Goal: Task Accomplishment & Management: Complete application form

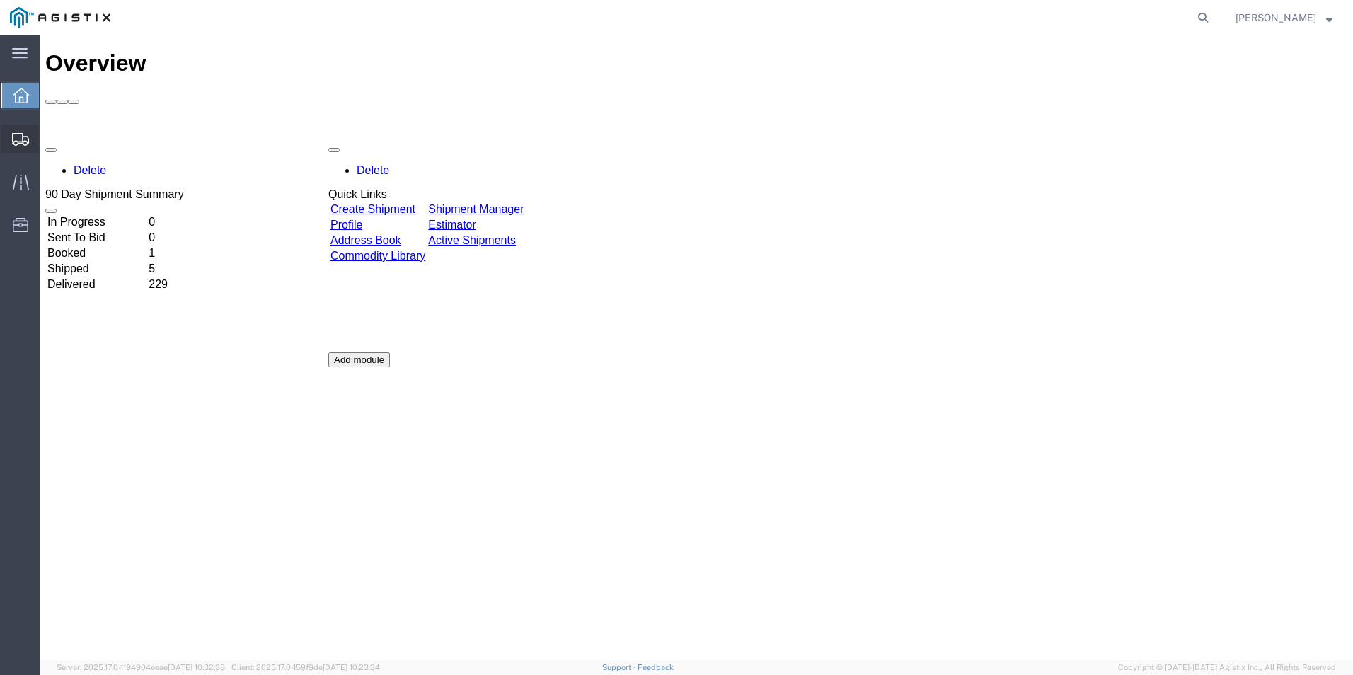
click at [0, 0] on span "Create from Template" at bounding box center [0, 0] width 0 height 0
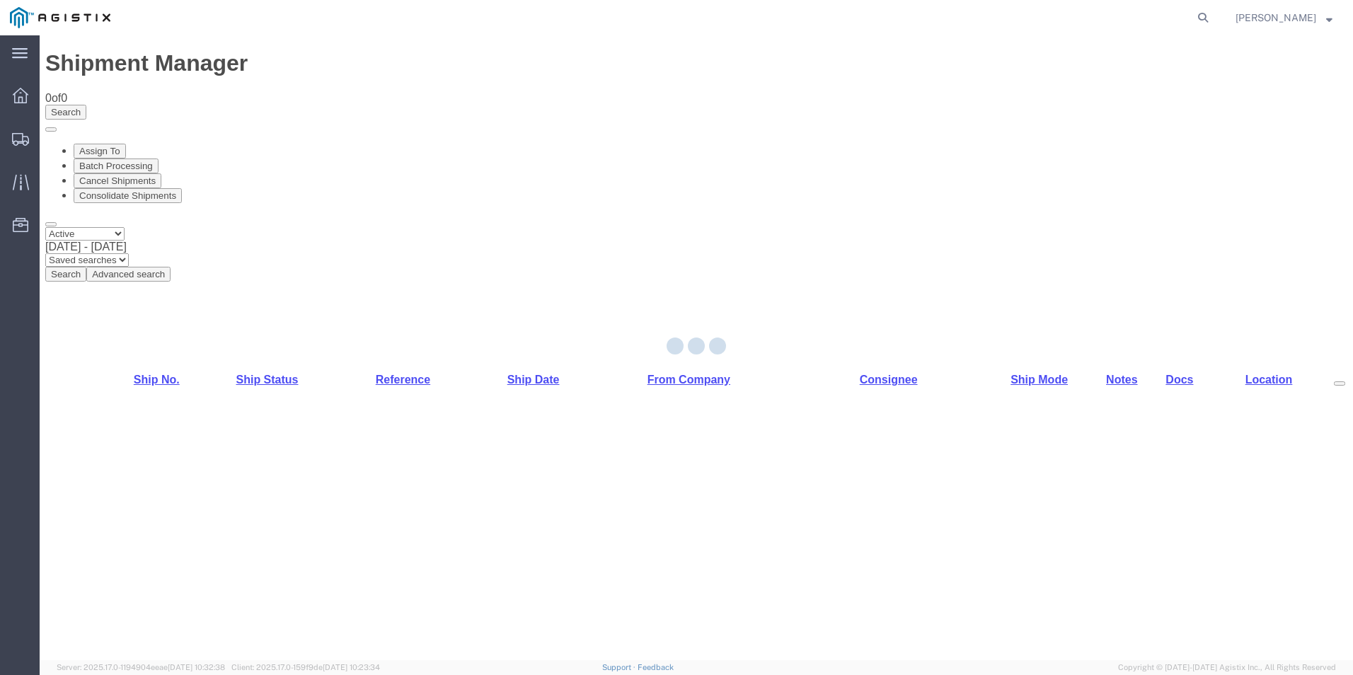
select select "PURCHORD"
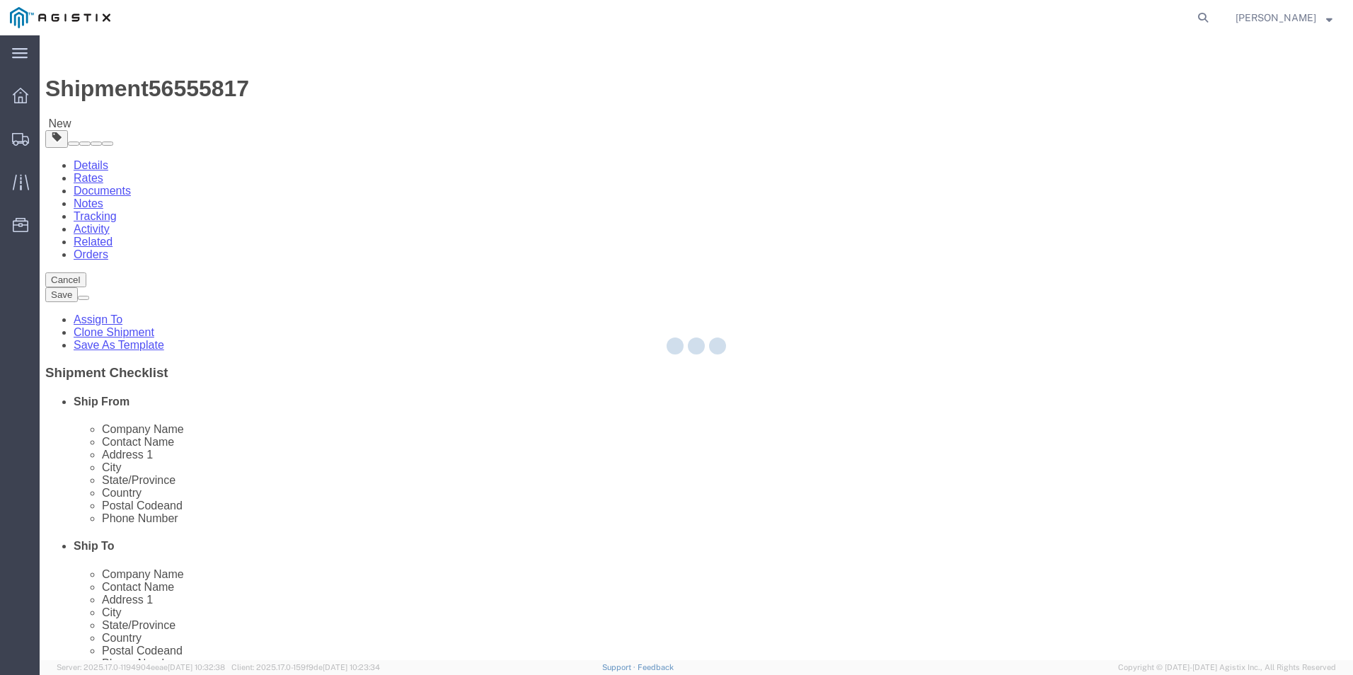
select select
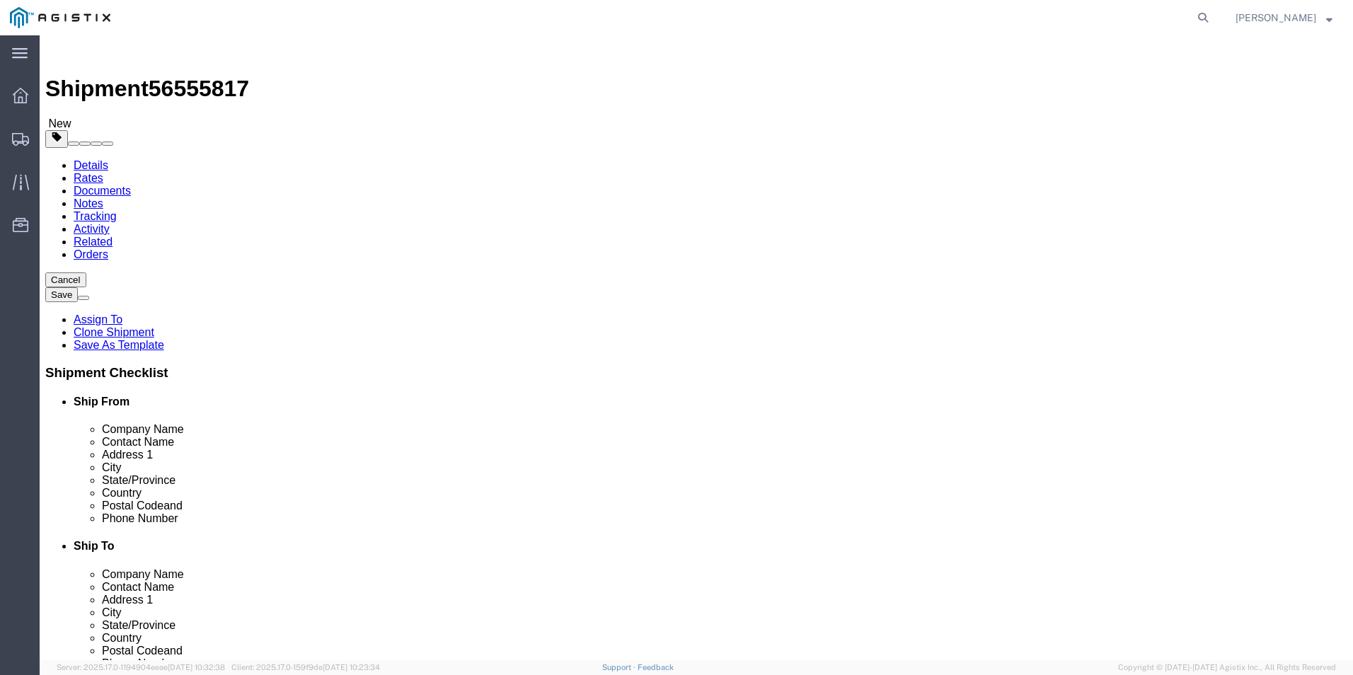
click input "text"
type input "8888888888"
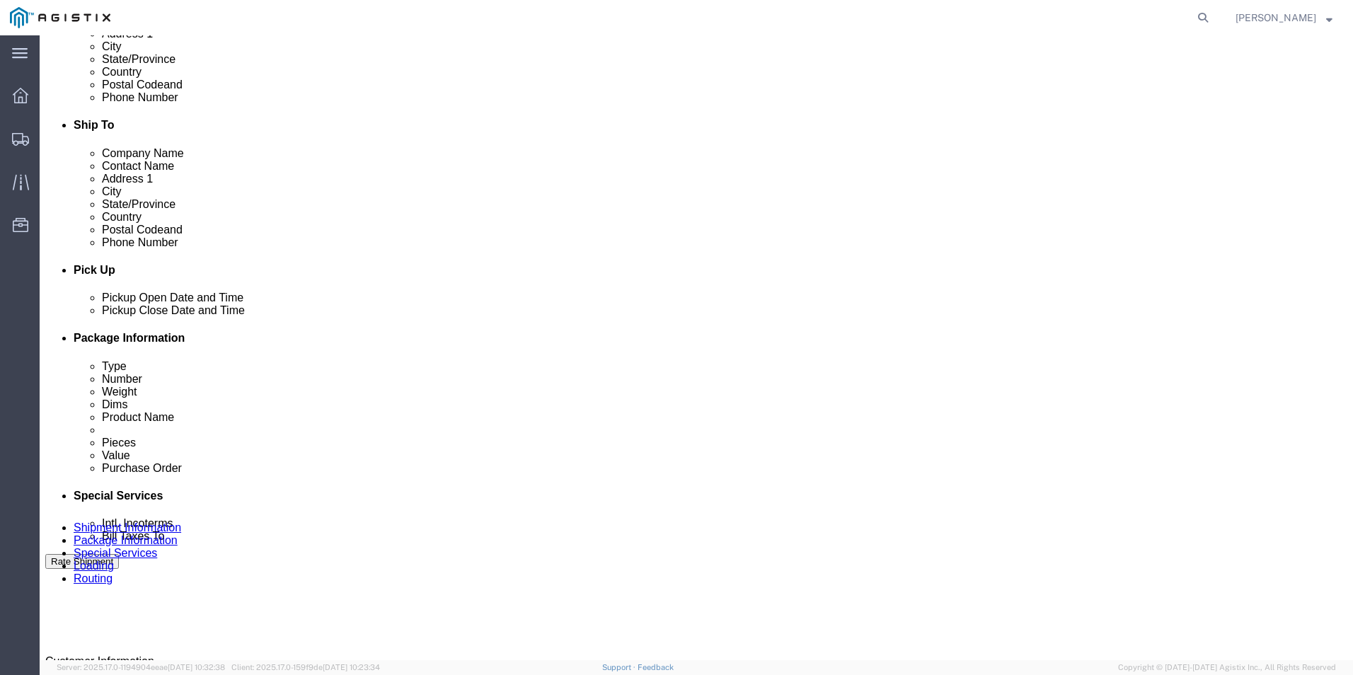
scroll to position [637, 0]
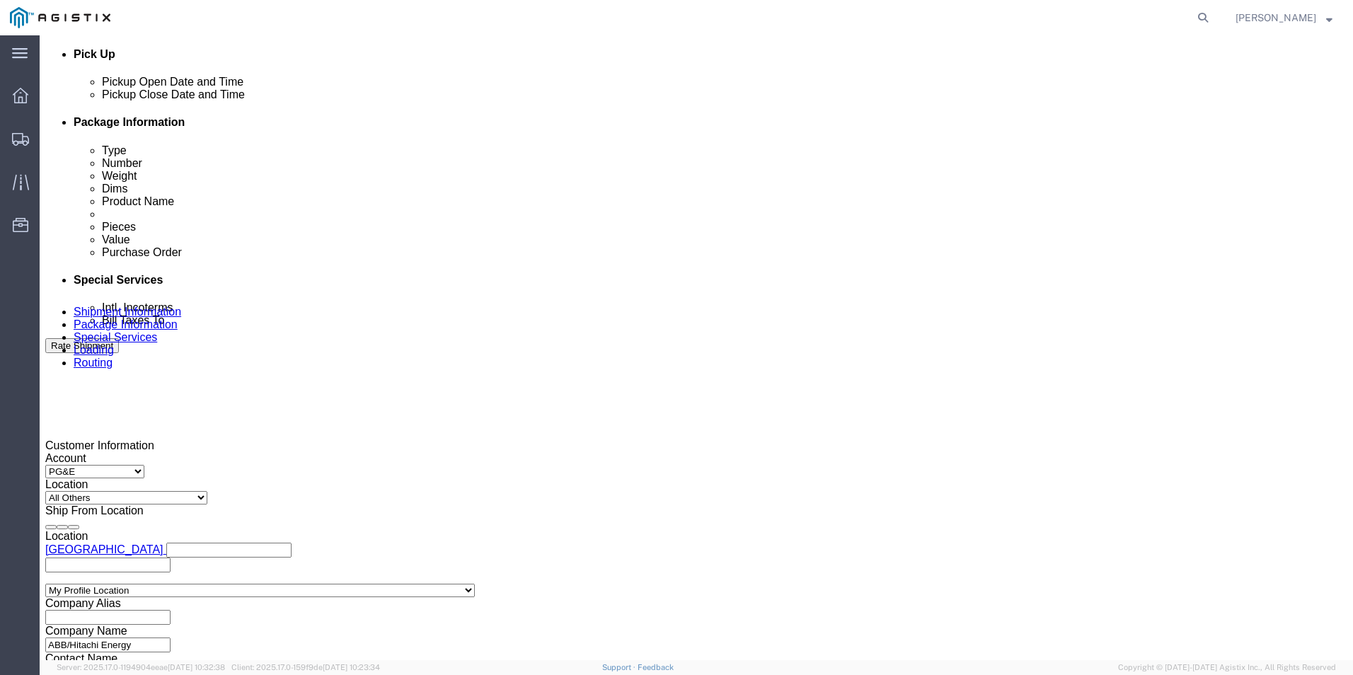
click div
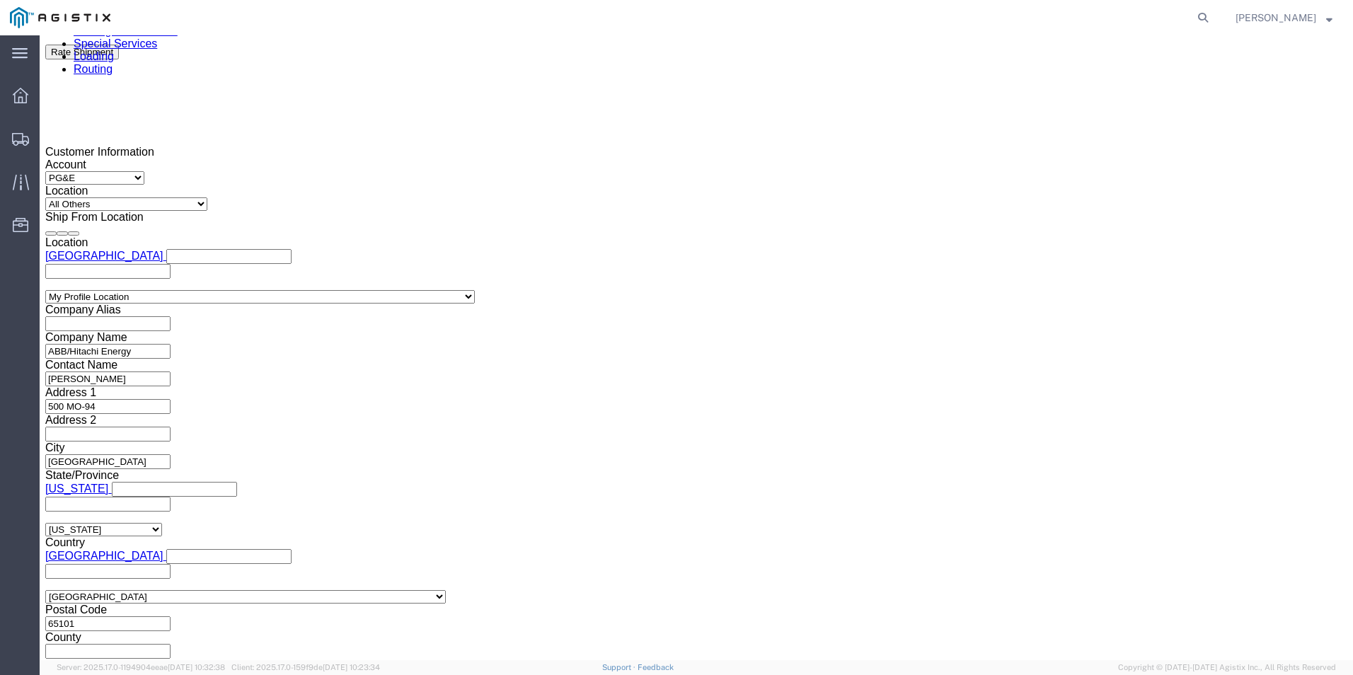
click div
click button "Apply"
click input "text"
type input "3501040928"
select select "BOL"
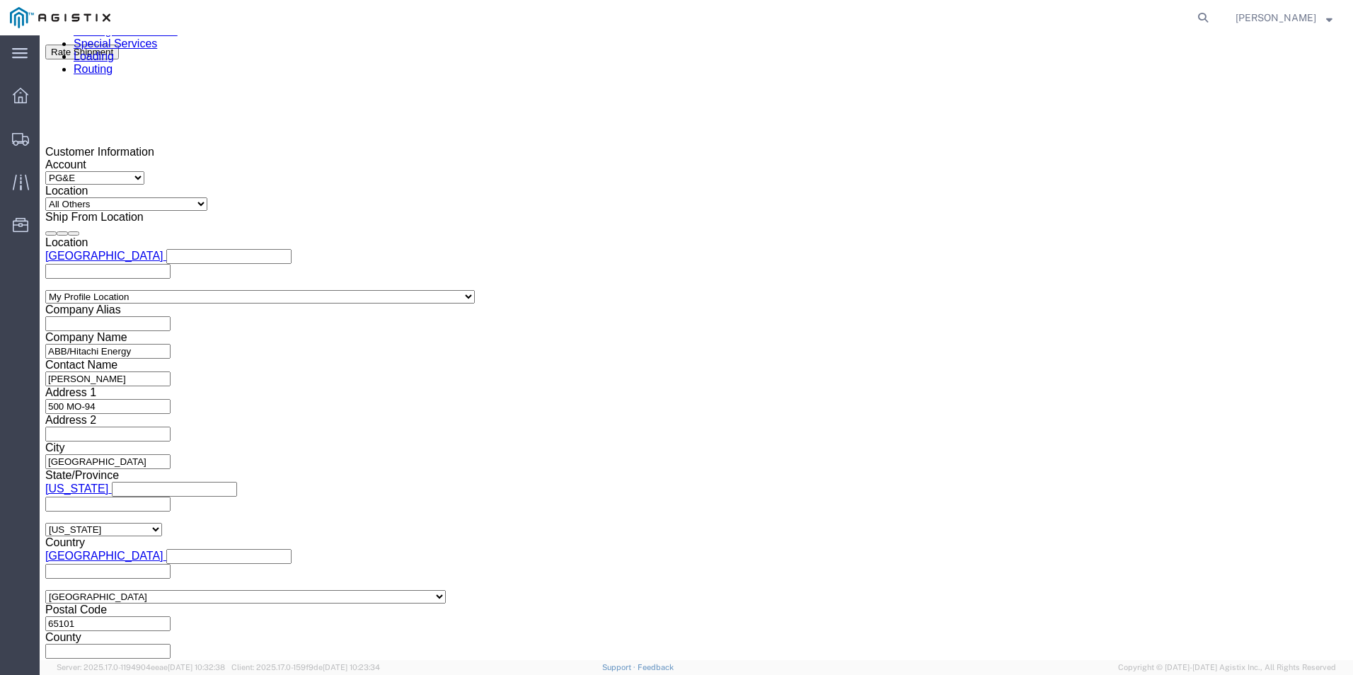
type input "JC0002632"
click button "Continue"
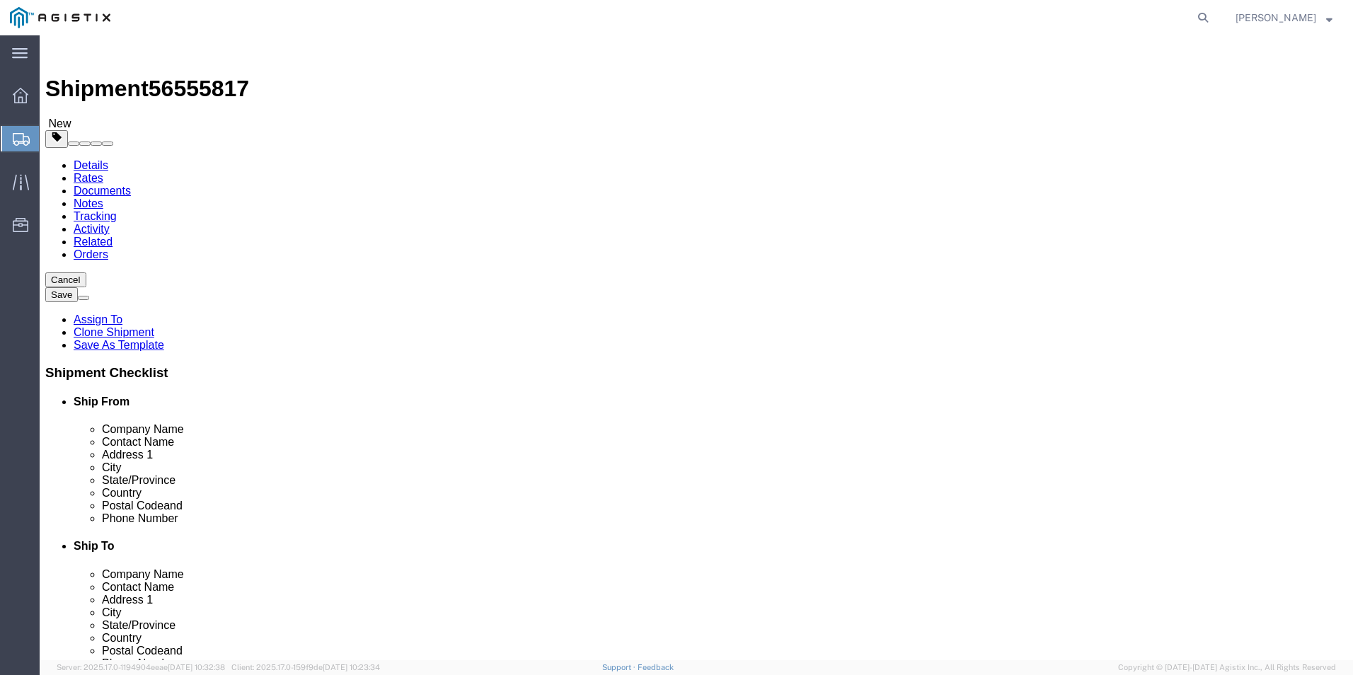
click input "text"
type input "q"
click input "q"
drag, startPoint x: 221, startPoint y: 268, endPoint x: 187, endPoint y: 270, distance: 33.3
click div "15"
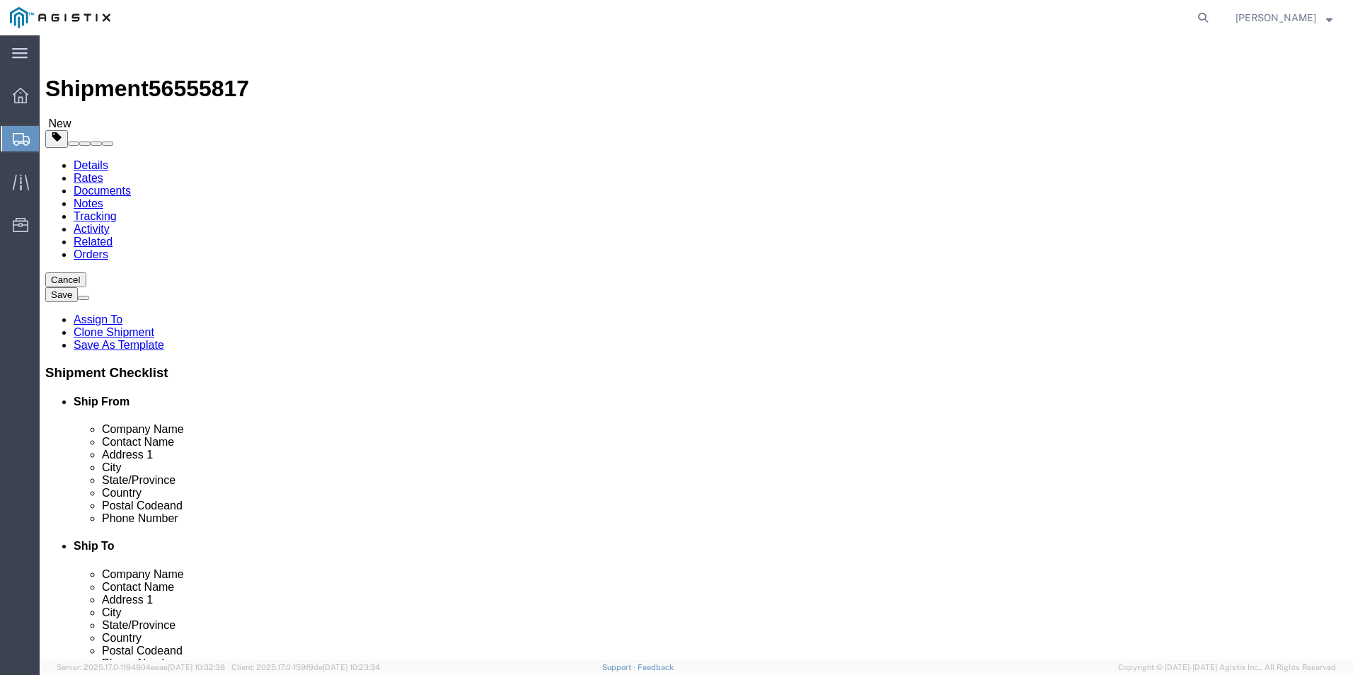
type input "1"
drag, startPoint x: 208, startPoint y: 304, endPoint x: 194, endPoint y: 301, distance: 14.4
click input "1"
type input "15"
click input "text"
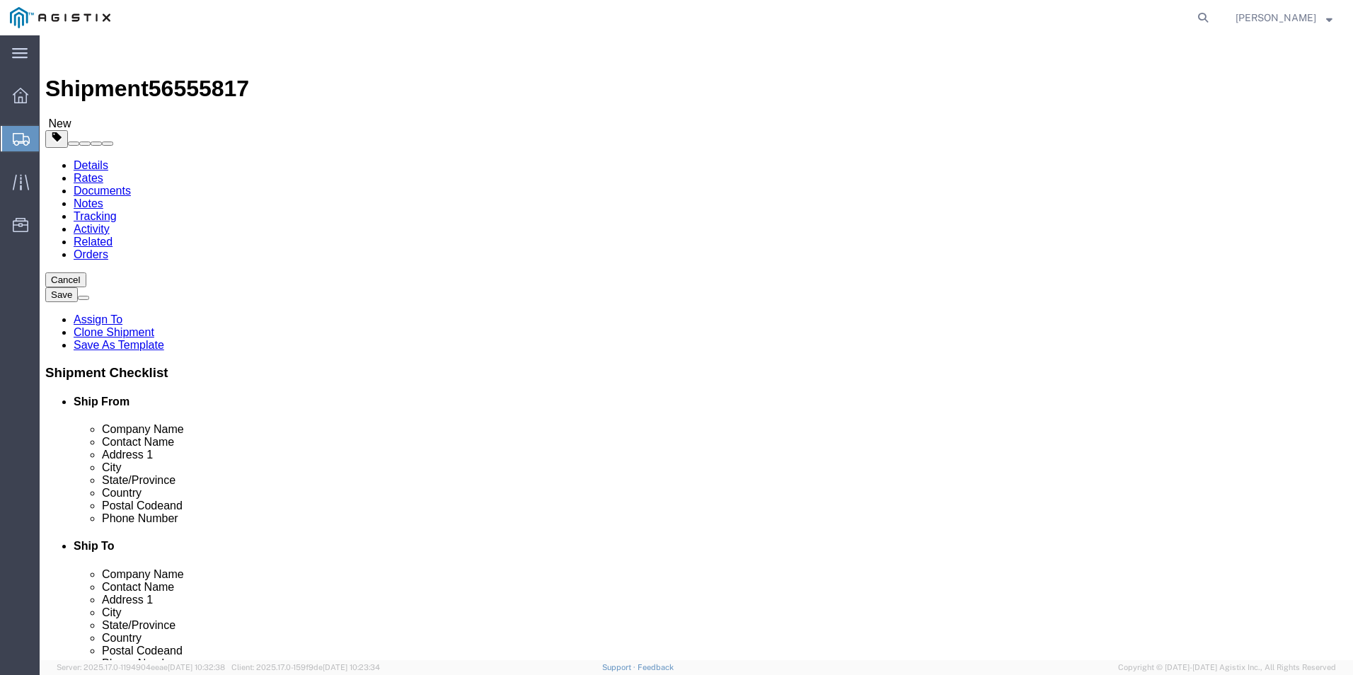
type input "310"
type input "72"
type input "2120.00"
click dd "0.00 Each"
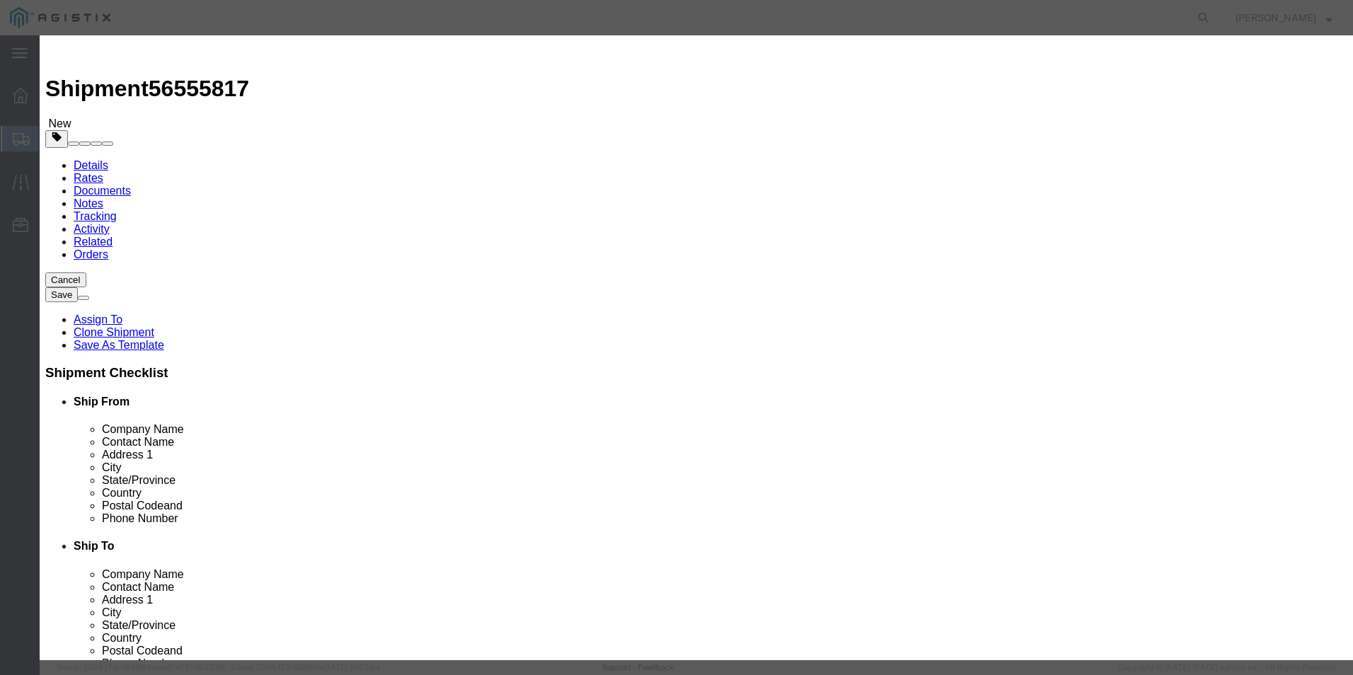
drag, startPoint x: 445, startPoint y: 137, endPoint x: 400, endPoint y: 138, distance: 44.6
click div "0.00"
type input "4"
type input "11"
click input "1.00"
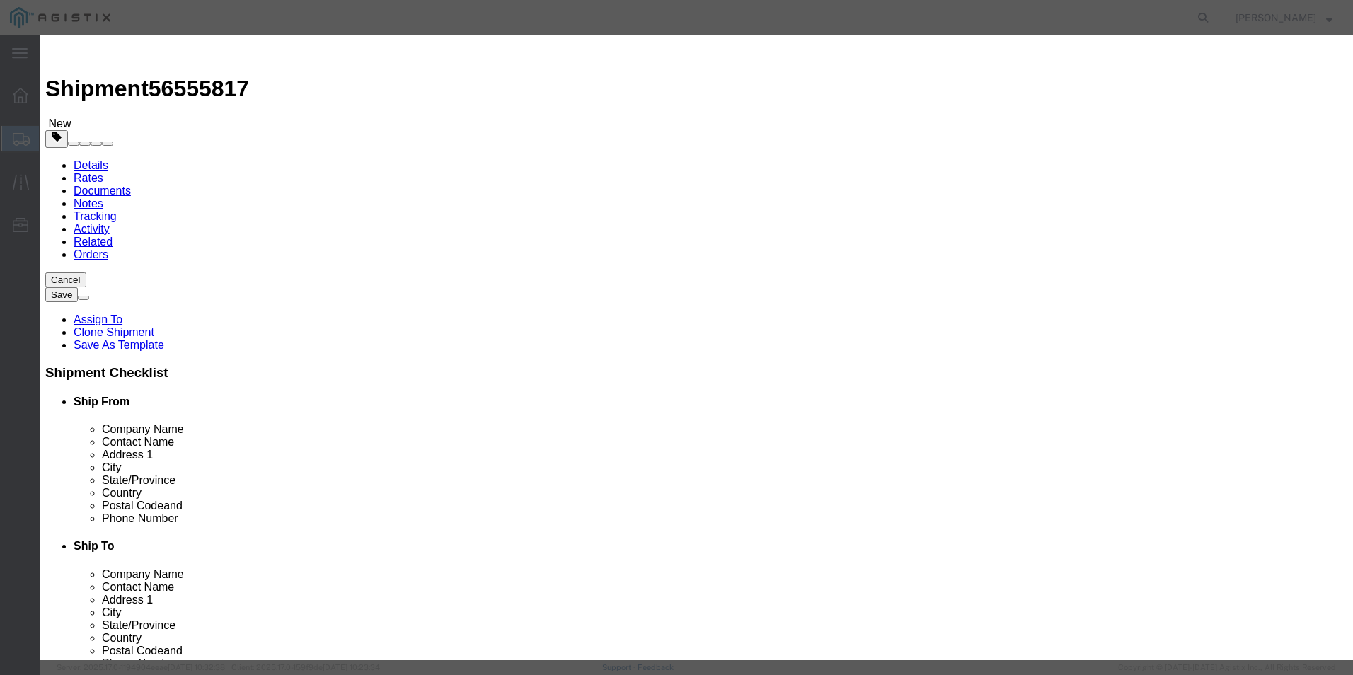
type input "11"
click button "Save & Close"
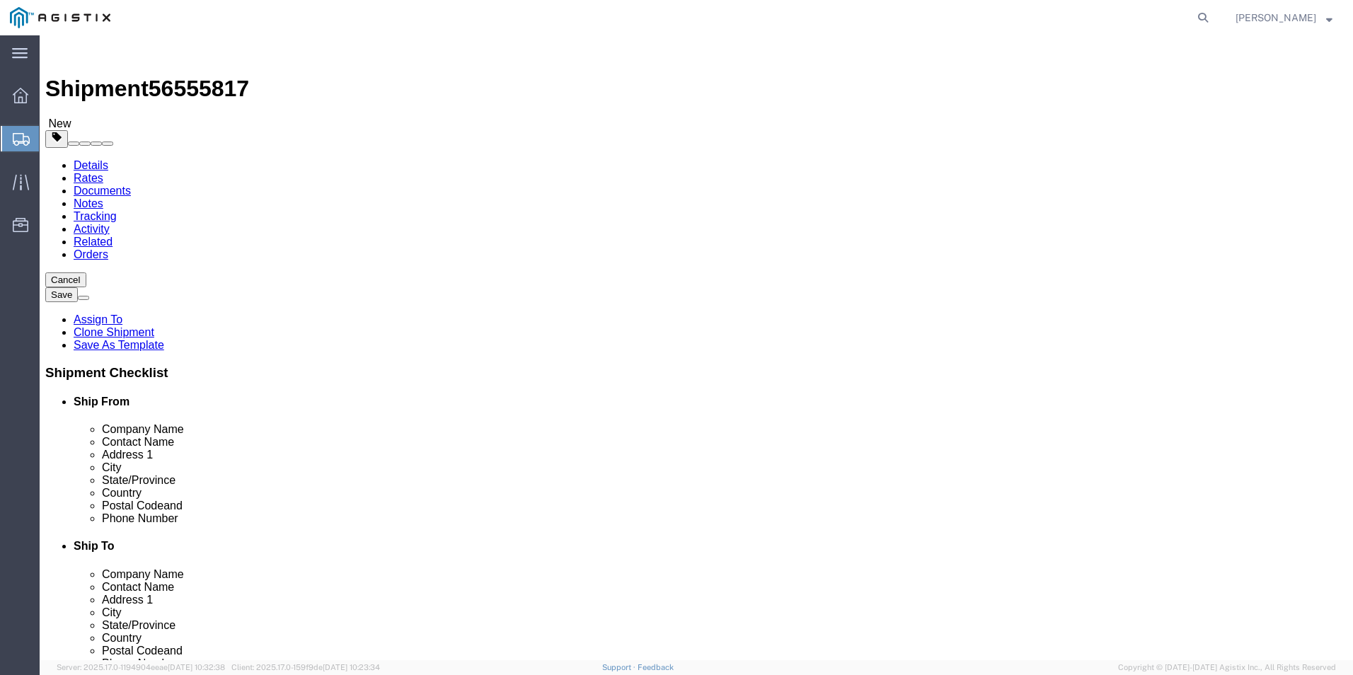
click input "15"
type input "1"
type input "11"
drag, startPoint x: 229, startPoint y: 333, endPoint x: 170, endPoint y: 330, distance: 58.8
click div "Dimensions Length 310 x Width 72 x Height 72 Select cm ft in"
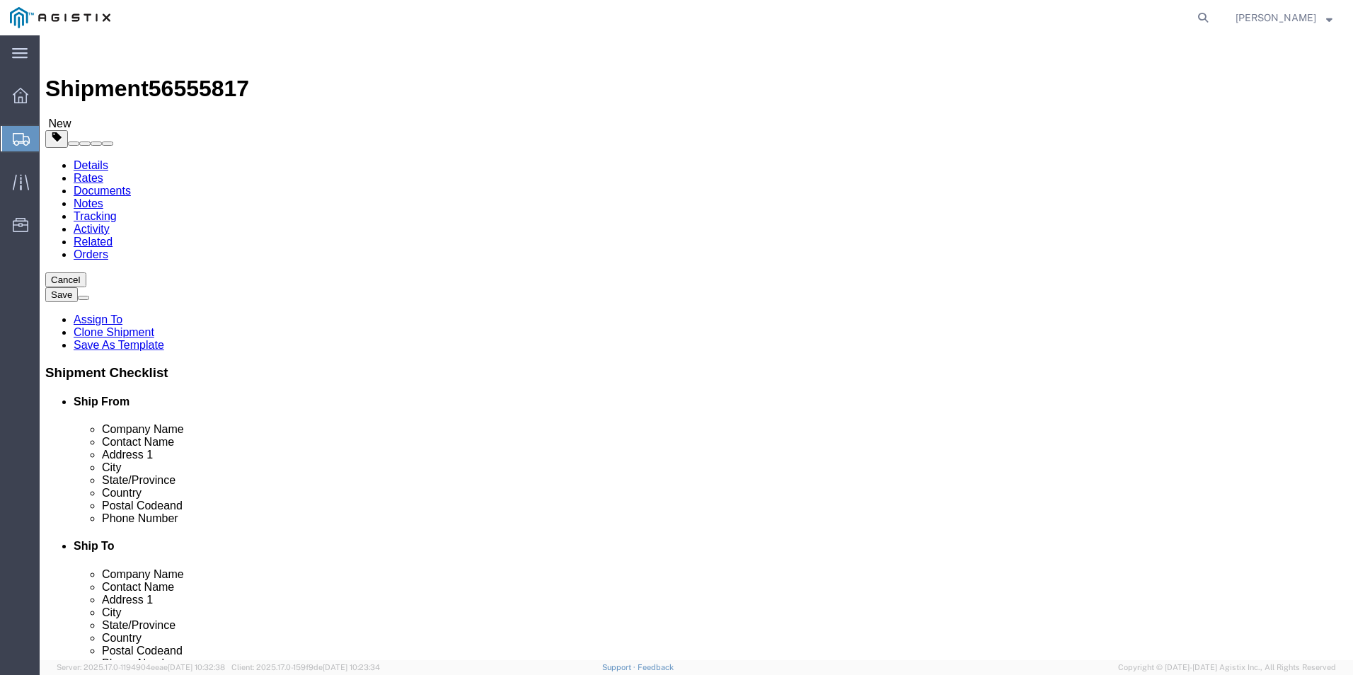
type input "214"
drag, startPoint x: 234, startPoint y: 354, endPoint x: 192, endPoint y: 354, distance: 41.7
click input "2120.00"
type input "15760.00"
click div "11 x Pallet(s) Standard (Not Stackable) Package Type Select Bulk Bundle(s) Card…"
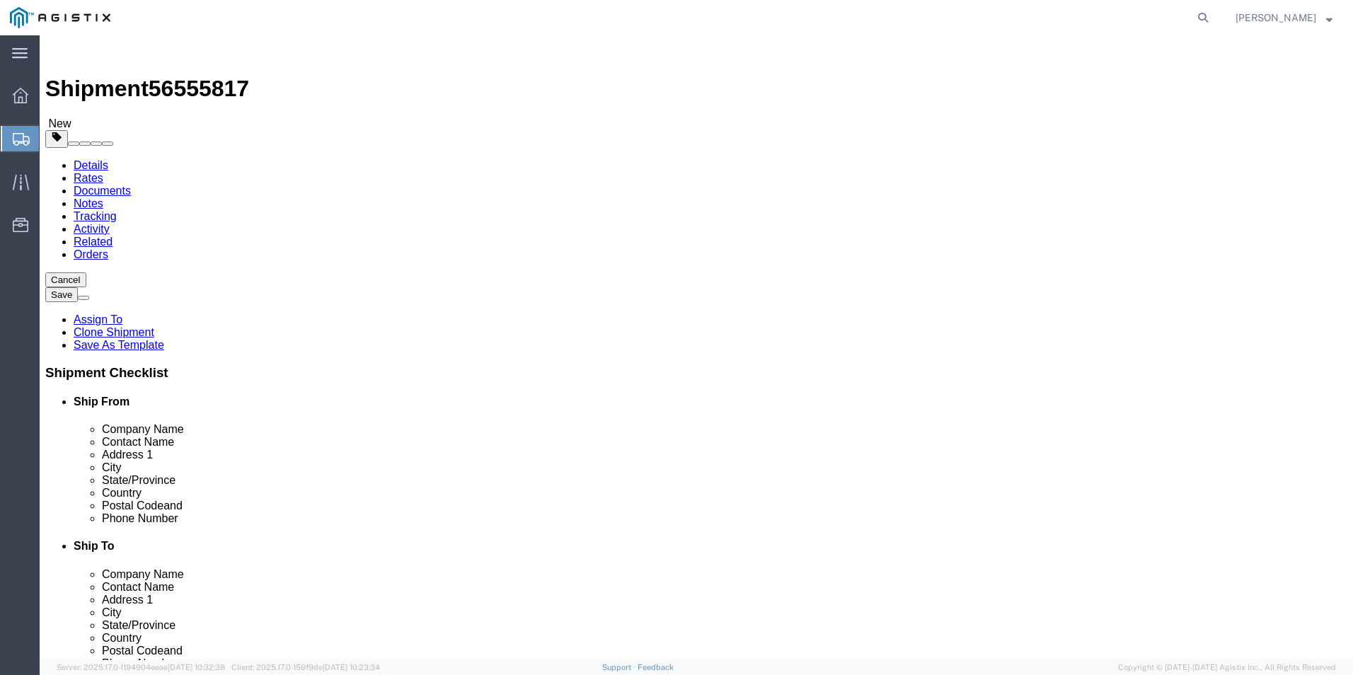
click span "button"
select select "PSNS"
click input "11"
drag, startPoint x: 720, startPoint y: 299, endPoint x: 709, endPoint y: 299, distance: 10.6
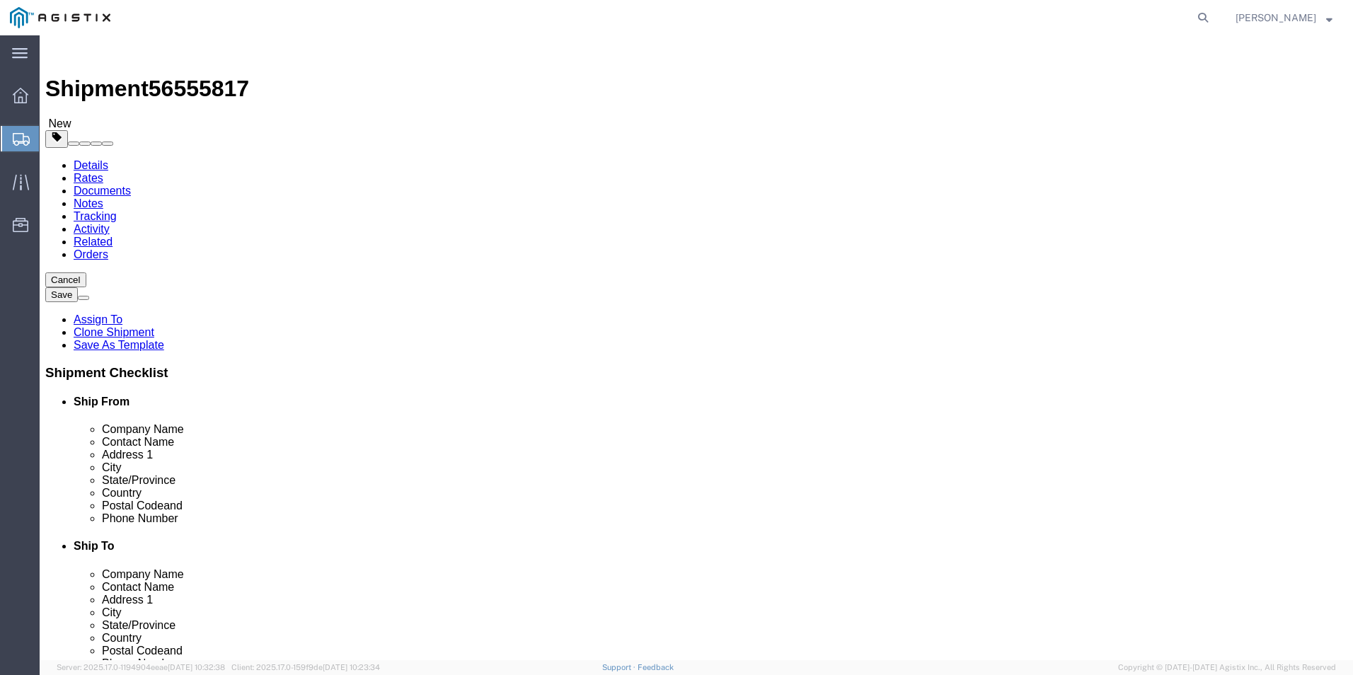
click input "11"
click input "4"
drag, startPoint x: 752, startPoint y: 352, endPoint x: 705, endPoint y: 352, distance: 46.7
click input "15760.00"
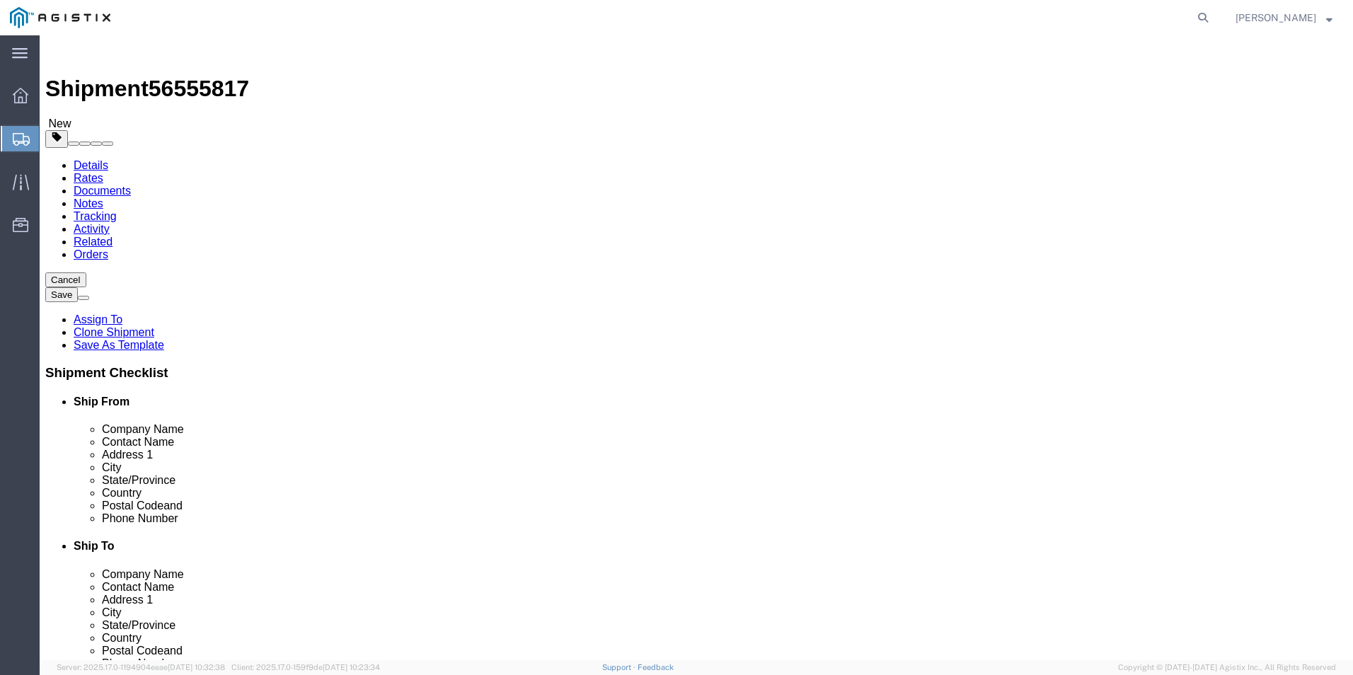
drag, startPoint x: 729, startPoint y: 303, endPoint x: 698, endPoint y: 299, distance: 31.4
click div "96"
type input "4"
drag, startPoint x: 746, startPoint y: 325, endPoint x: 703, endPoint y: 328, distance: 43.3
click input "214.00"
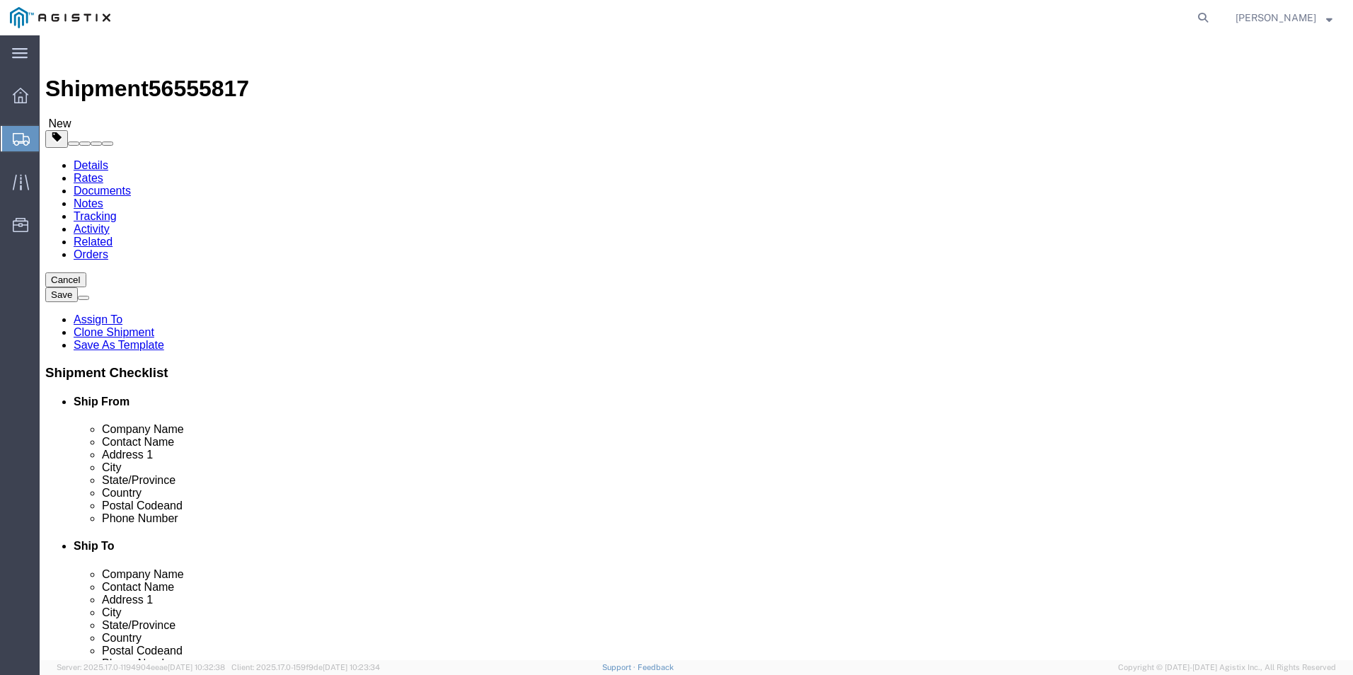
type input "96"
drag, startPoint x: 749, startPoint y: 352, endPoint x: 700, endPoint y: 349, distance: 49.6
click div "15760.00 Select kgs lbs"
type input "6360.00"
click dd "11.00 Each"
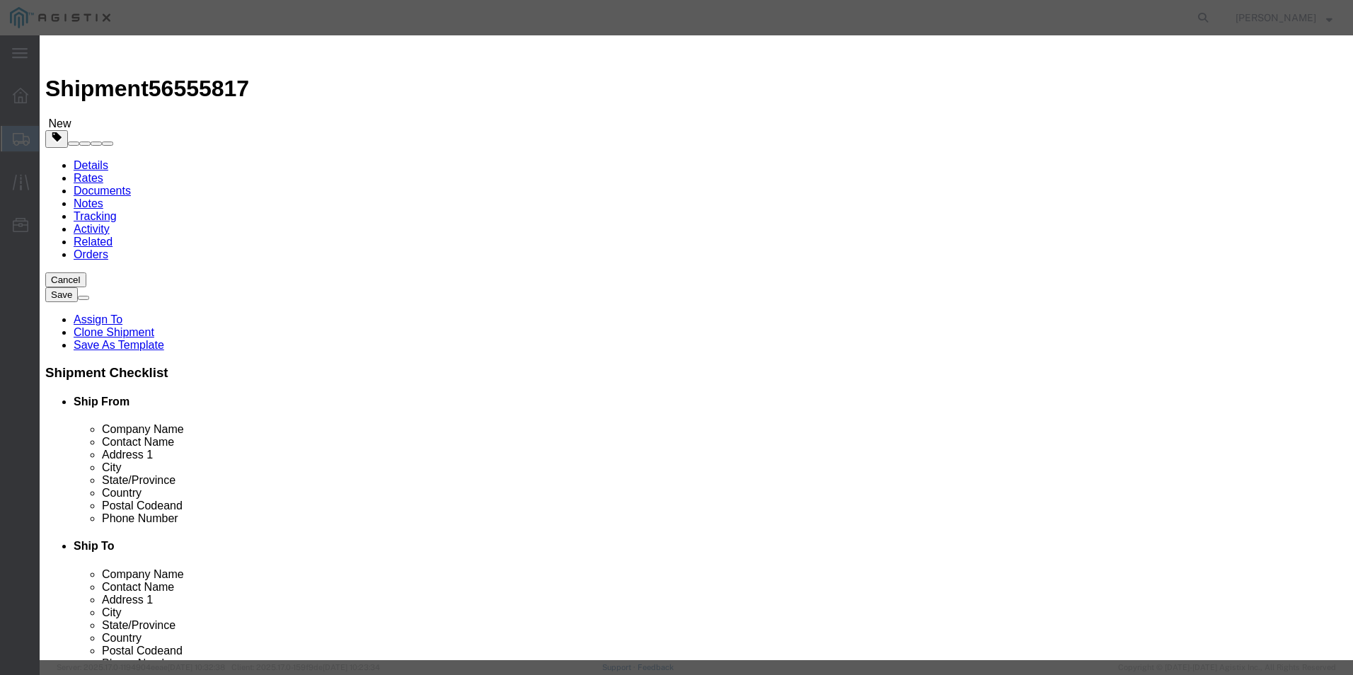
drag, startPoint x: 452, startPoint y: 138, endPoint x: 412, endPoint y: 137, distance: 39.6
click input "11.00"
type input "4"
click input "4"
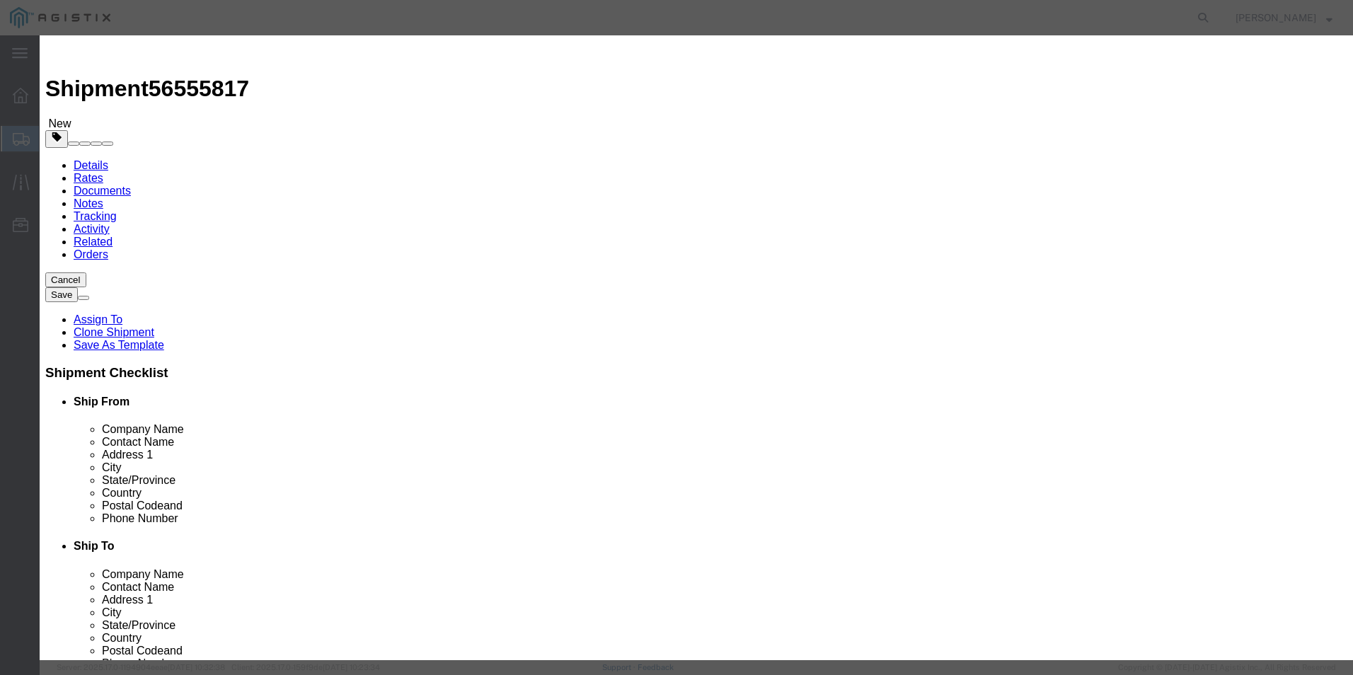
click button "Save & Close"
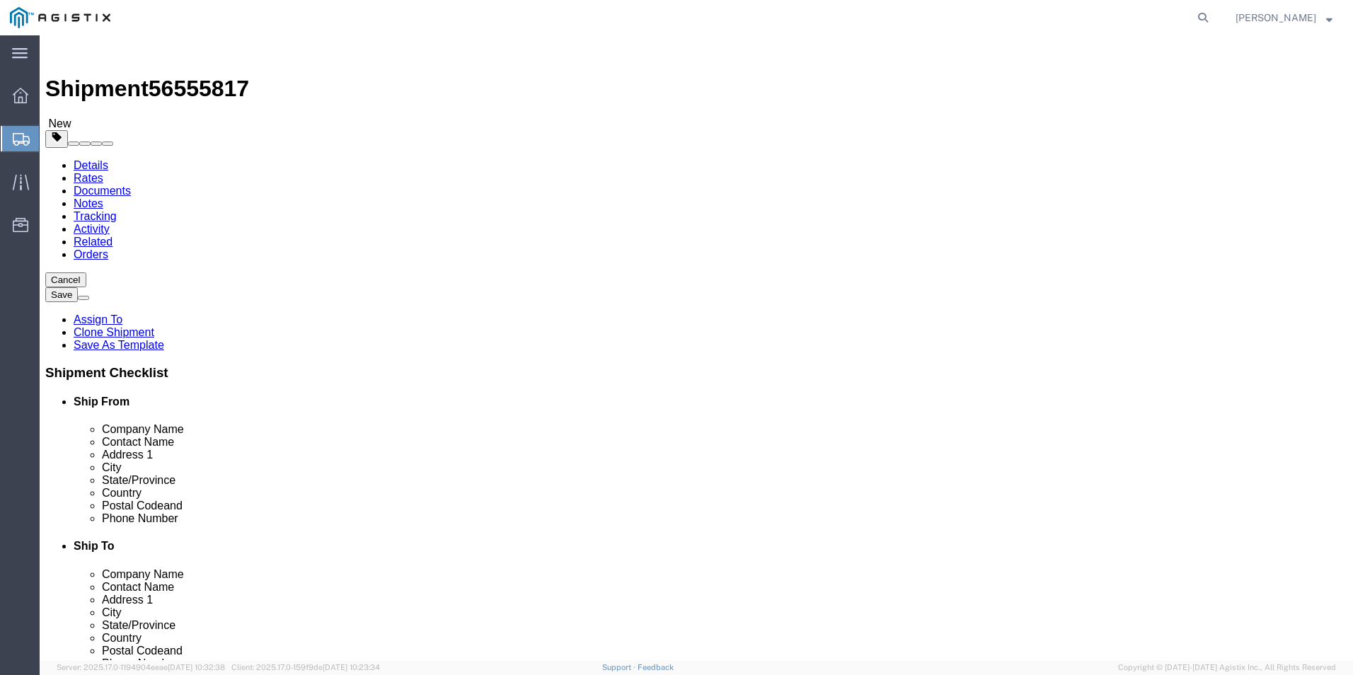
click button "Rate Shipment"
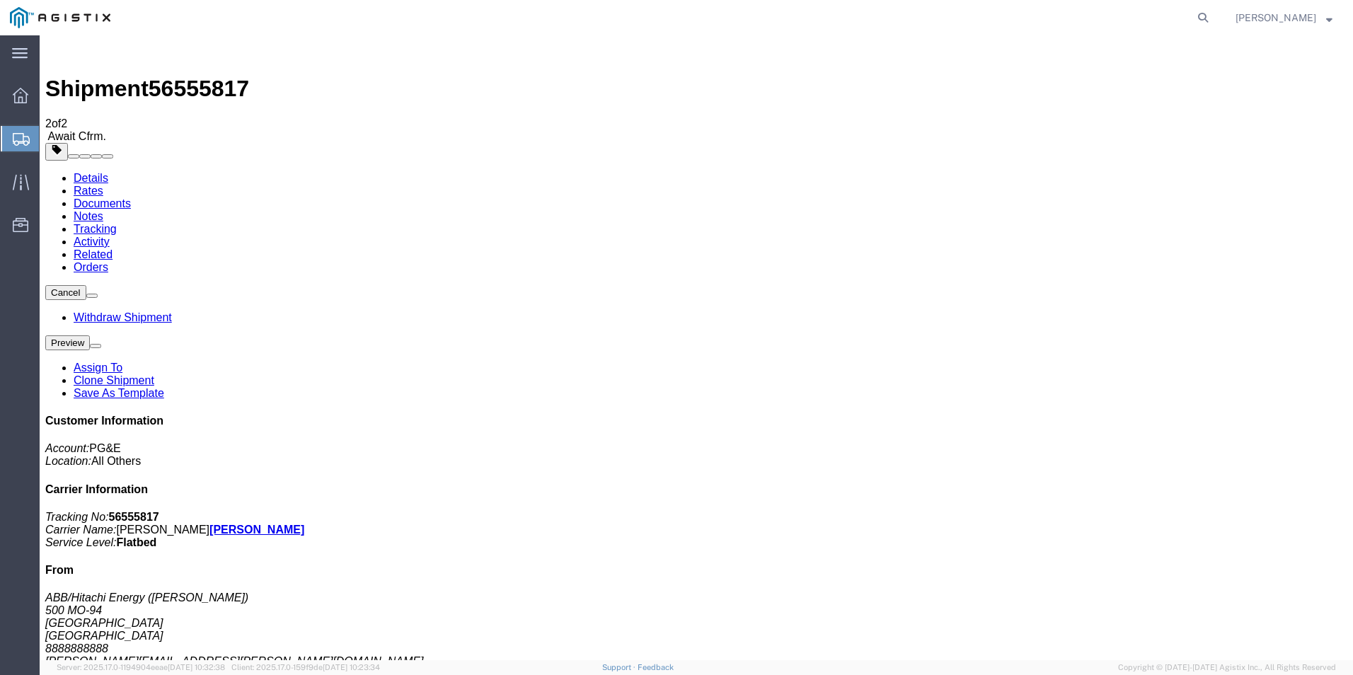
click at [197, 76] on span "56555817" at bounding box center [199, 88] width 100 height 25
copy span "56555817"
click at [103, 185] on link "Rates" at bounding box center [89, 191] width 30 height 12
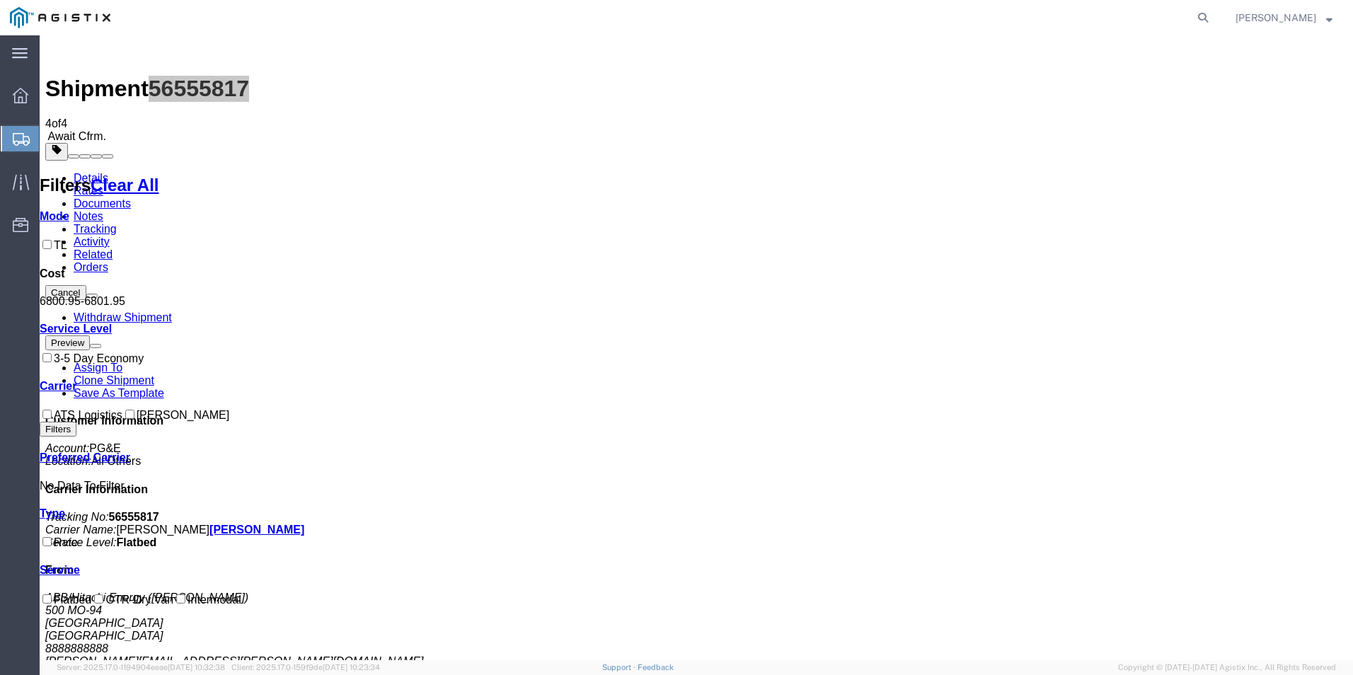
click at [50, 136] on span "Shipments" at bounding box center [44, 139] width 11 height 28
click at [50, 139] on span "Shipments" at bounding box center [44, 139] width 11 height 28
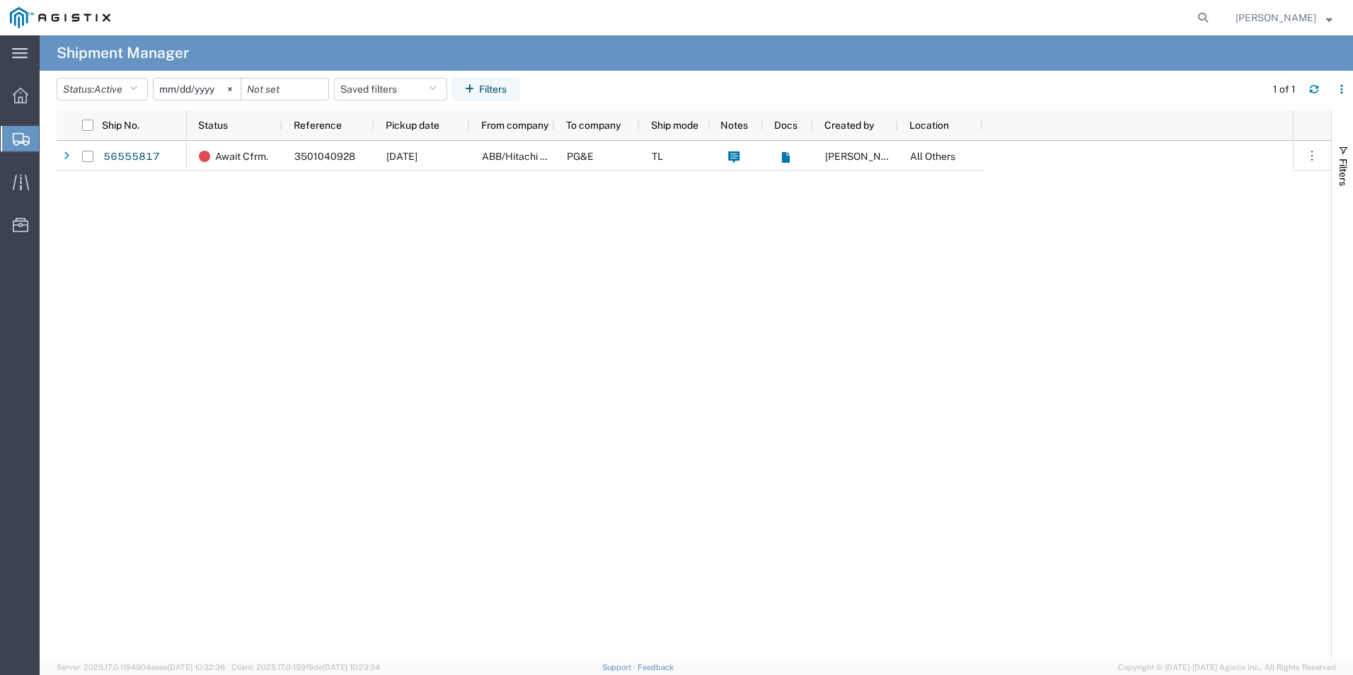
click at [0, 0] on span "Create from Template" at bounding box center [0, 0] width 0 height 0
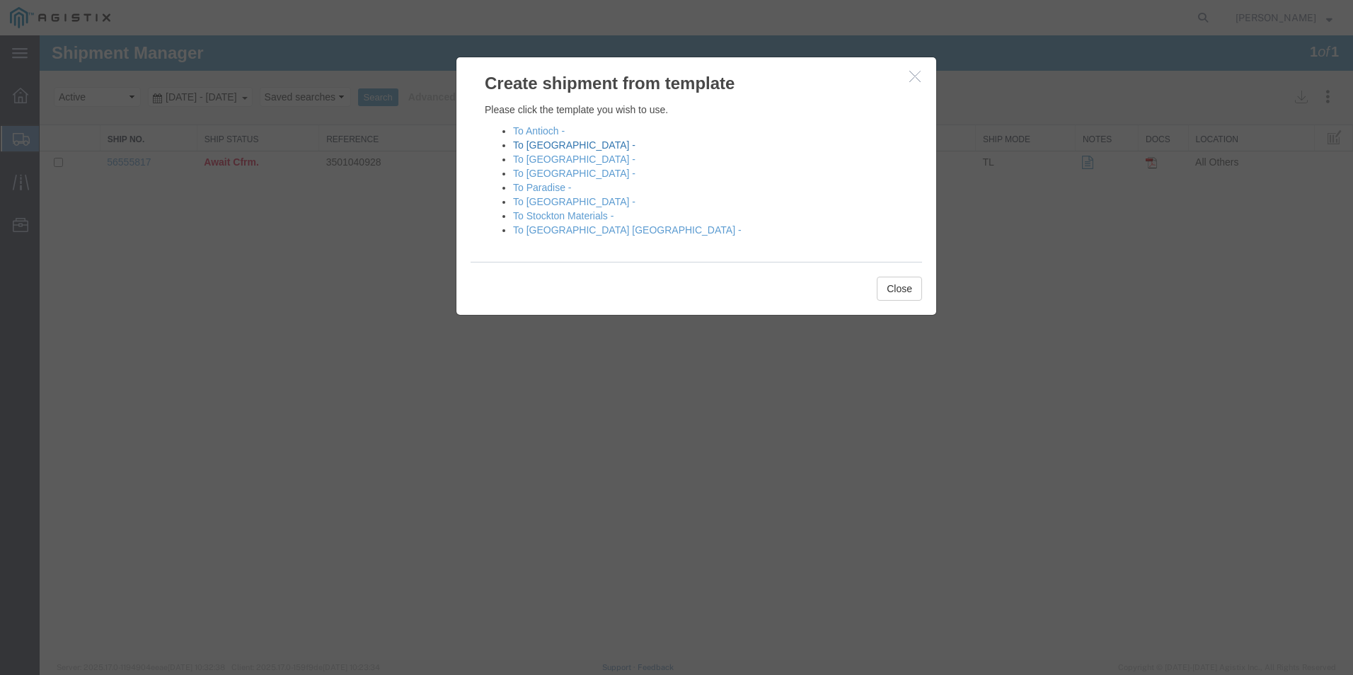
click at [550, 146] on link "To [GEOGRAPHIC_DATA] -" at bounding box center [574, 144] width 122 height 11
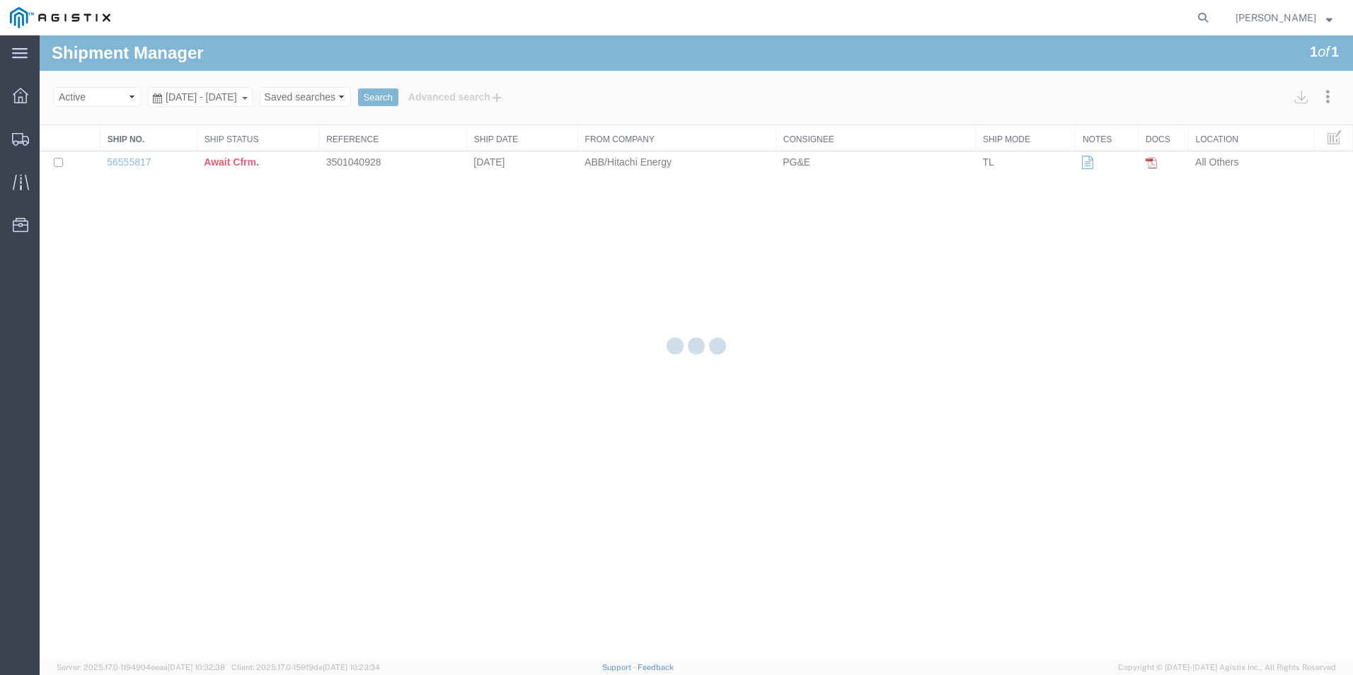
select select "PURCHORD"
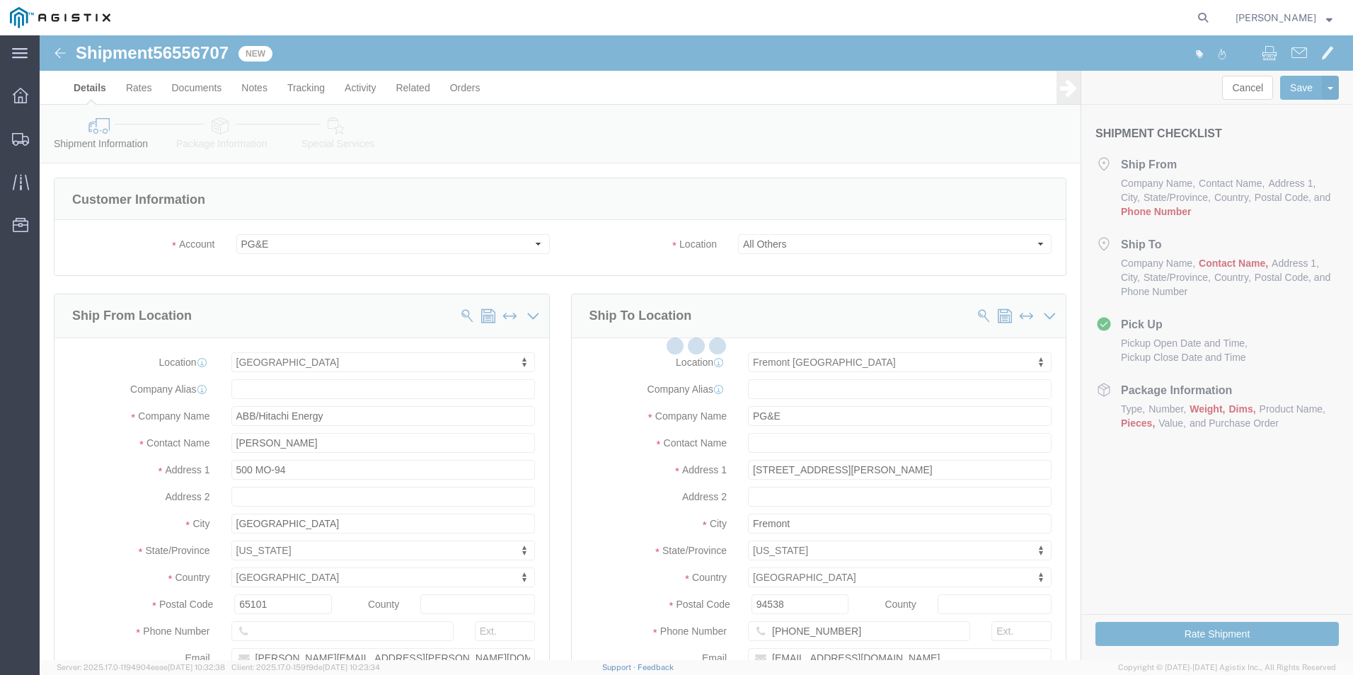
select select "19740"
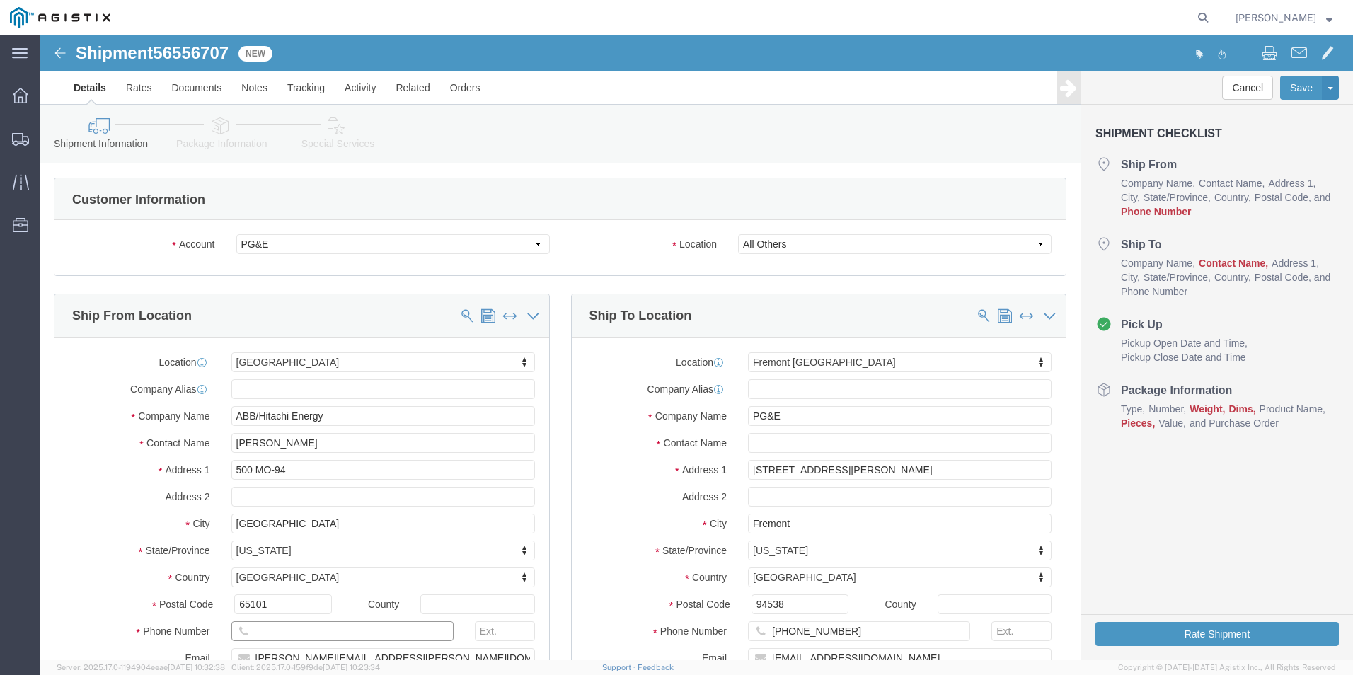
click input "text"
type input "8888888888"
click input "text"
type input "r"
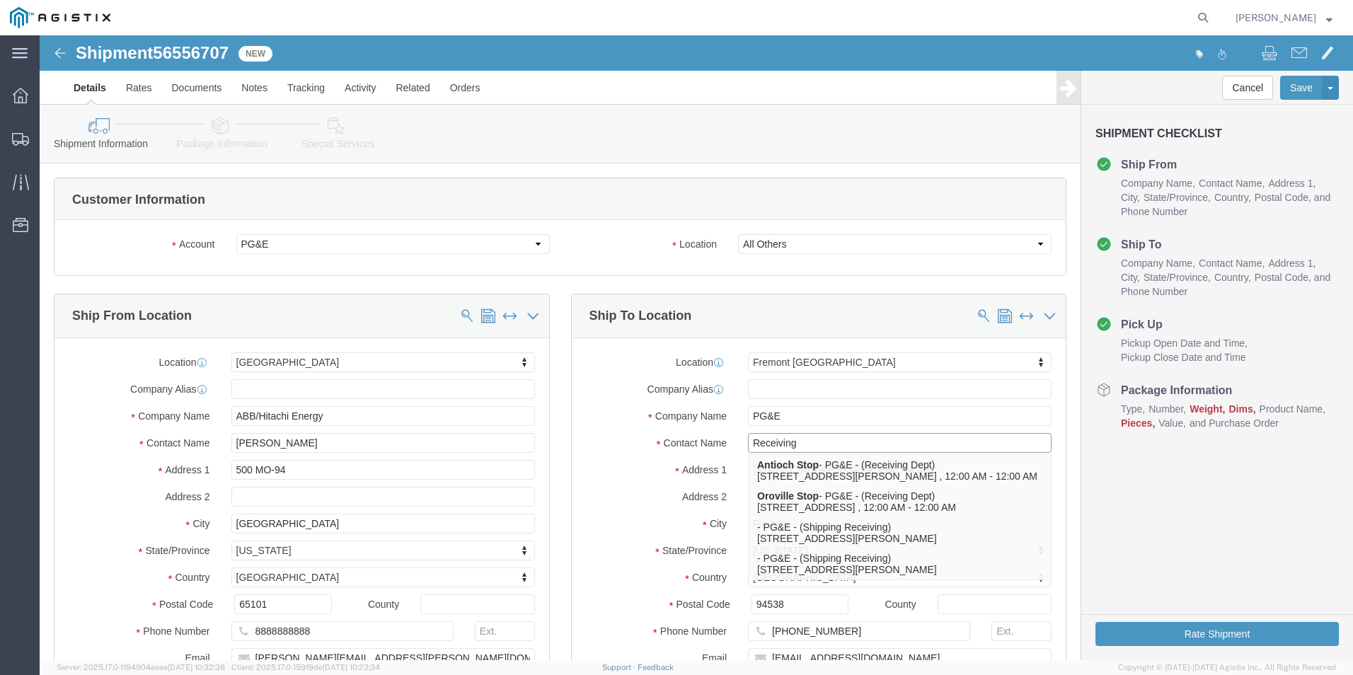
type input "Receiving"
click label "City"
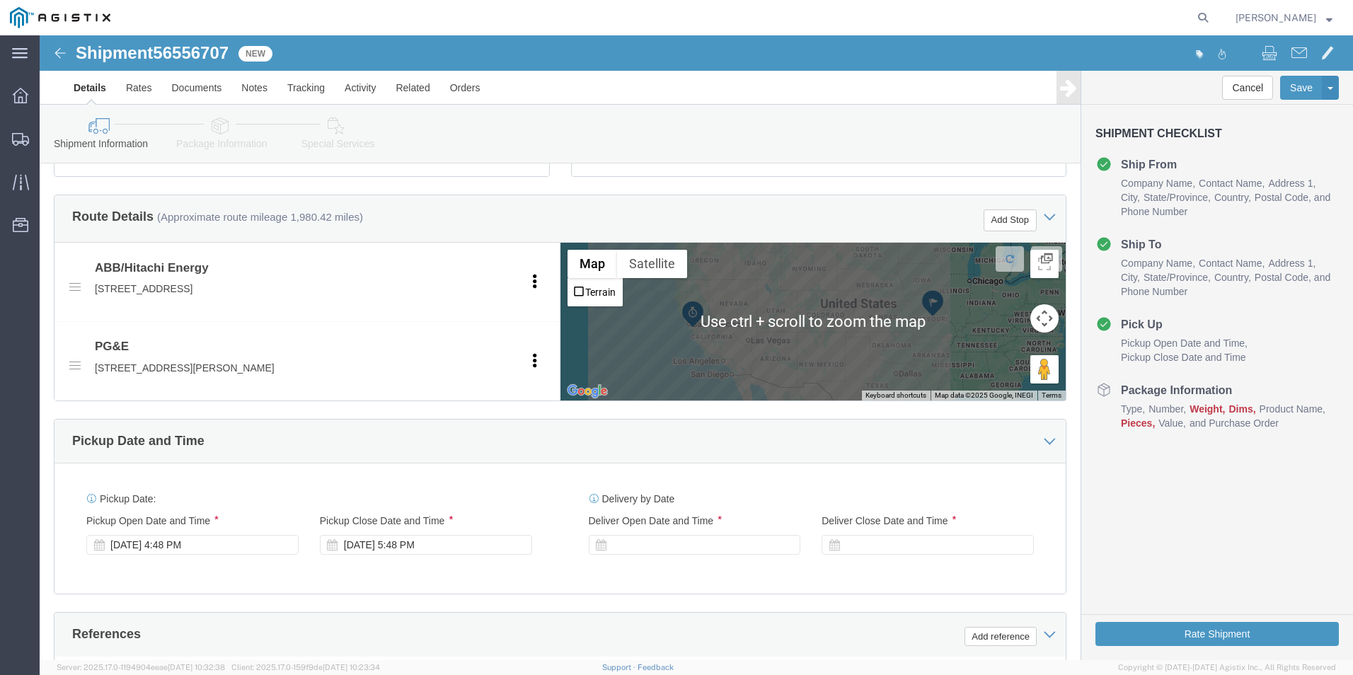
scroll to position [566, 0]
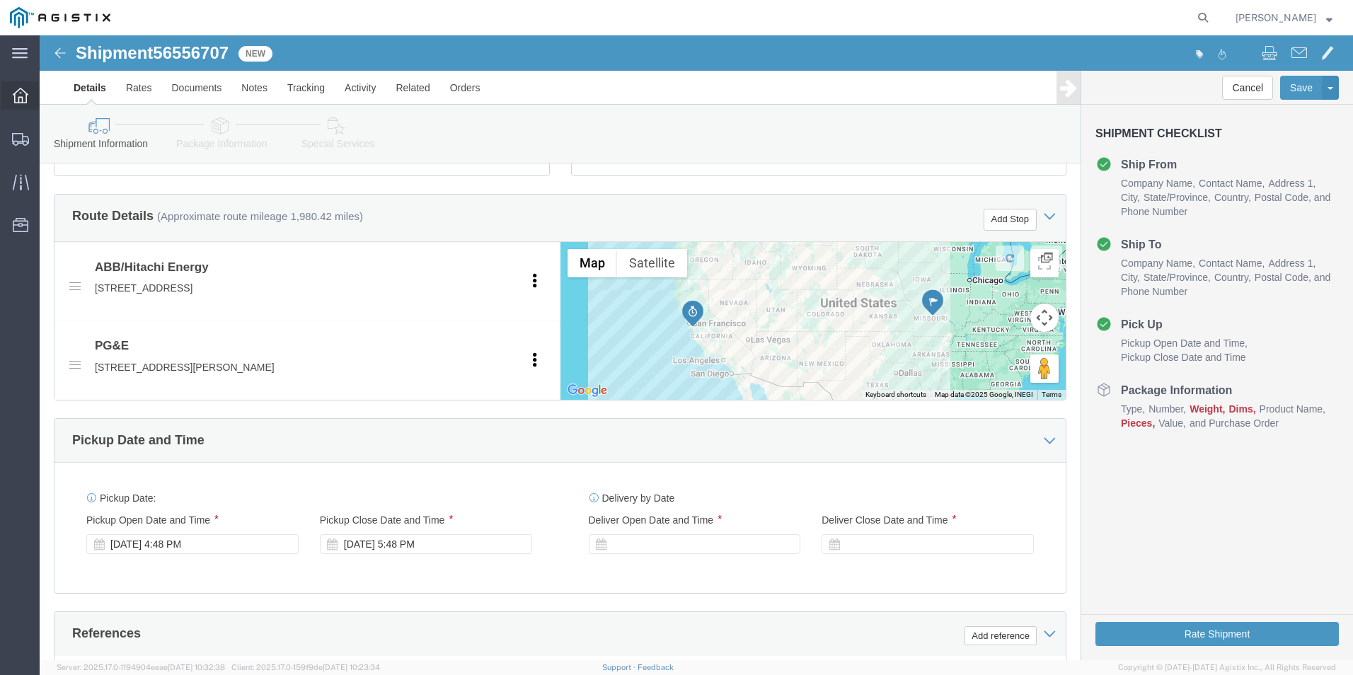
click at [20, 96] on icon at bounding box center [21, 96] width 16 height 16
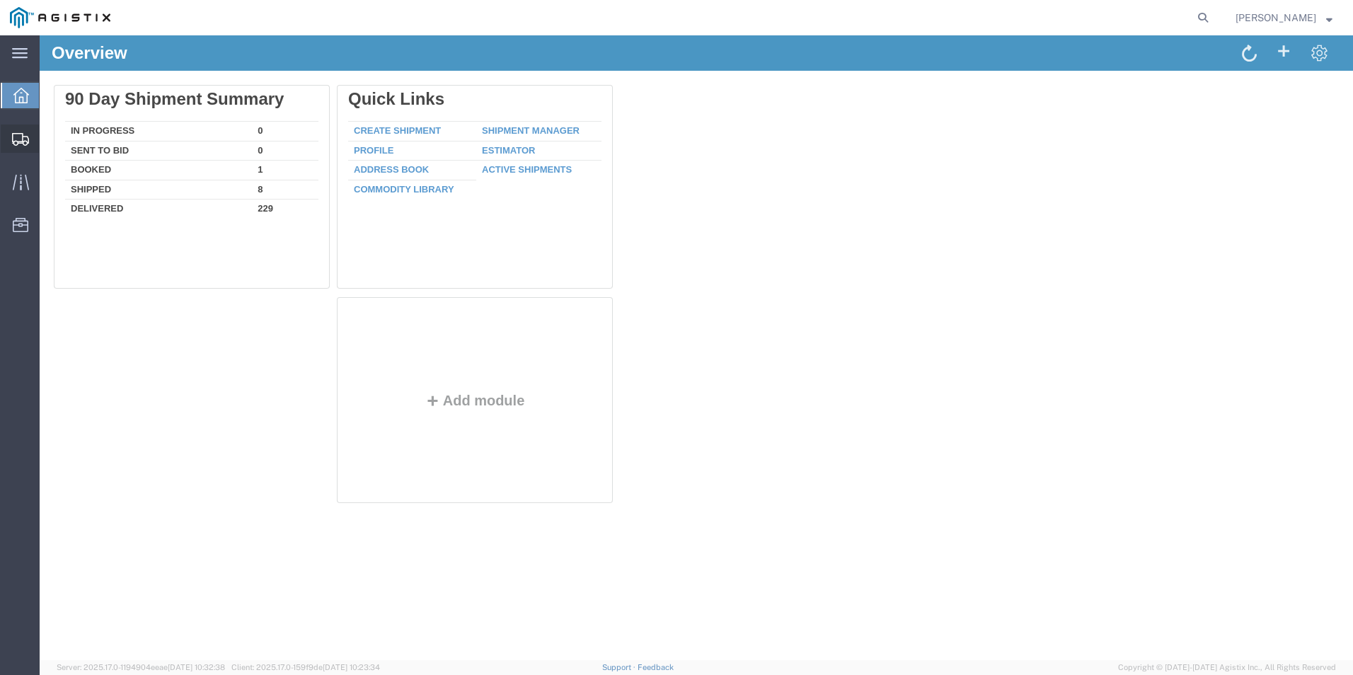
click at [25, 146] on div at bounding box center [21, 139] width 40 height 28
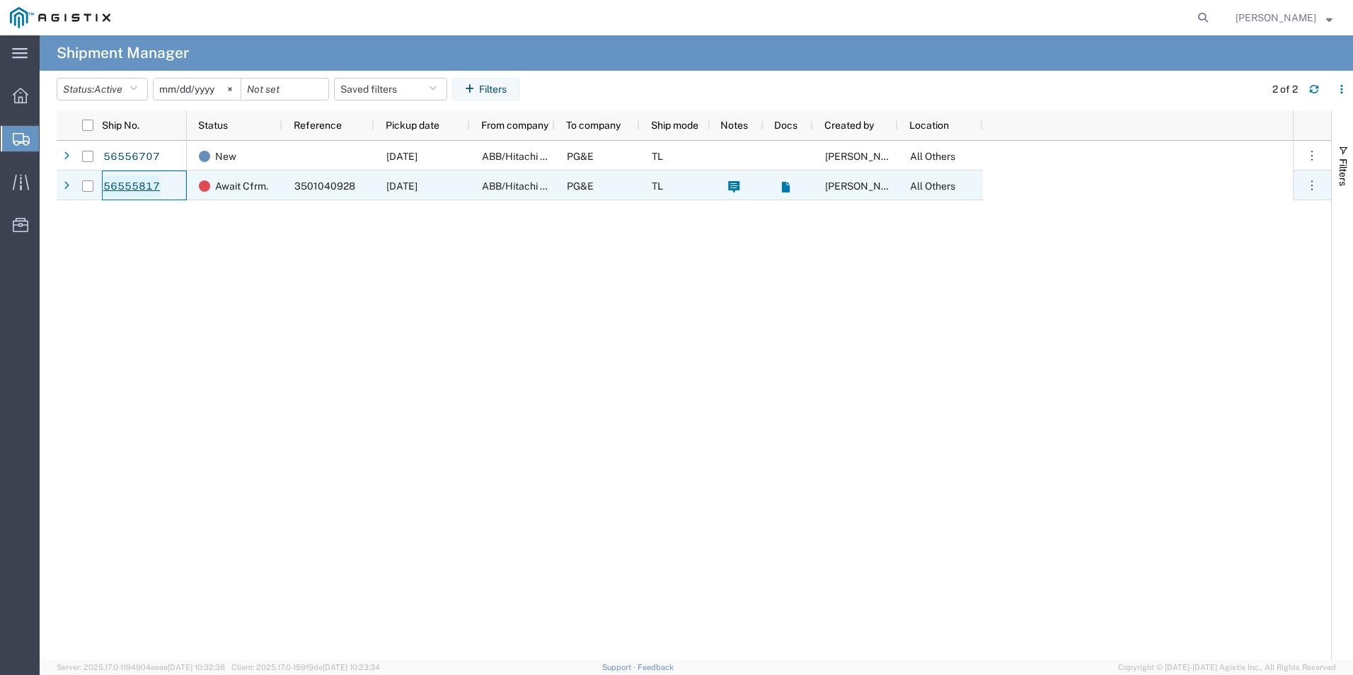
click at [147, 185] on link "56555817" at bounding box center [132, 186] width 58 height 23
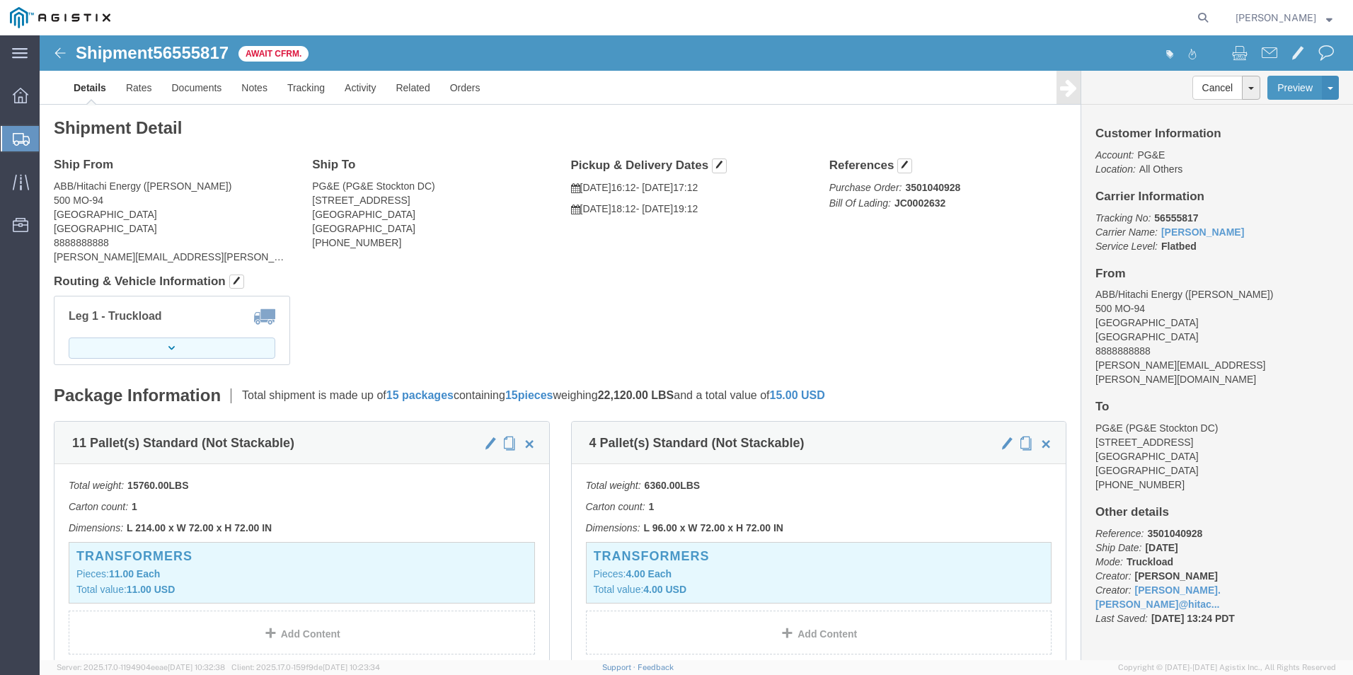
click button "button"
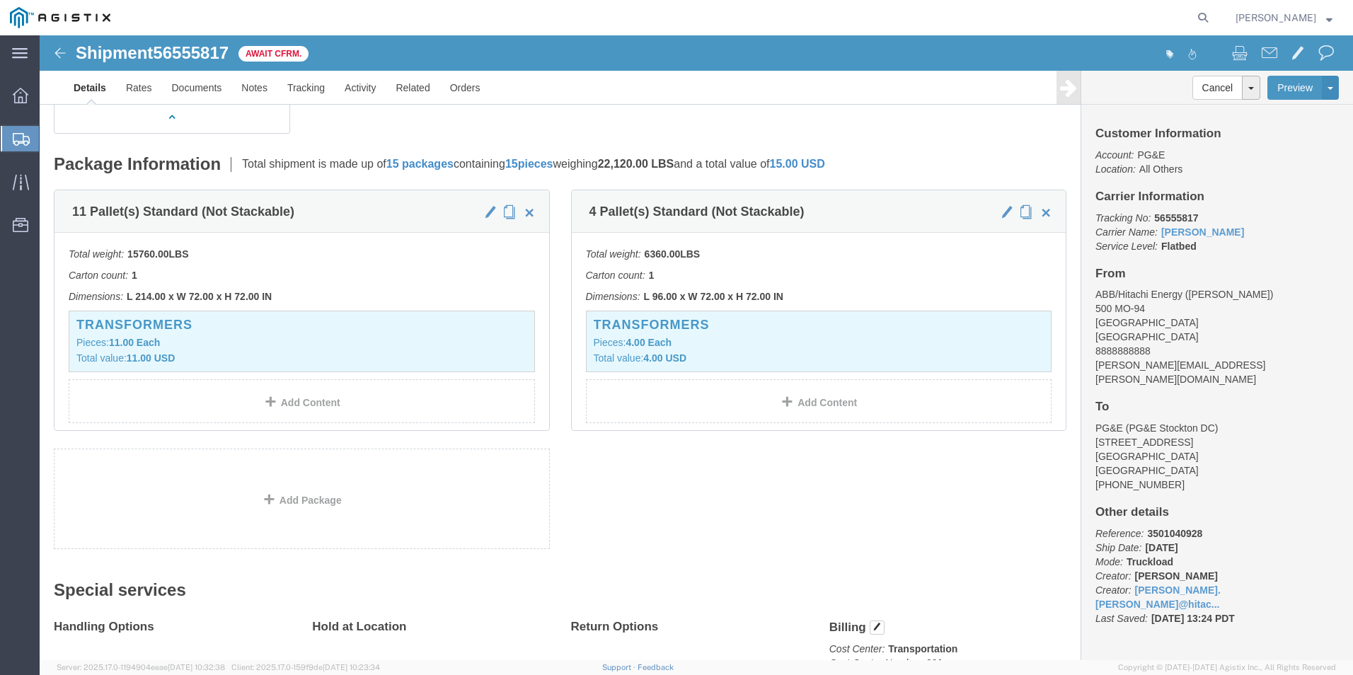
scroll to position [212, 0]
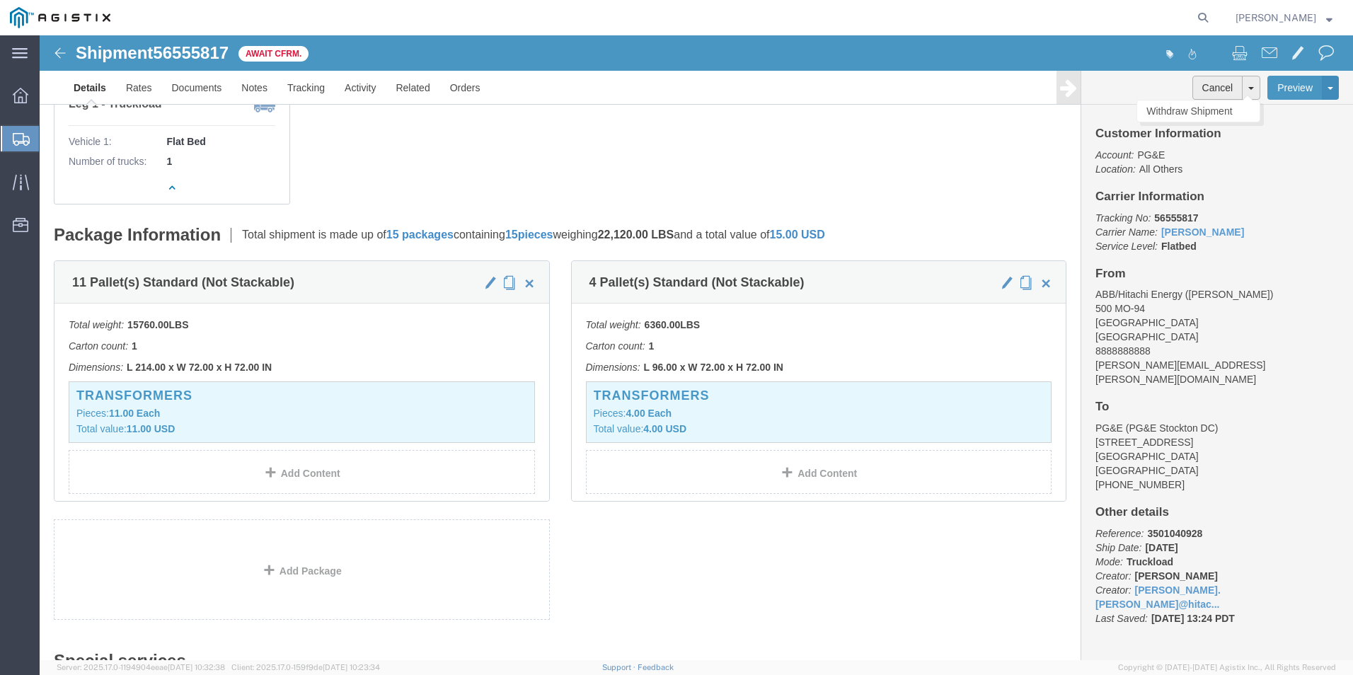
click button "Cancel"
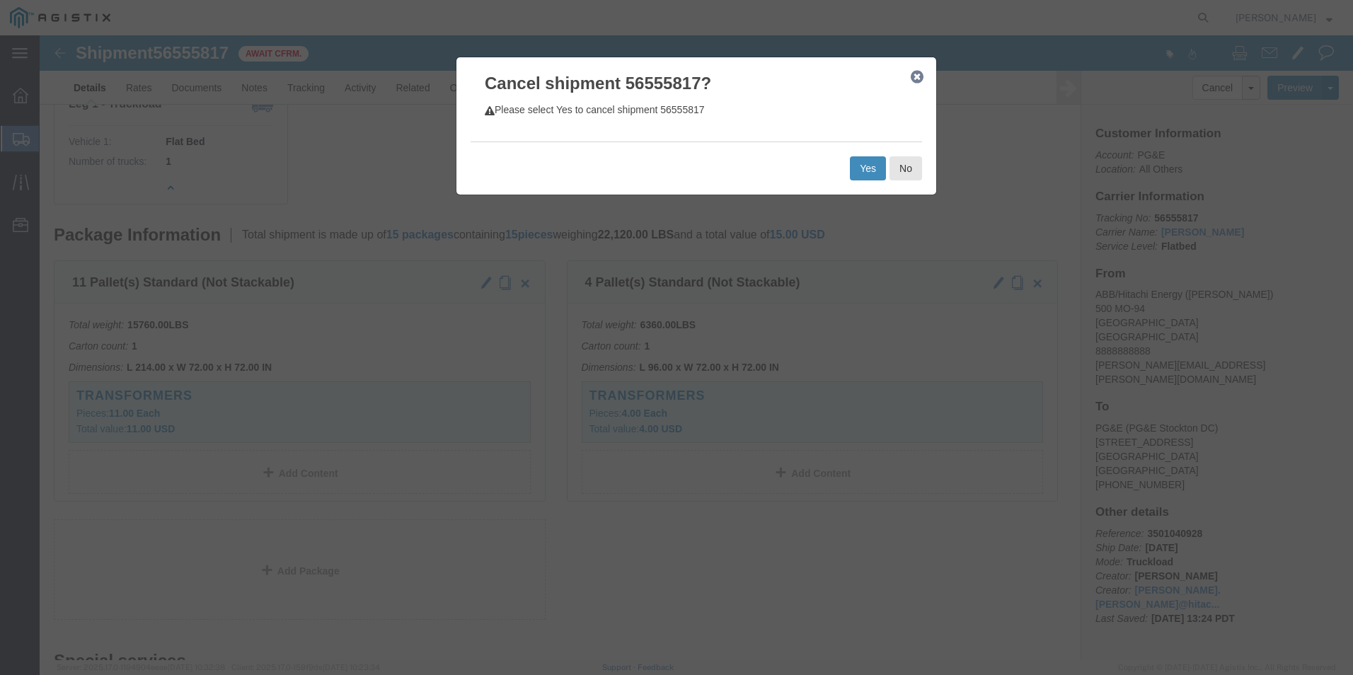
click button "Yes"
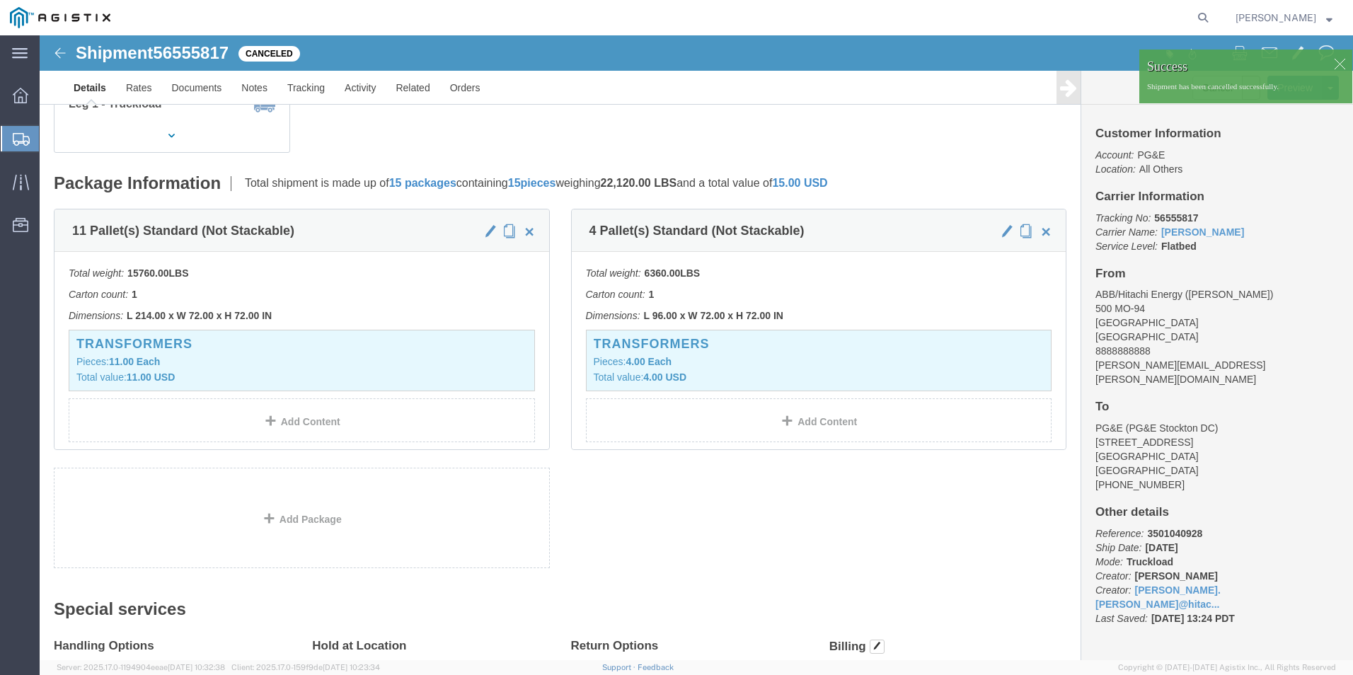
scroll to position [0, 0]
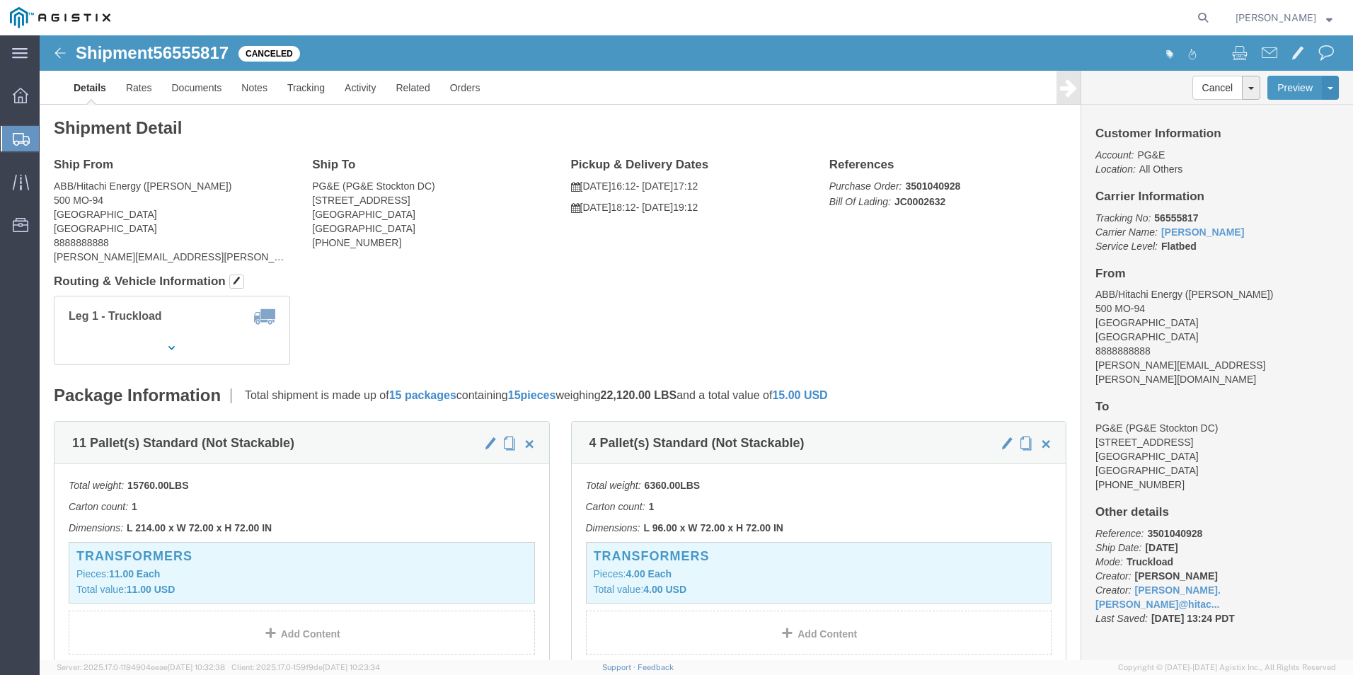
click at [0, 0] on span "Create from Template" at bounding box center [0, 0] width 0 height 0
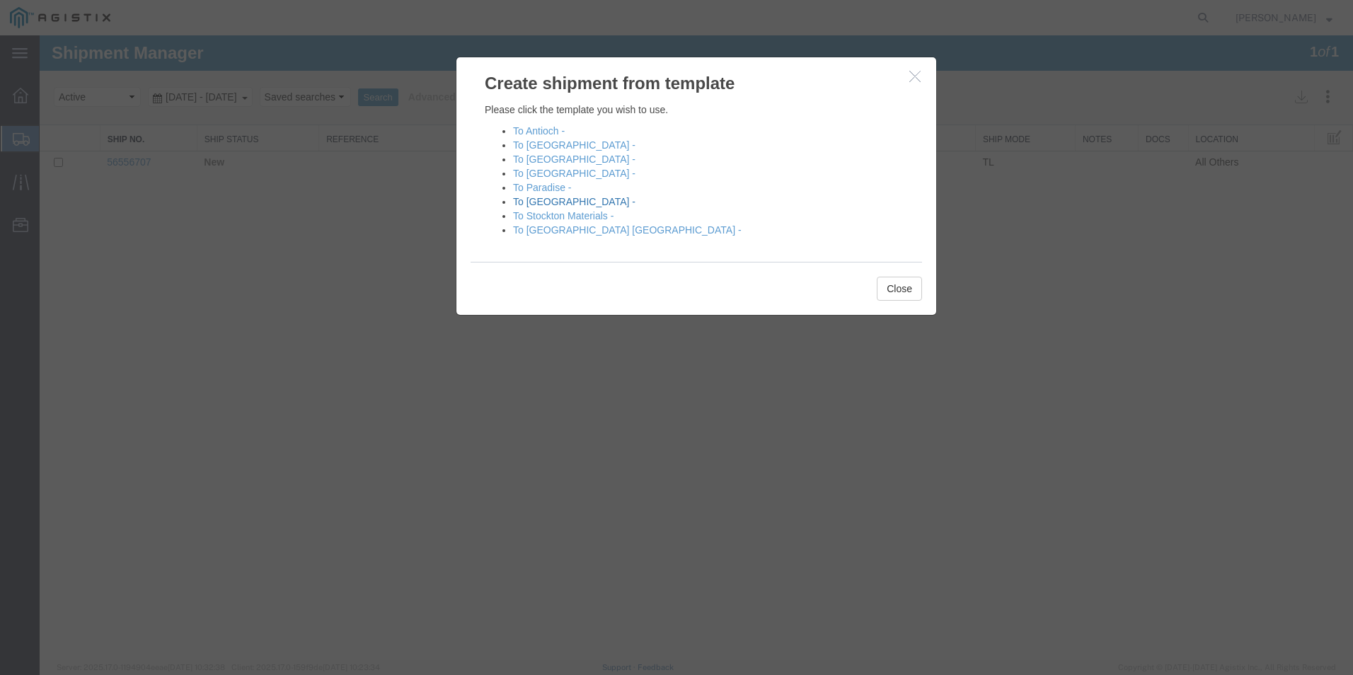
click at [553, 202] on link "To [GEOGRAPHIC_DATA] -" at bounding box center [574, 201] width 122 height 11
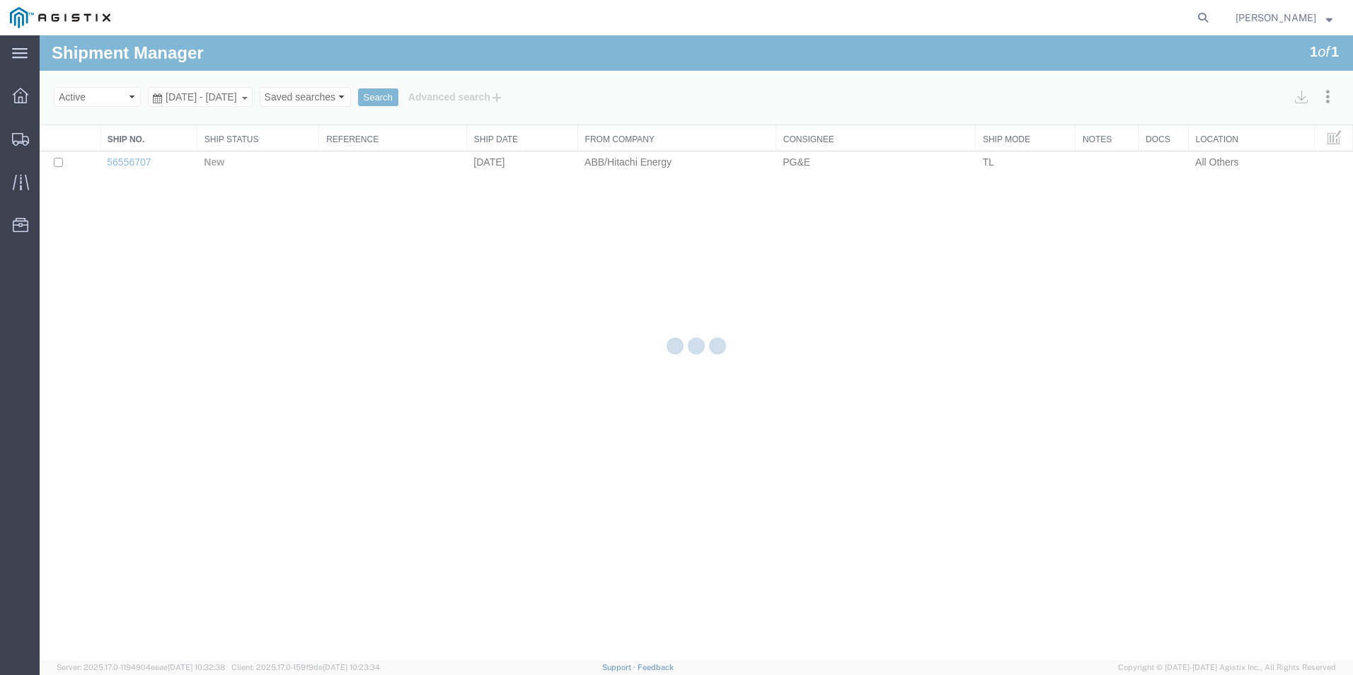
select select "PURCHORD"
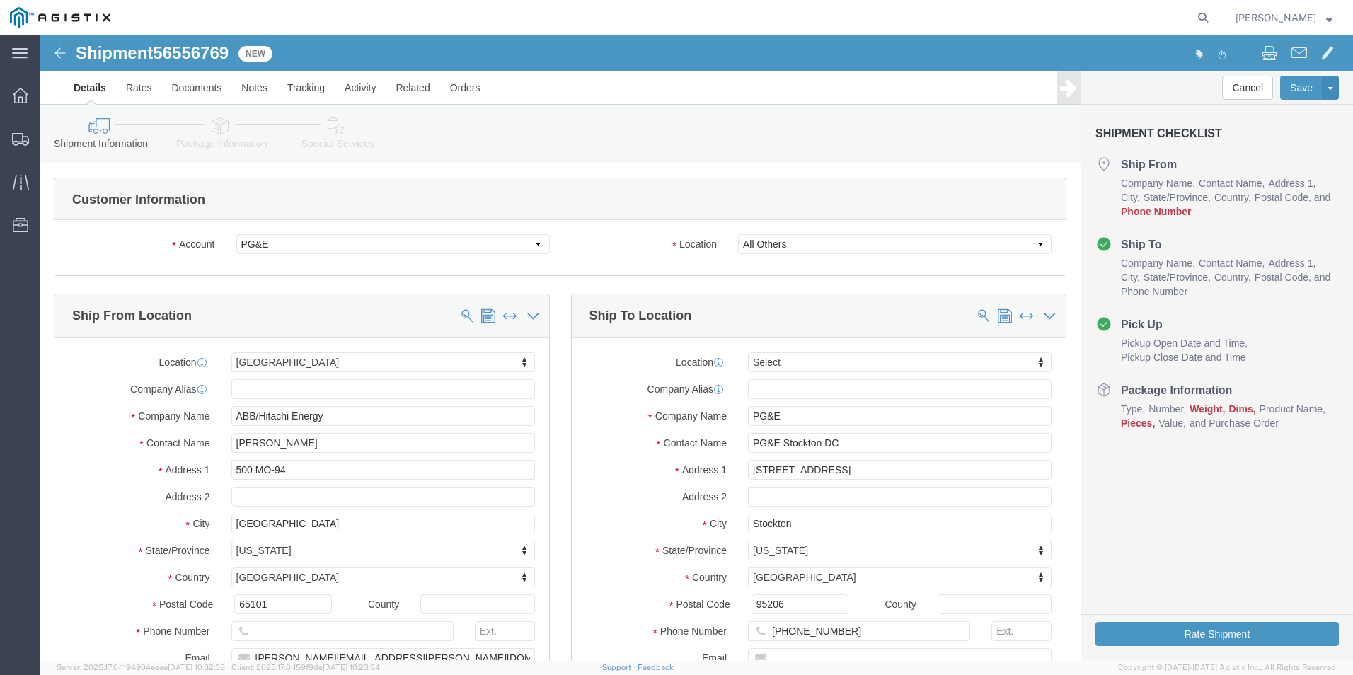
select select
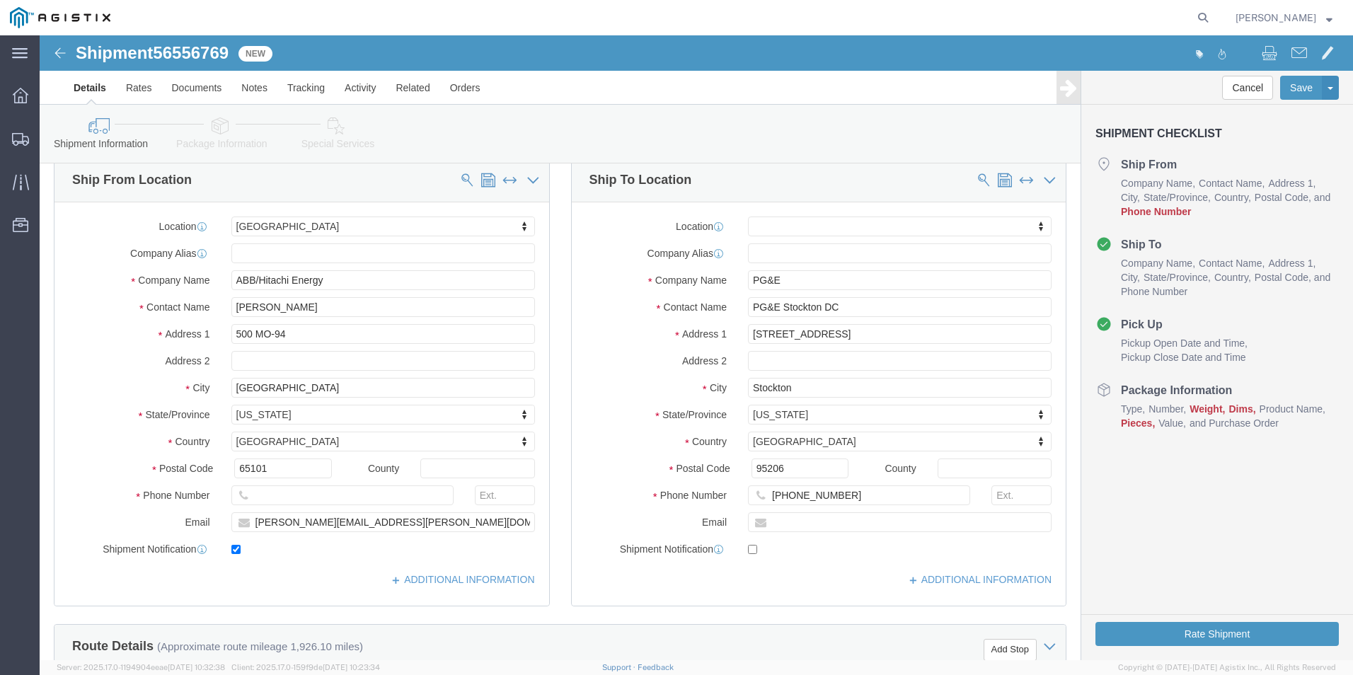
scroll to position [142, 0]
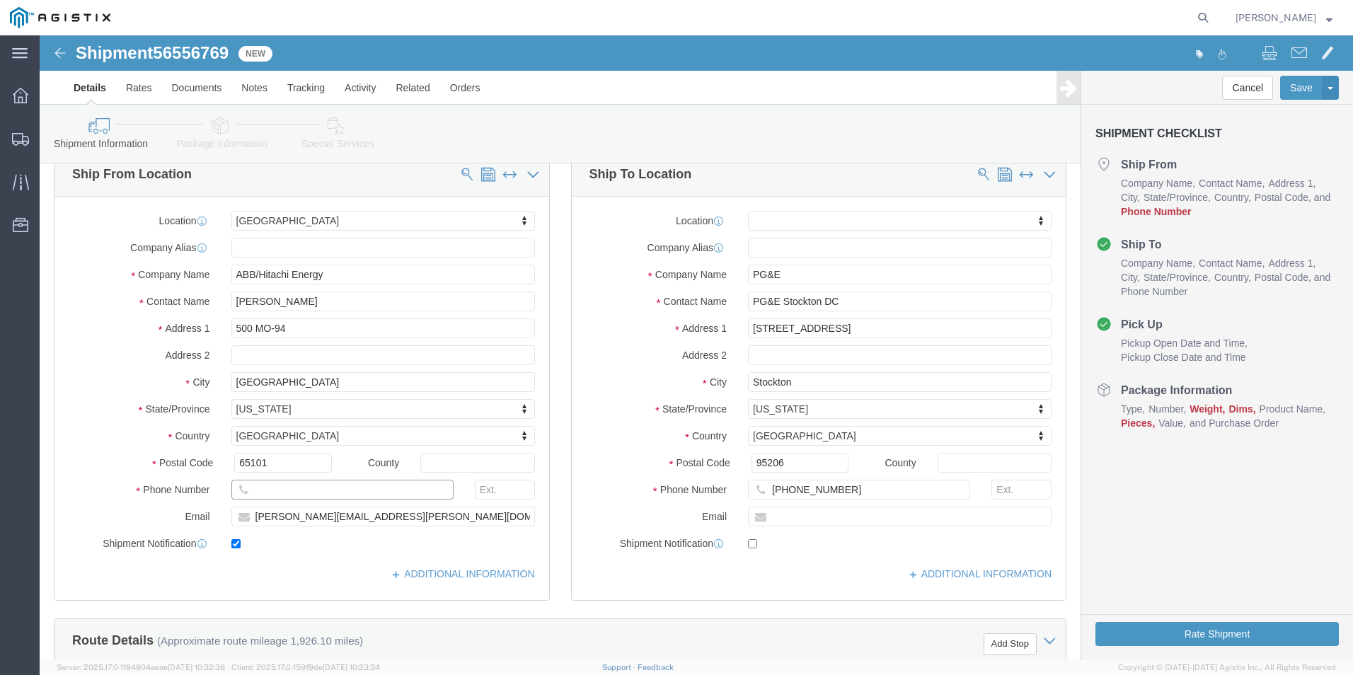
click input "text"
type input "8888888888"
click input "text"
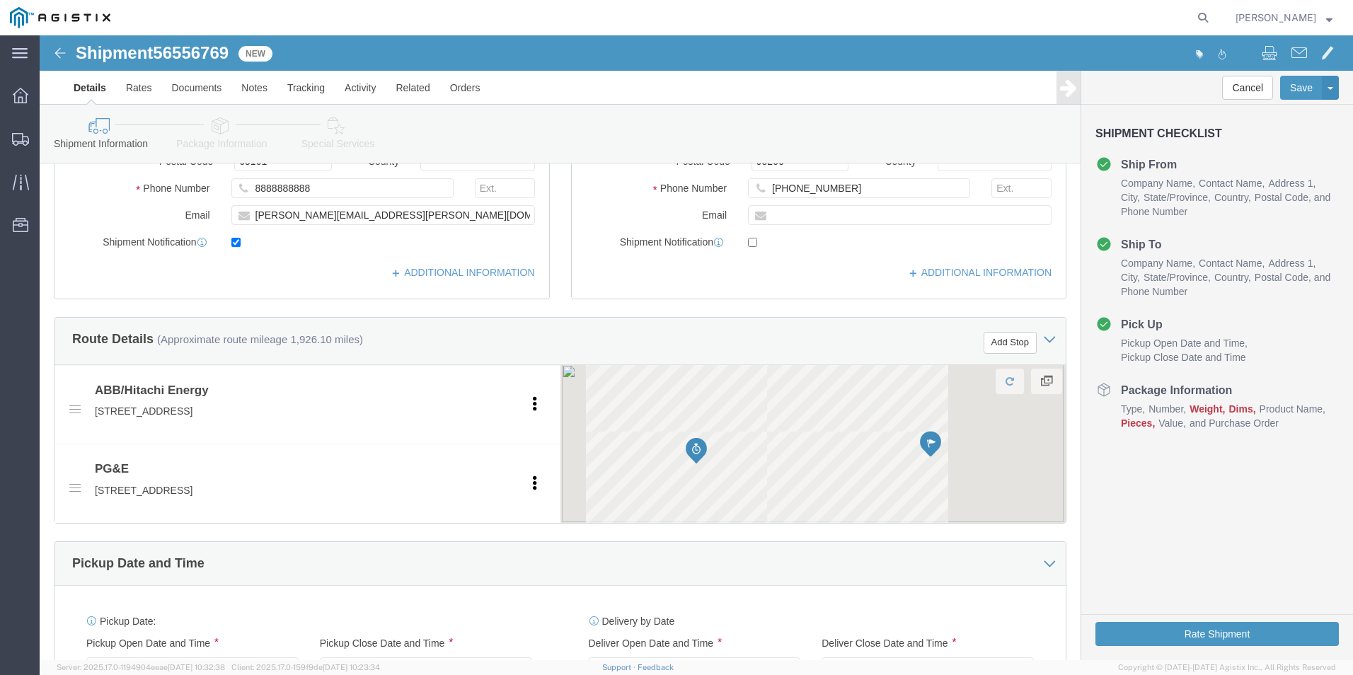
scroll to position [495, 0]
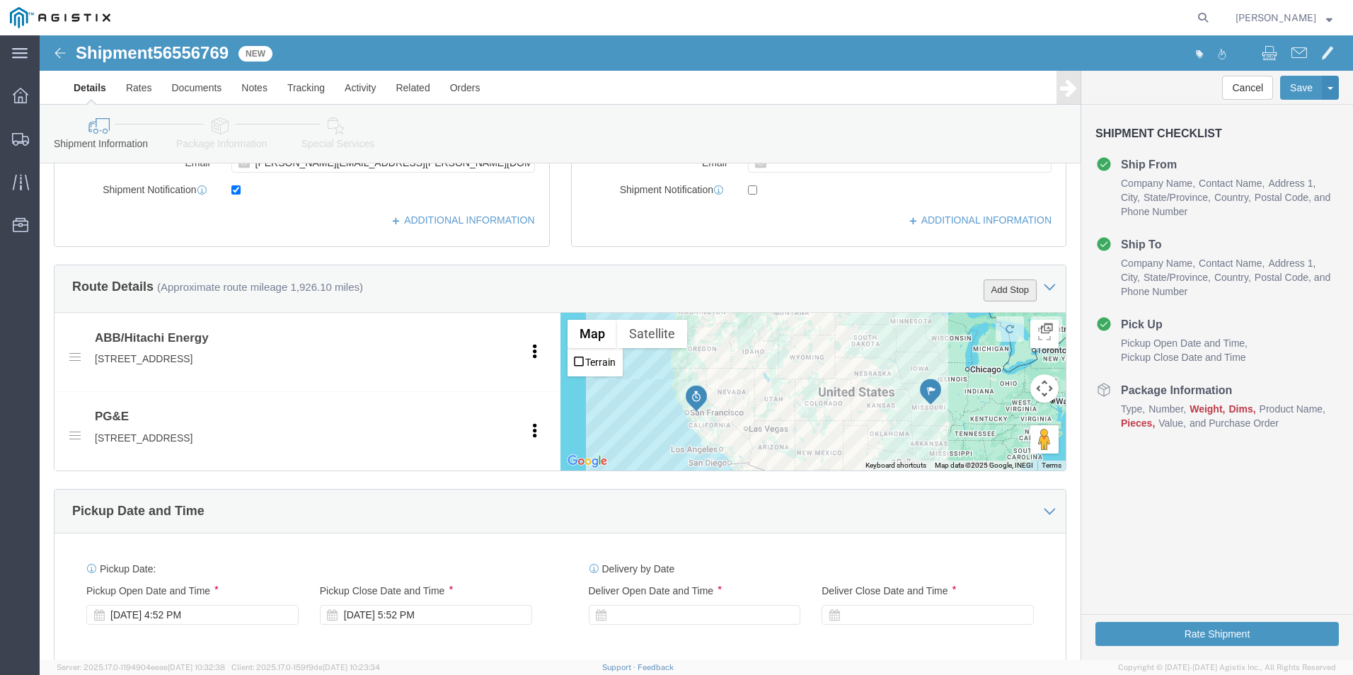
type input "Receiving"
click button "Add Stop"
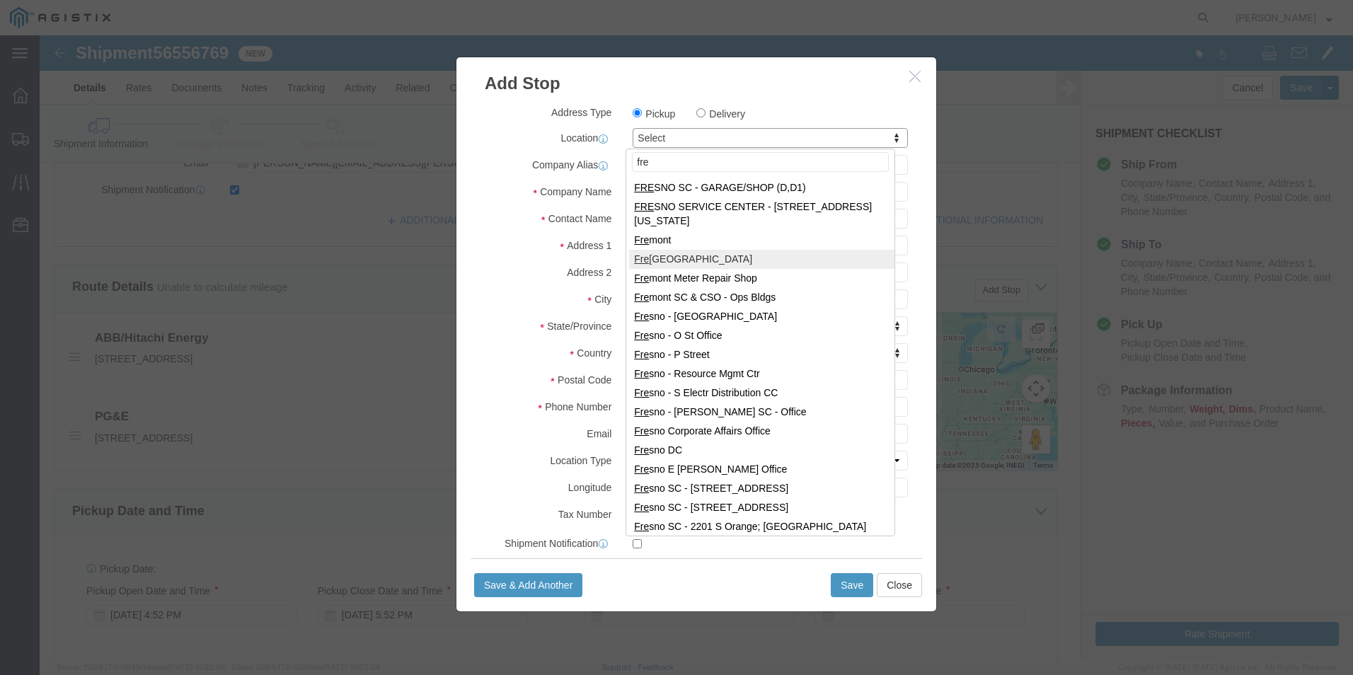
type input "fre"
select select "19740"
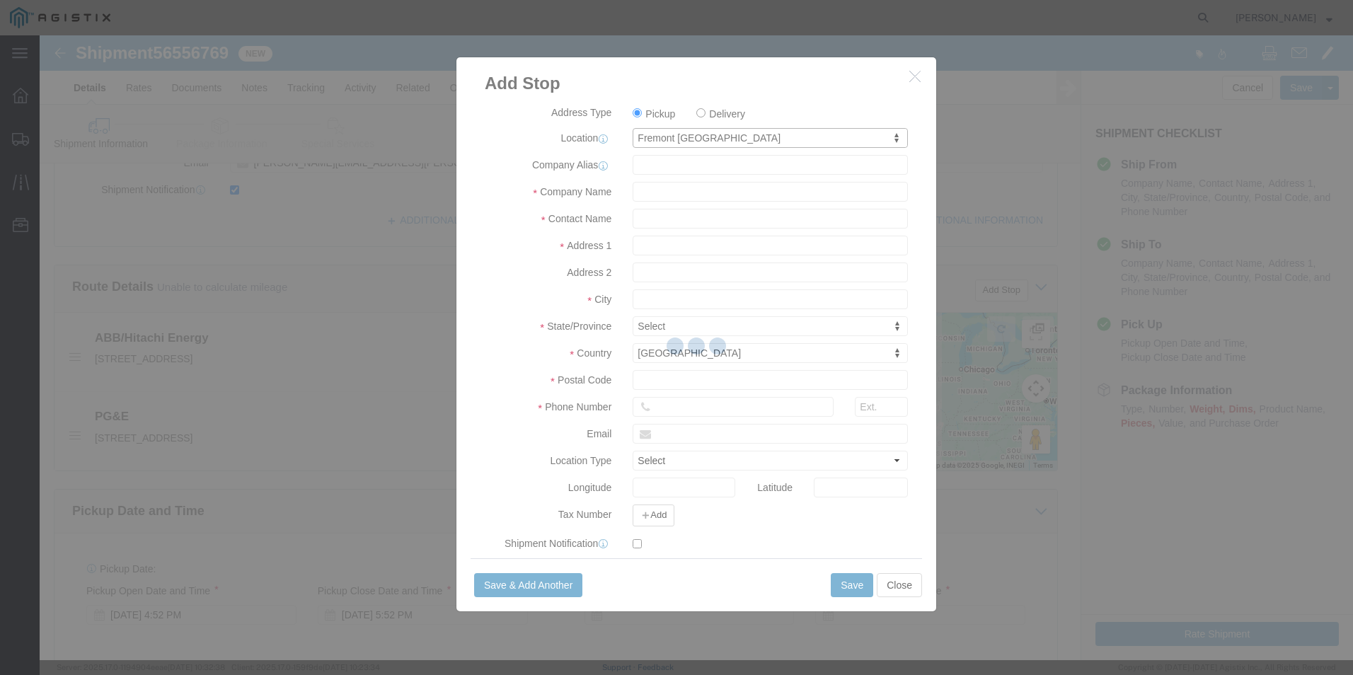
type input "PG&E"
type input "[STREET_ADDRESS][PERSON_NAME]"
type input "Fremont"
type input "94538"
select select "CA"
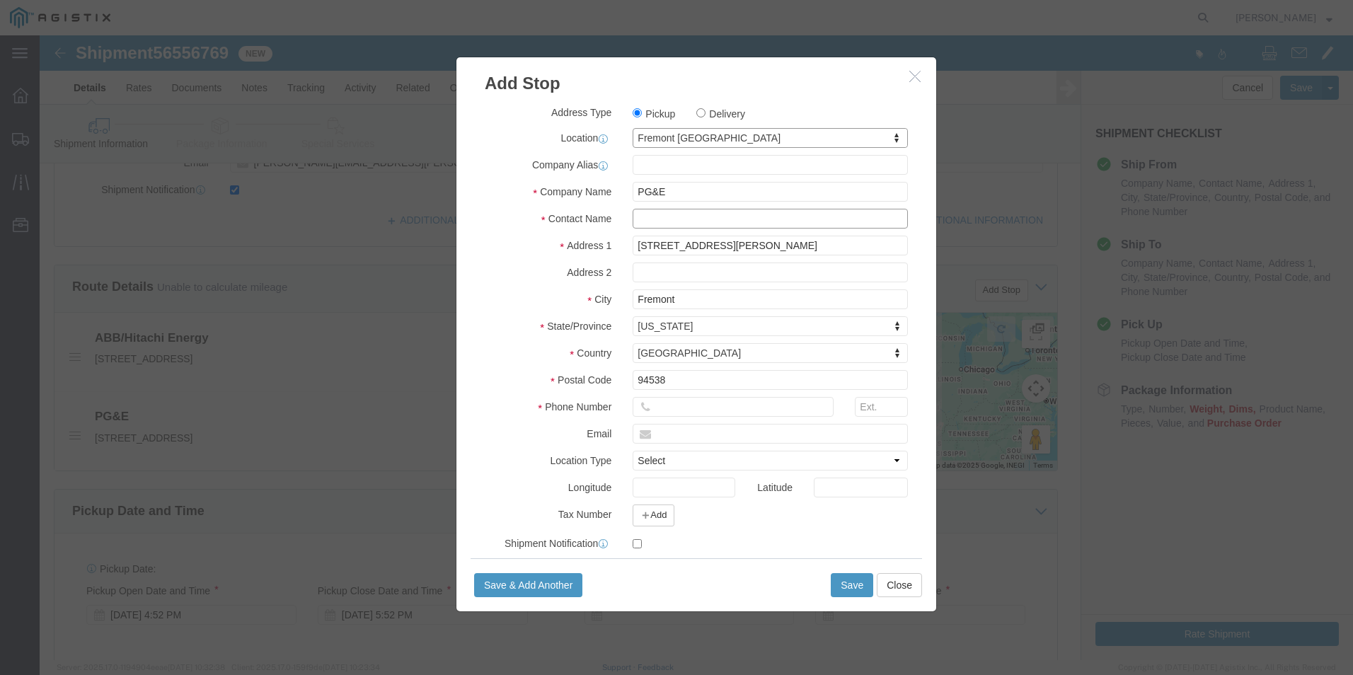
click input "text"
type input "Receiving"
type input "8888888888"
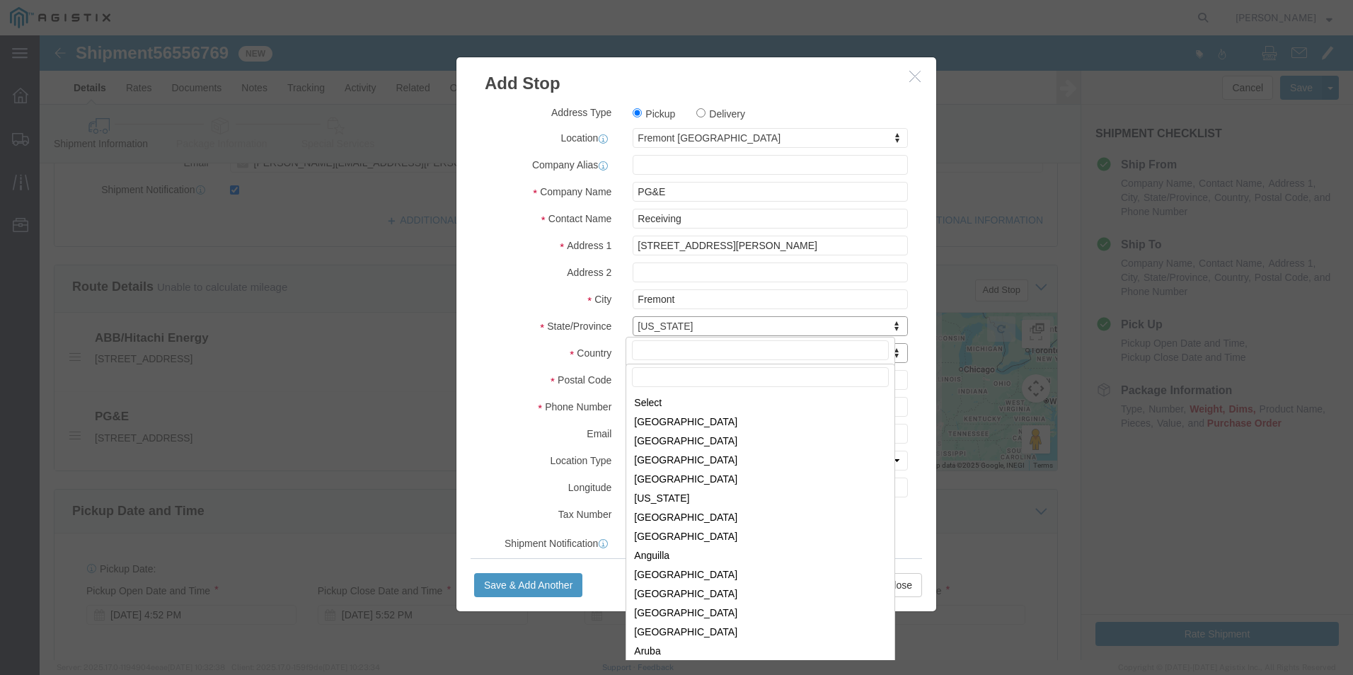
scroll to position [4300, 0]
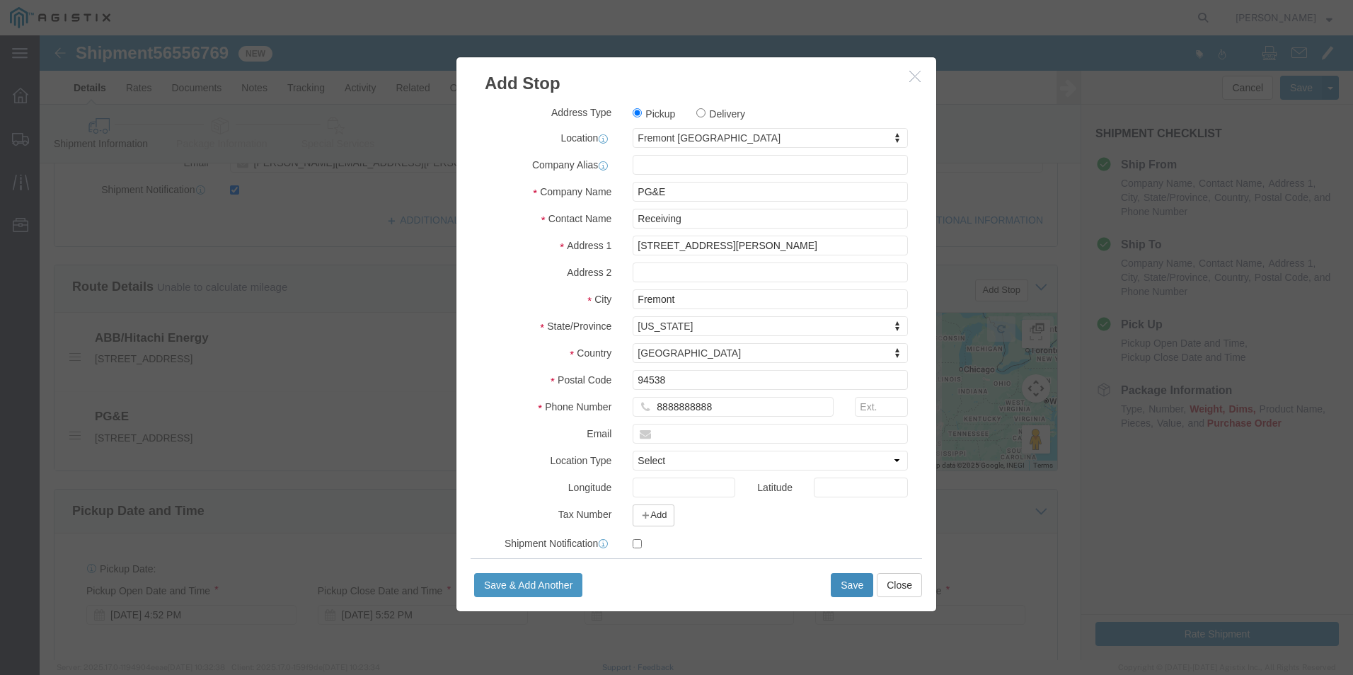
click button "Save"
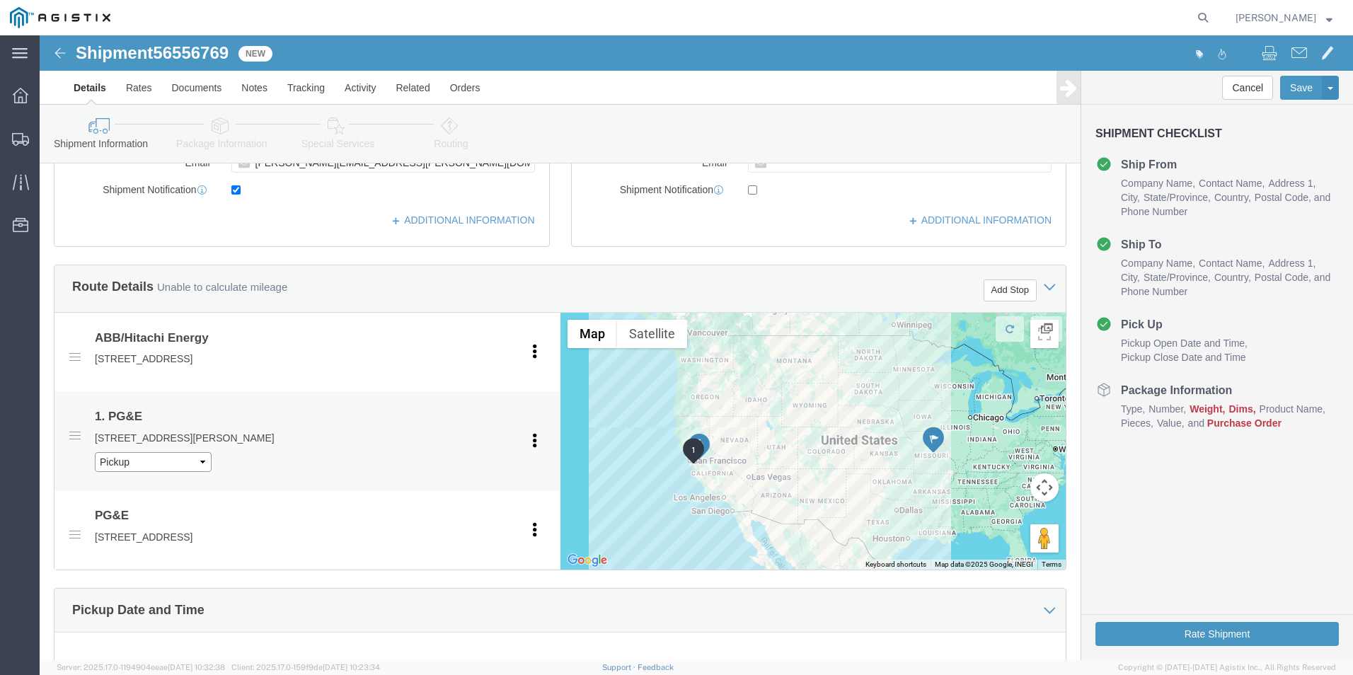
click select "Pickup Delivery"
select select "D"
click select "Pickup Delivery"
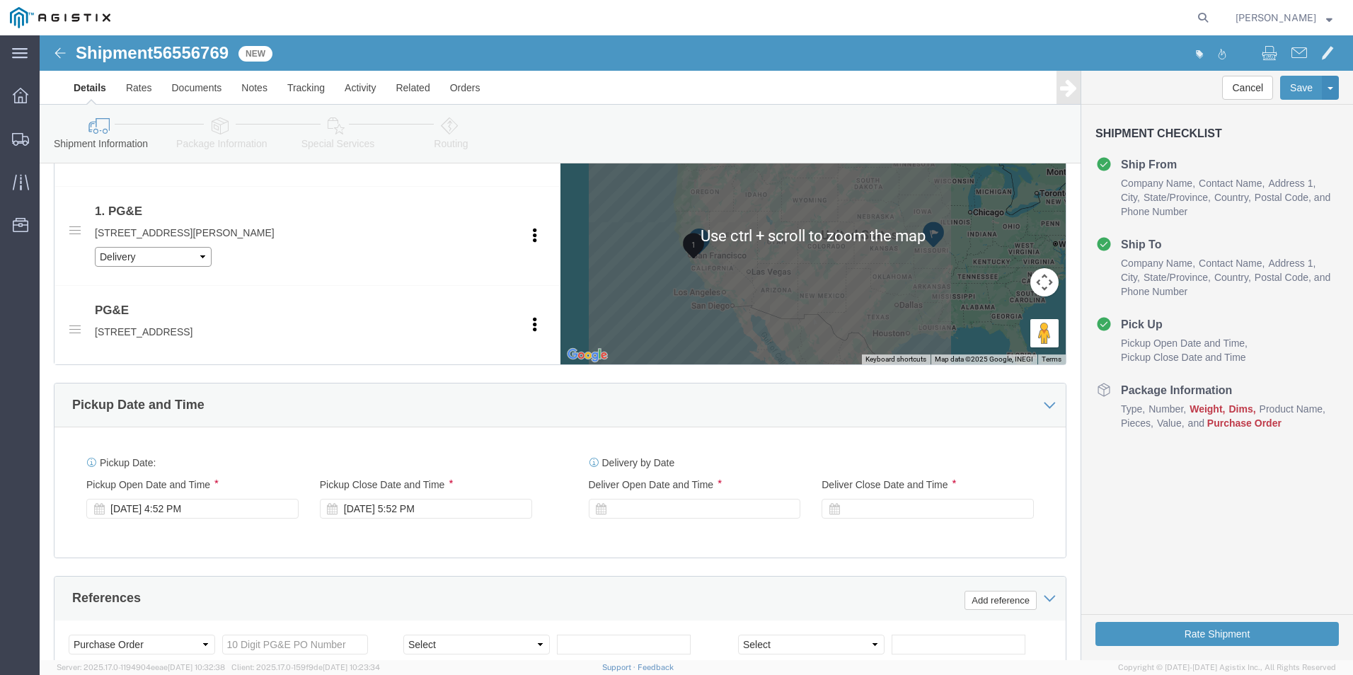
scroll to position [708, 0]
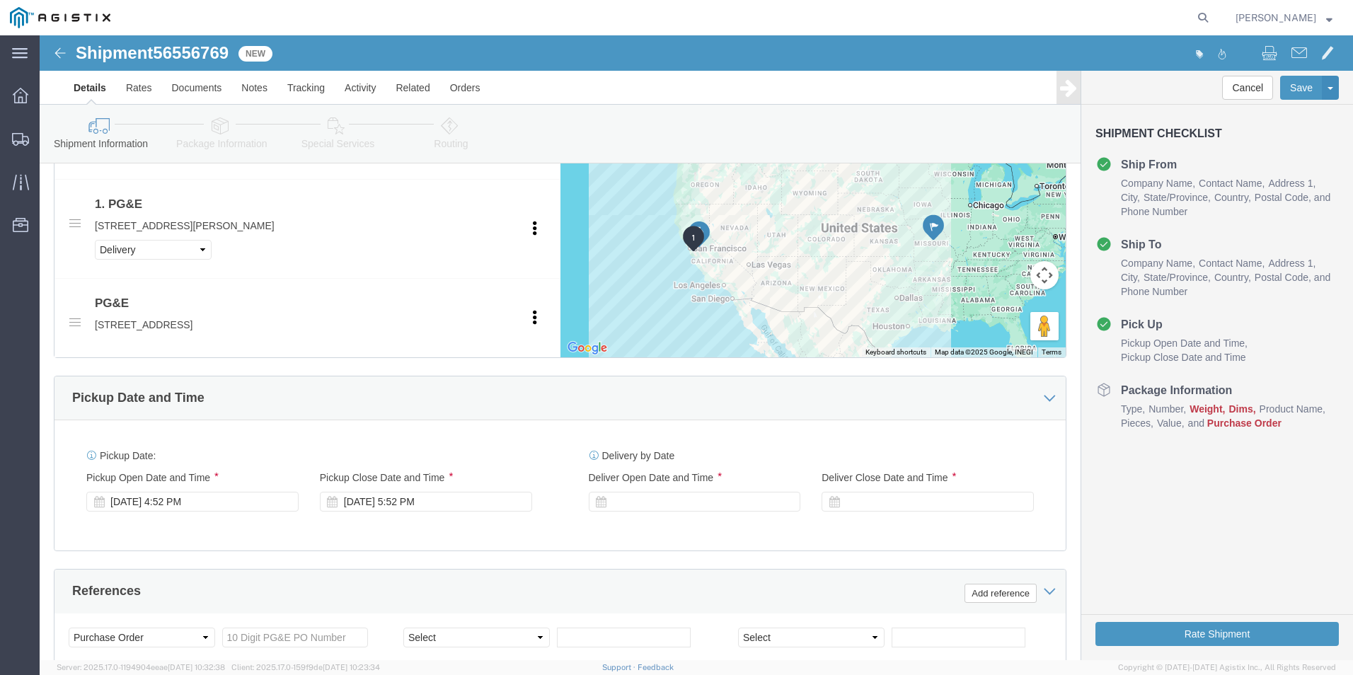
click div
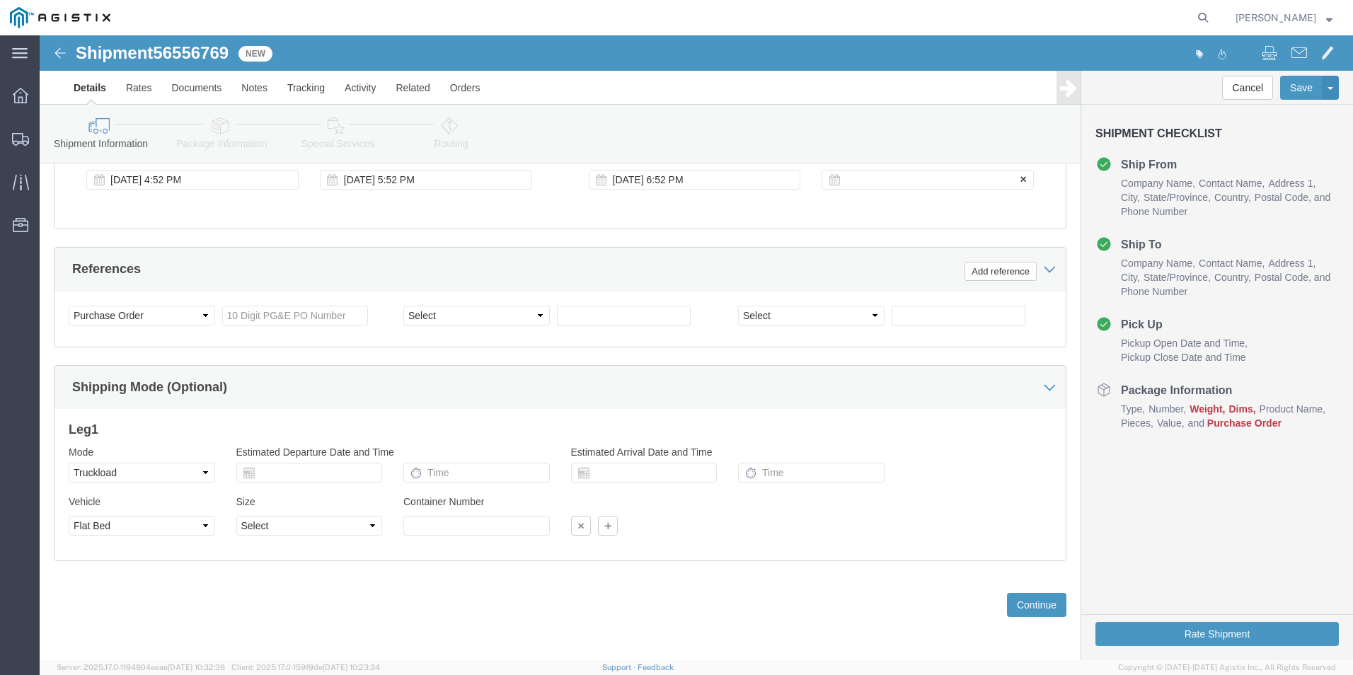
click div
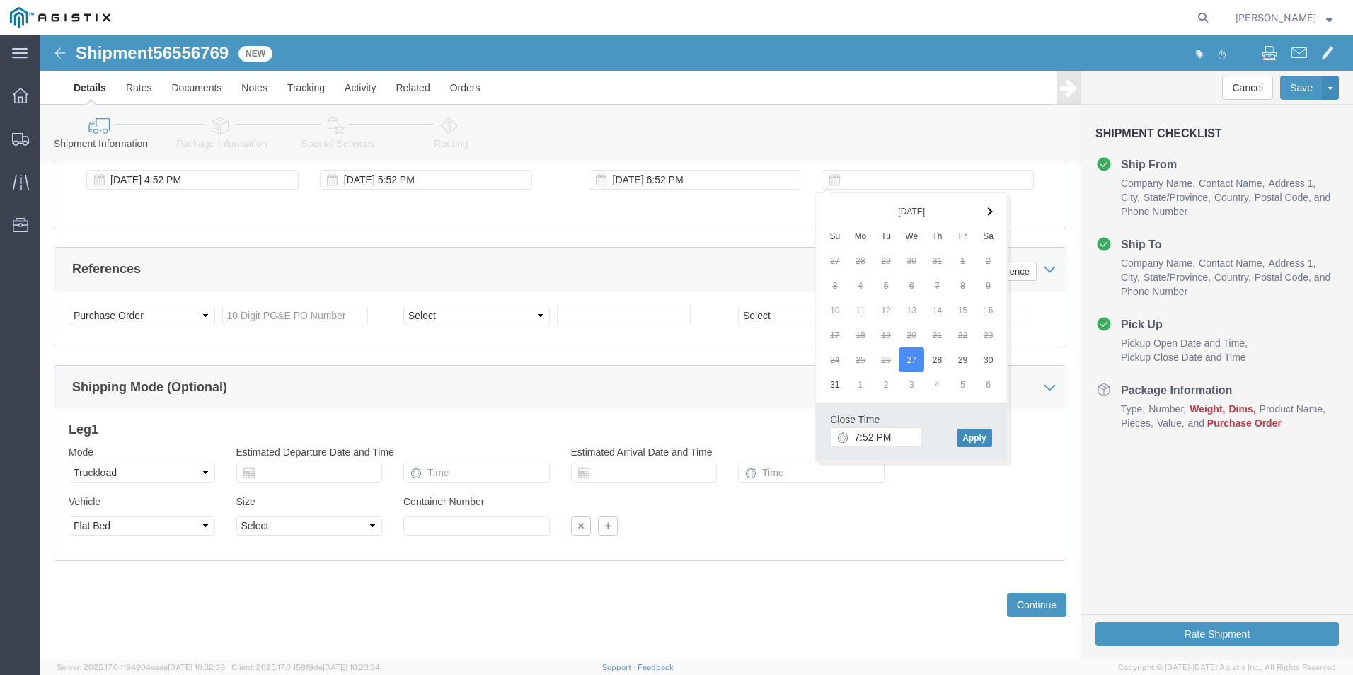
click button "Apply"
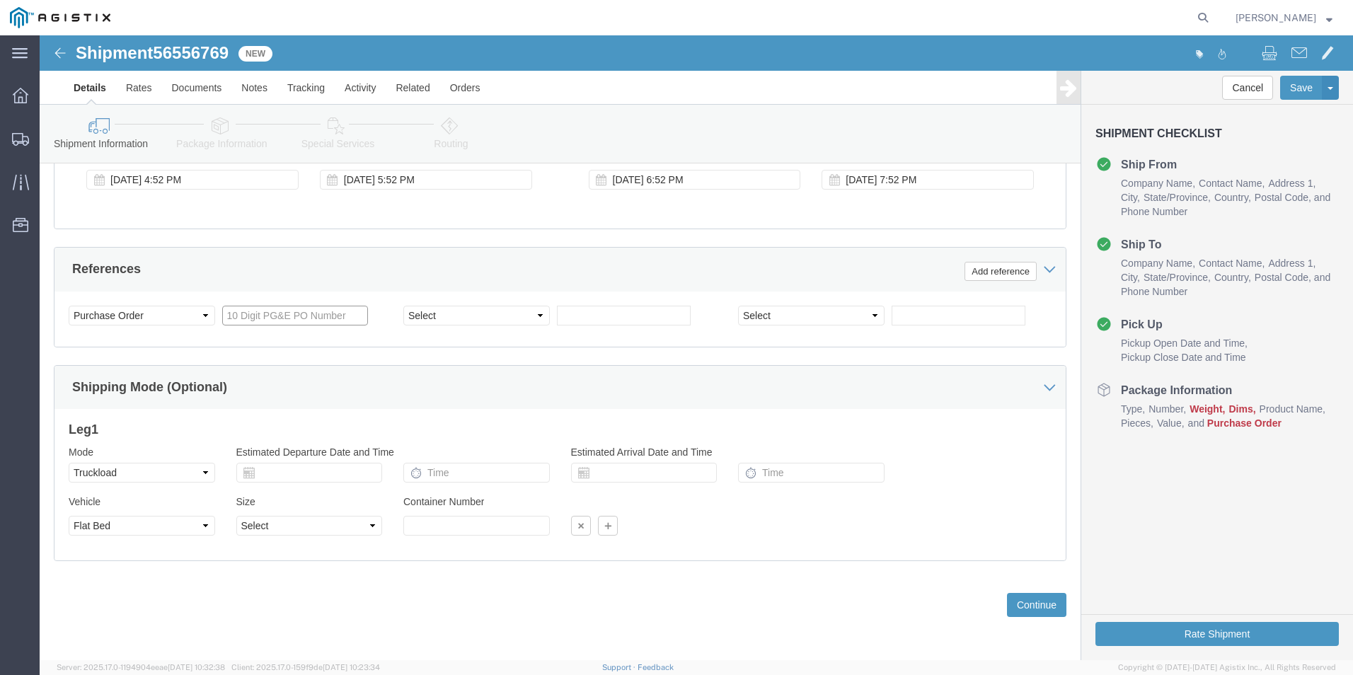
click input "text"
type input "350140928"
select select "BOL"
type input "j"
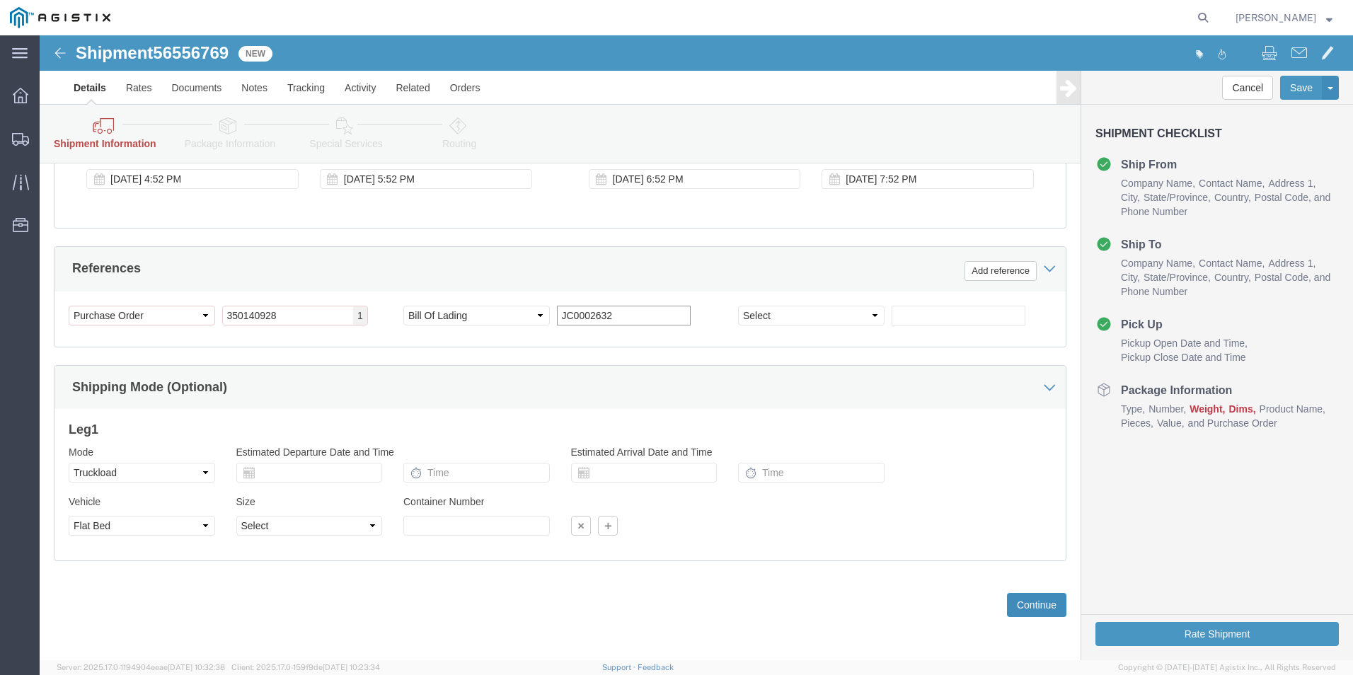
type input "JC0002632"
click button "Continue"
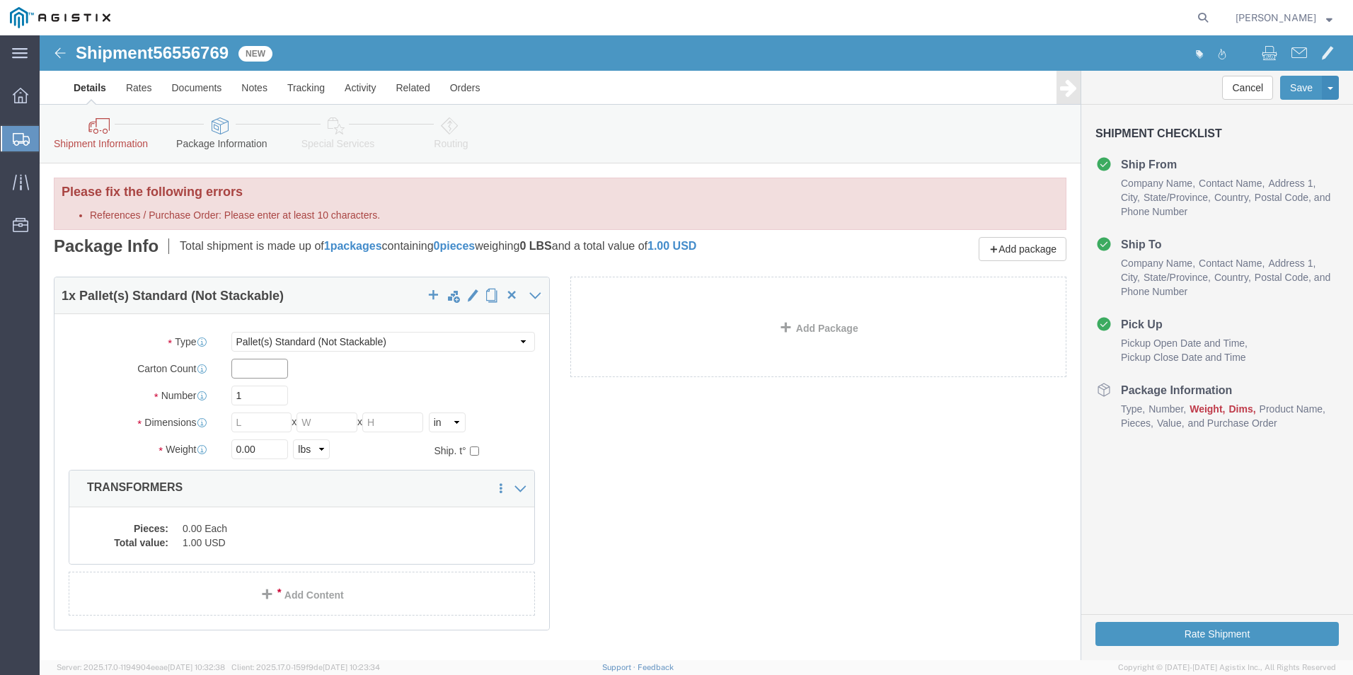
click input "text"
type input "1"
drag, startPoint x: 200, startPoint y: 360, endPoint x: 190, endPoint y: 359, distance: 10.6
click input "1"
type input "11"
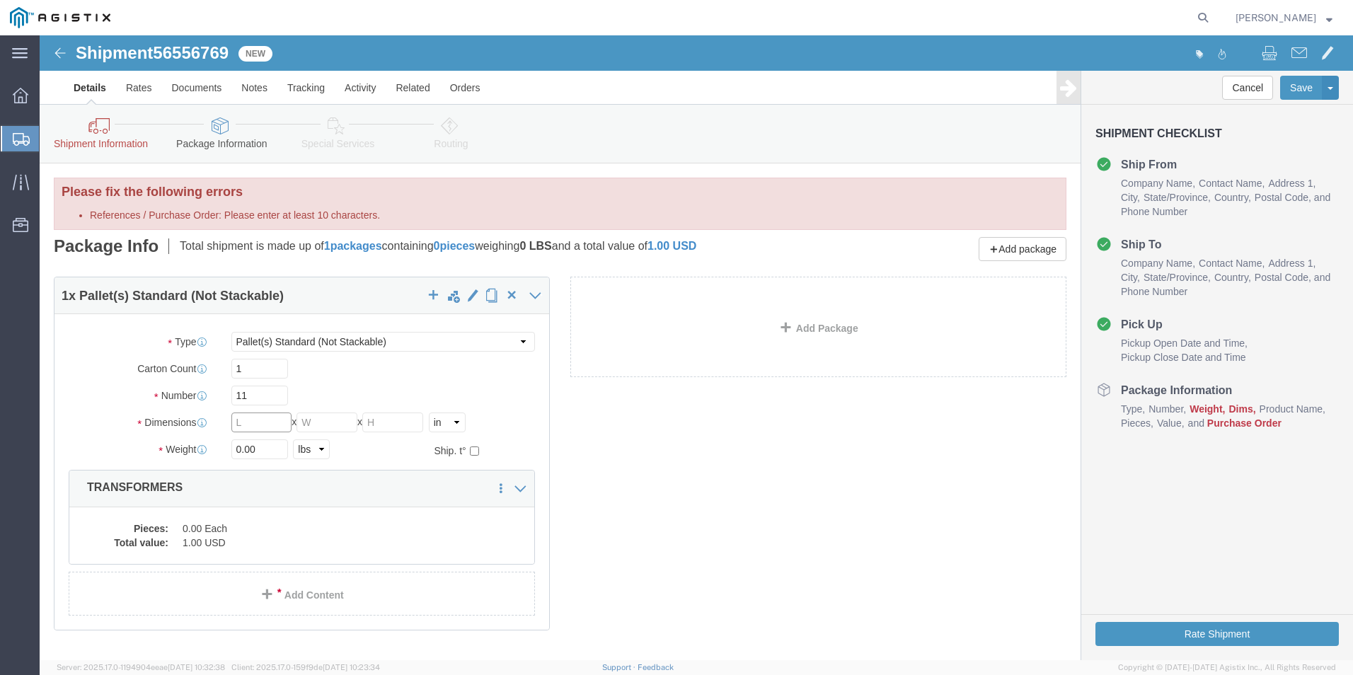
click input "text"
type input "214"
drag, startPoint x: 223, startPoint y: 417, endPoint x: 190, endPoint y: 412, distance: 33.5
click input "0.00"
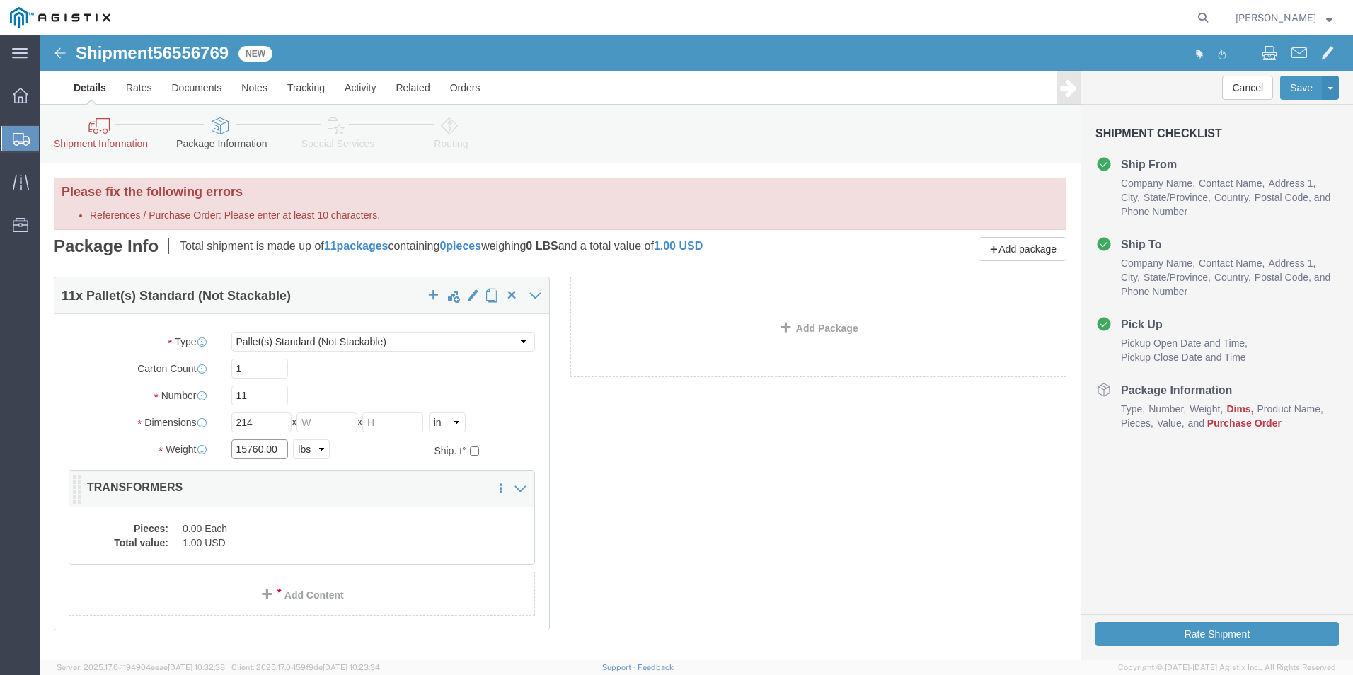
type input "15760.00"
click dd "0.00 Each"
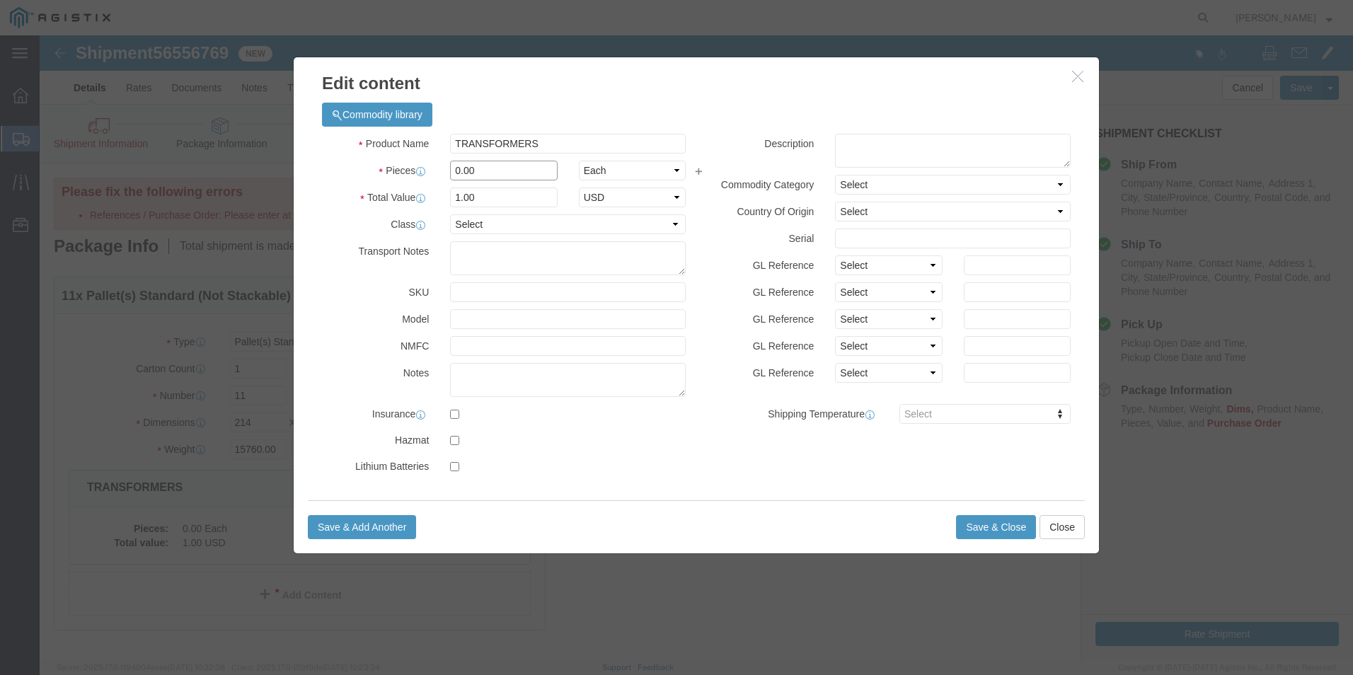
drag, startPoint x: 451, startPoint y: 130, endPoint x: 400, endPoint y: 134, distance: 51.1
click div "0.00"
type input "11"
click input "11"
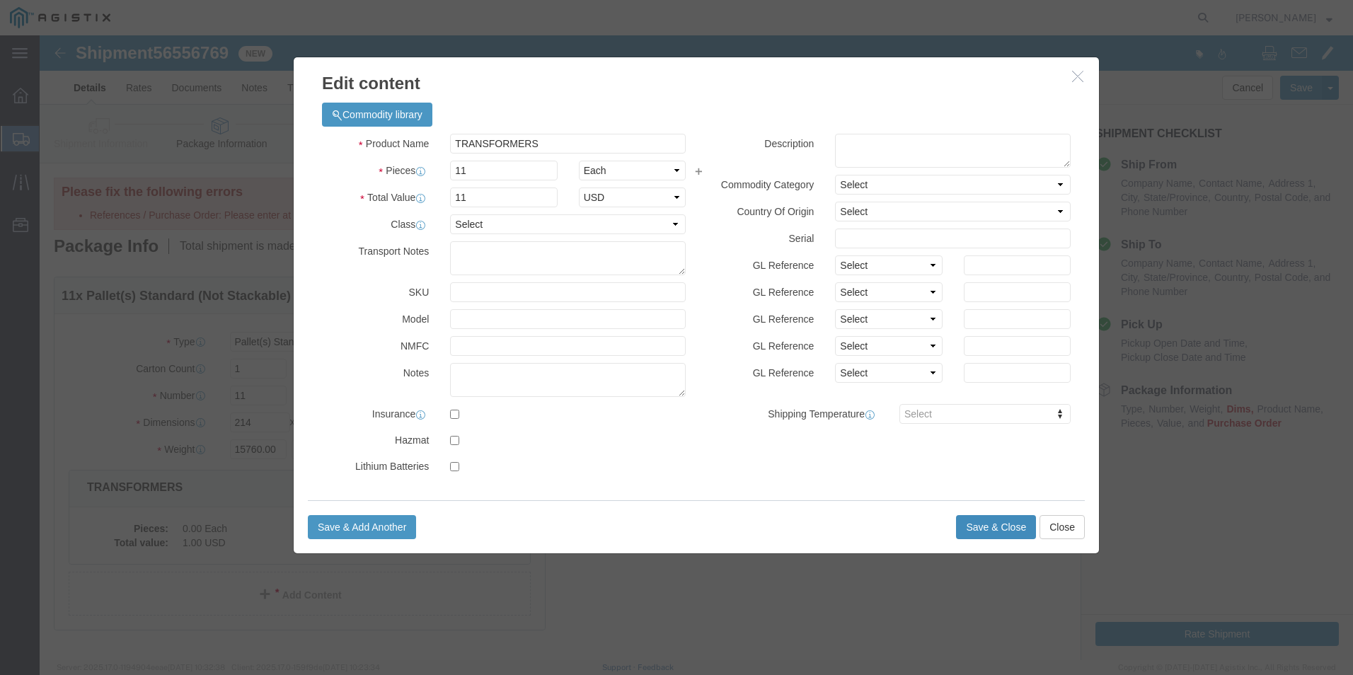
click button "Save & Close"
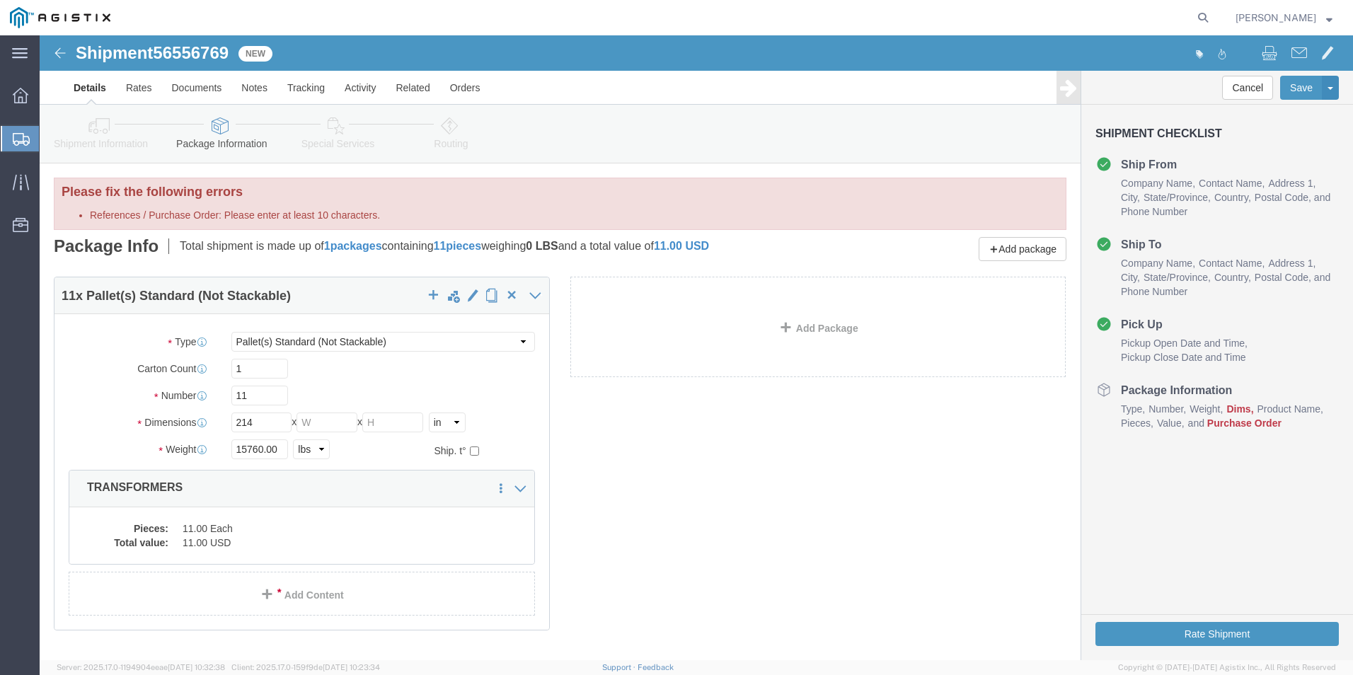
click icon
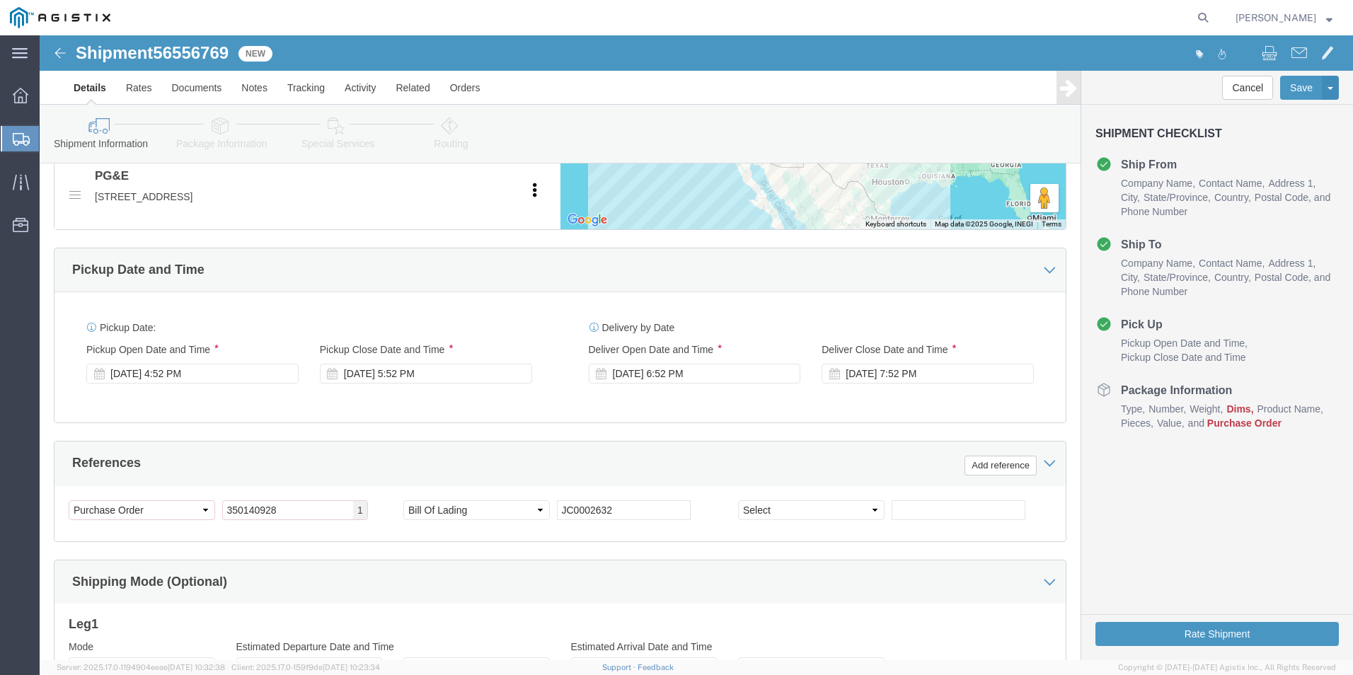
scroll to position [1061, 0]
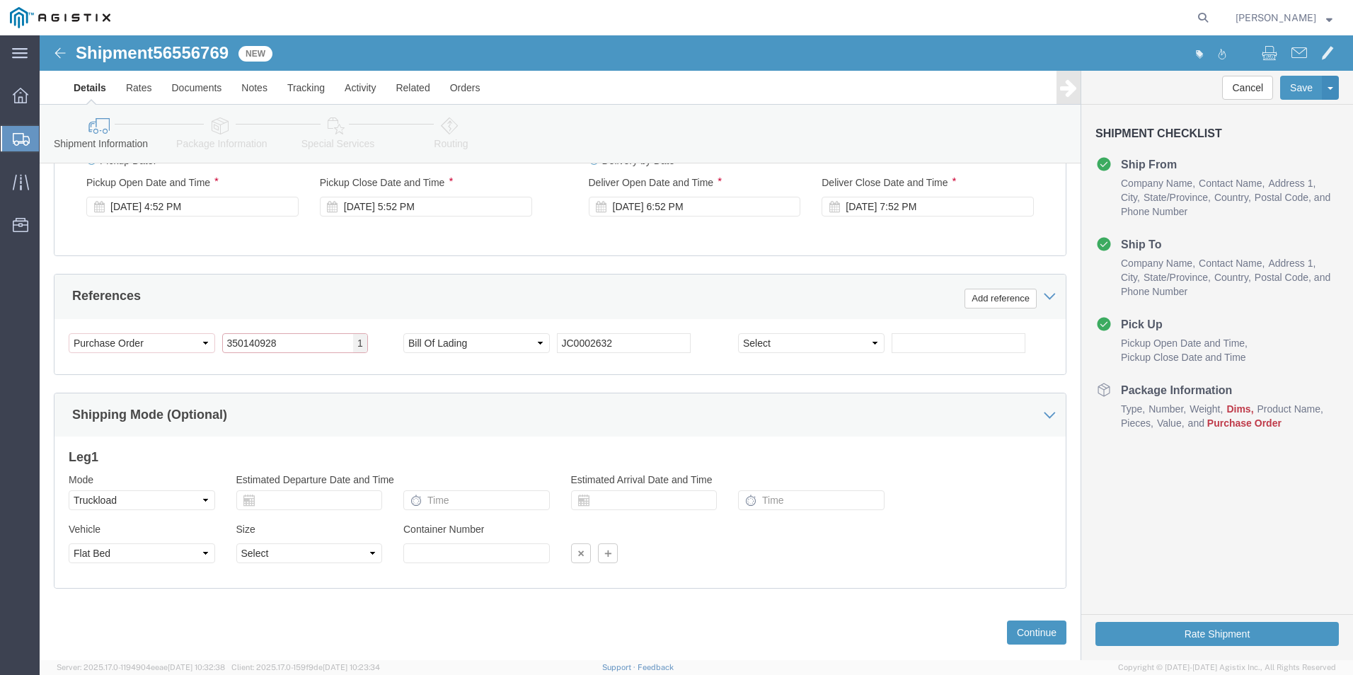
click input "350140928"
click button "Continue"
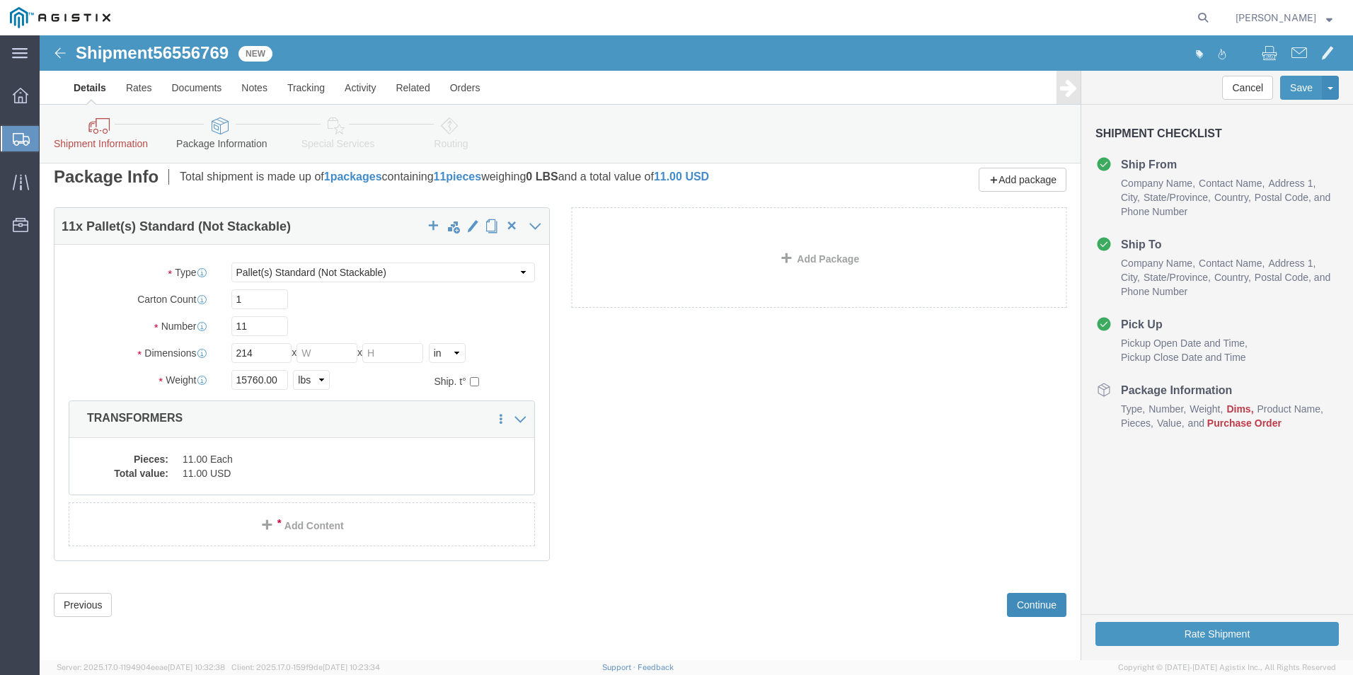
scroll to position [42, 0]
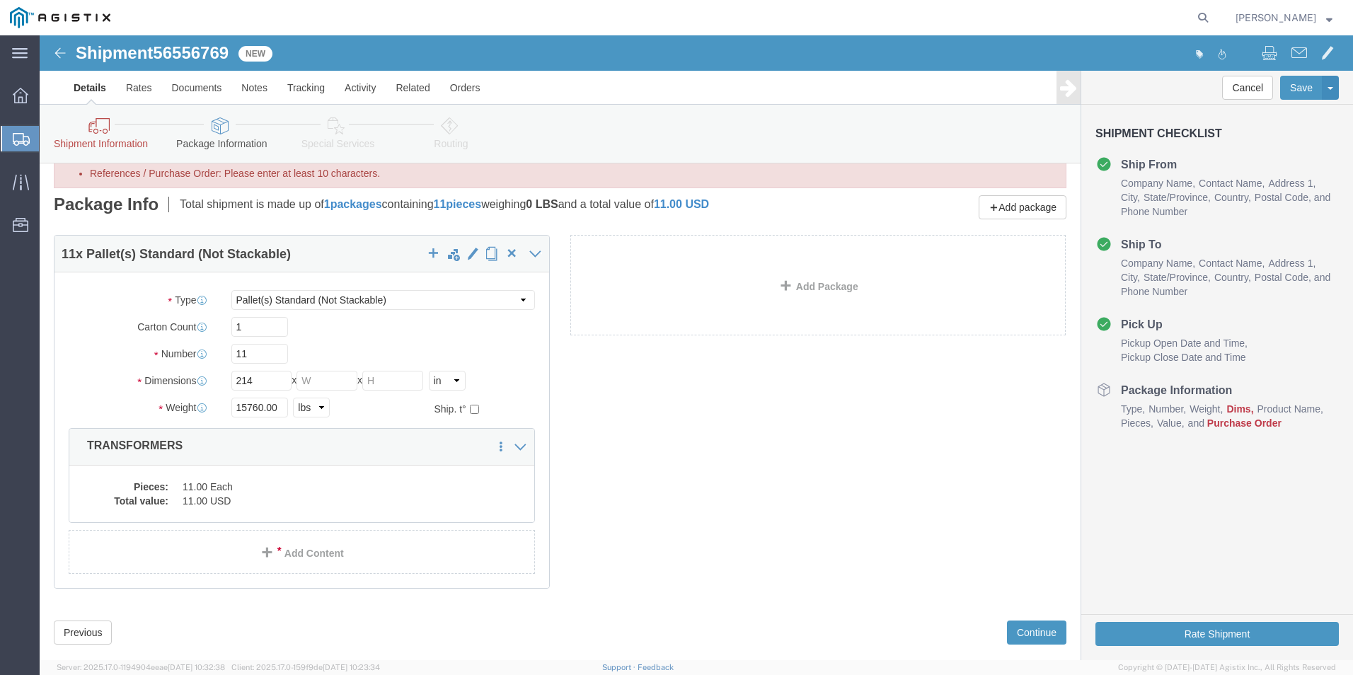
click icon
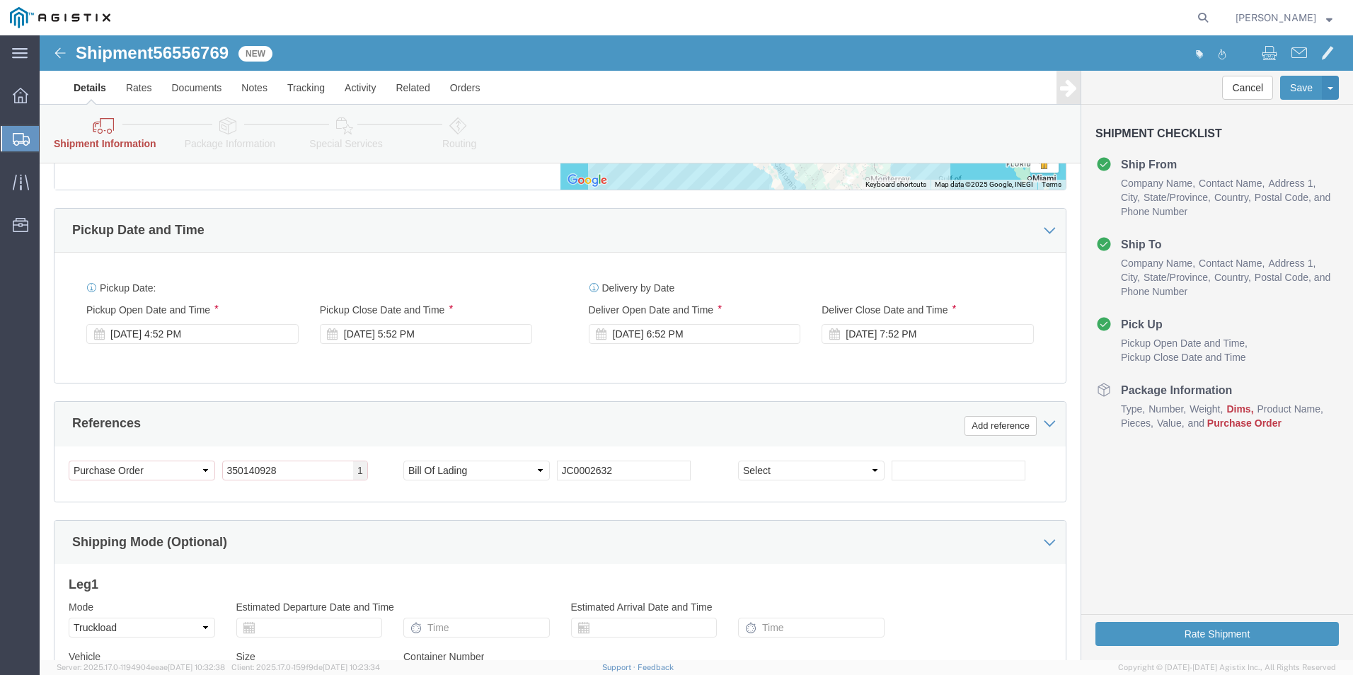
scroll to position [1089, 0]
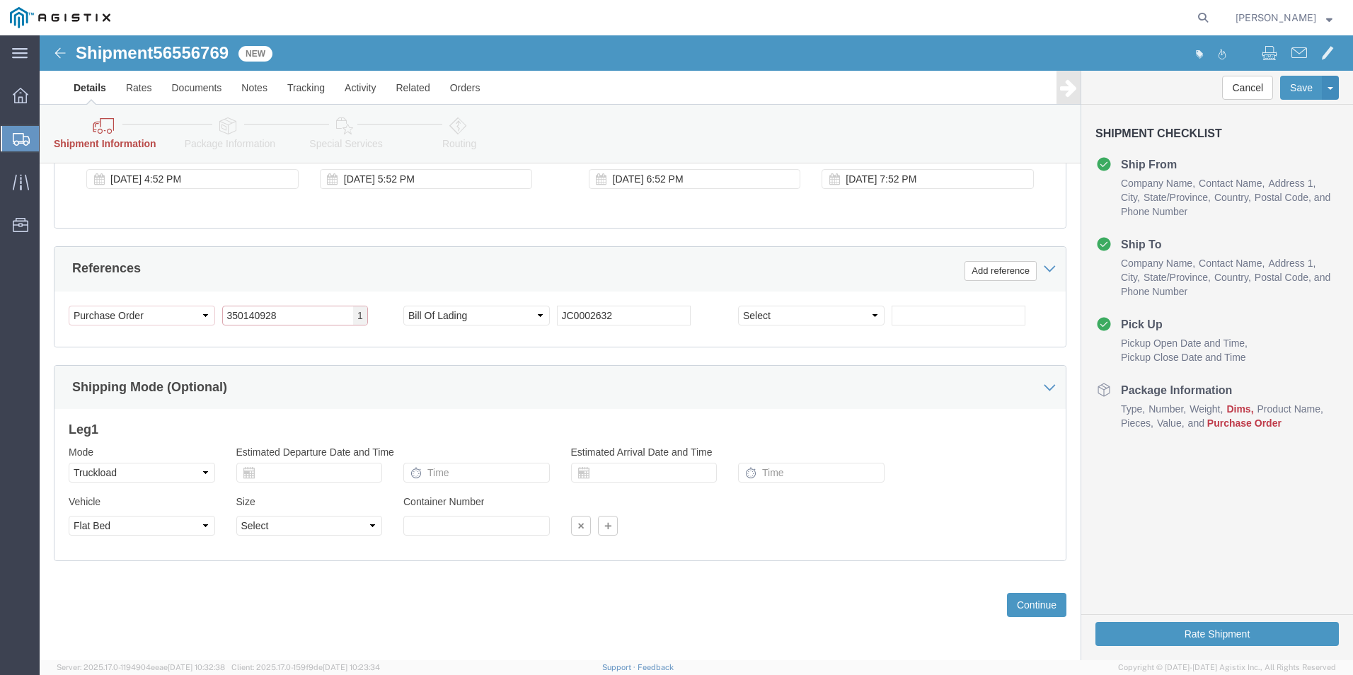
drag, startPoint x: 251, startPoint y: 278, endPoint x: 110, endPoint y: 293, distance: 142.3
click div "Select Account Type Activity ID Airline Appointment Number ASN Batch Request # …"
type input "3501409280"
click button "Continue"
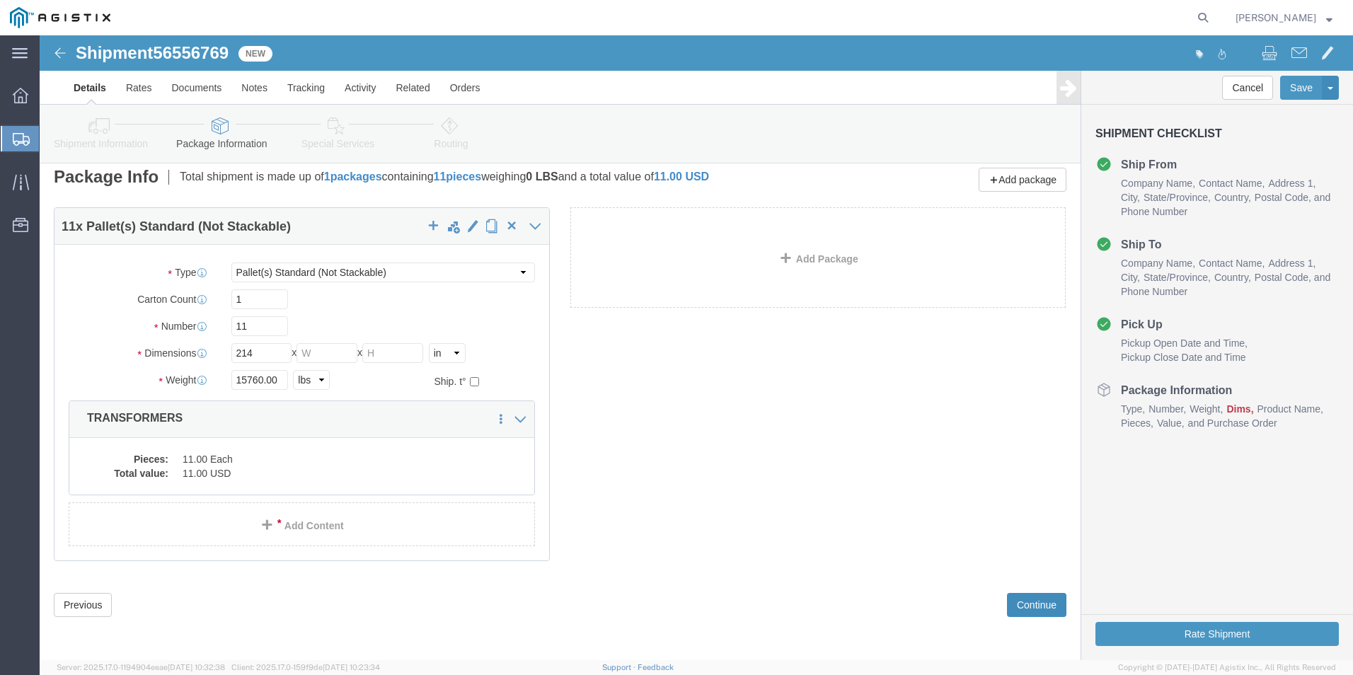
scroll to position [10, 0]
click span "button"
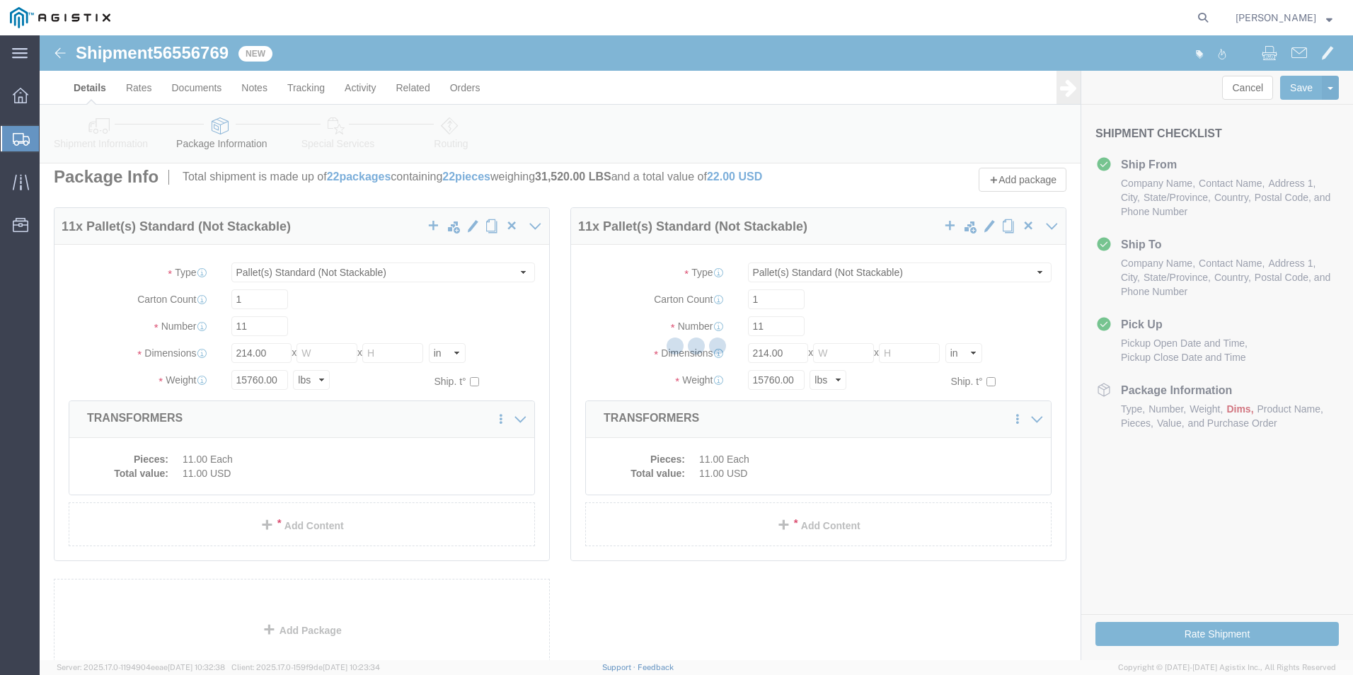
scroll to position [0, 0]
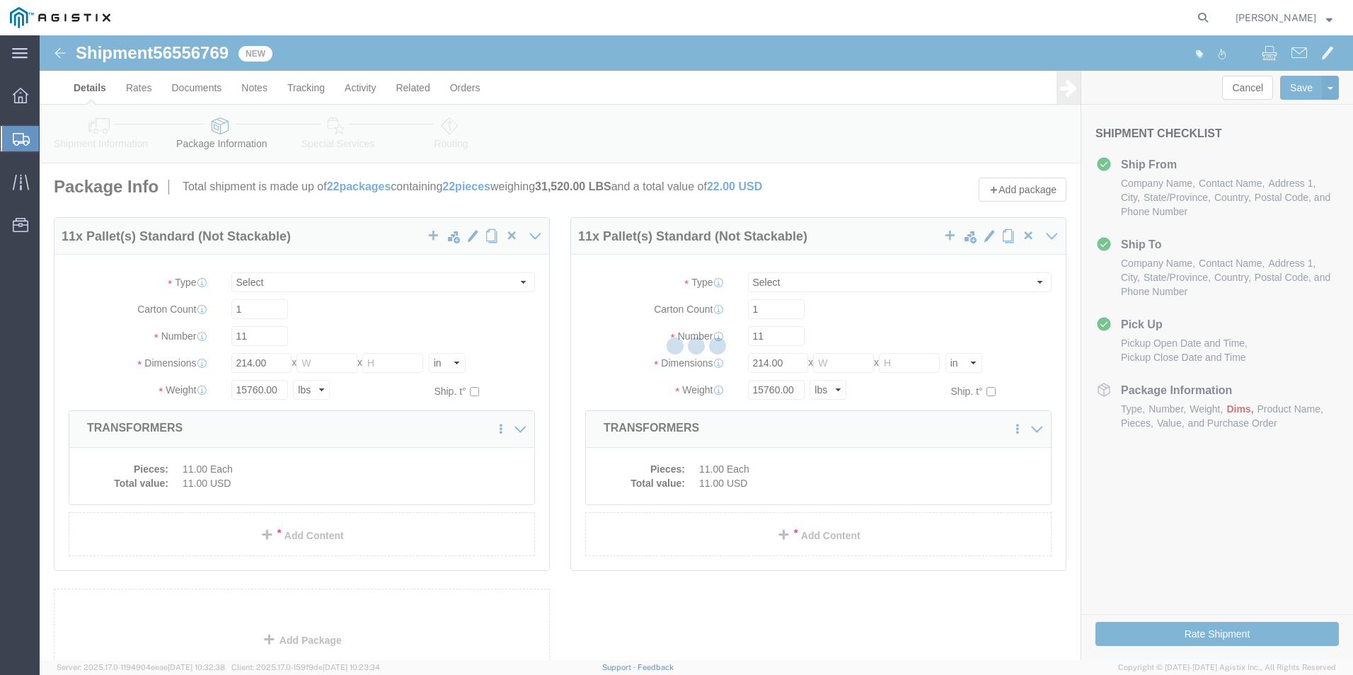
select select "PSNS"
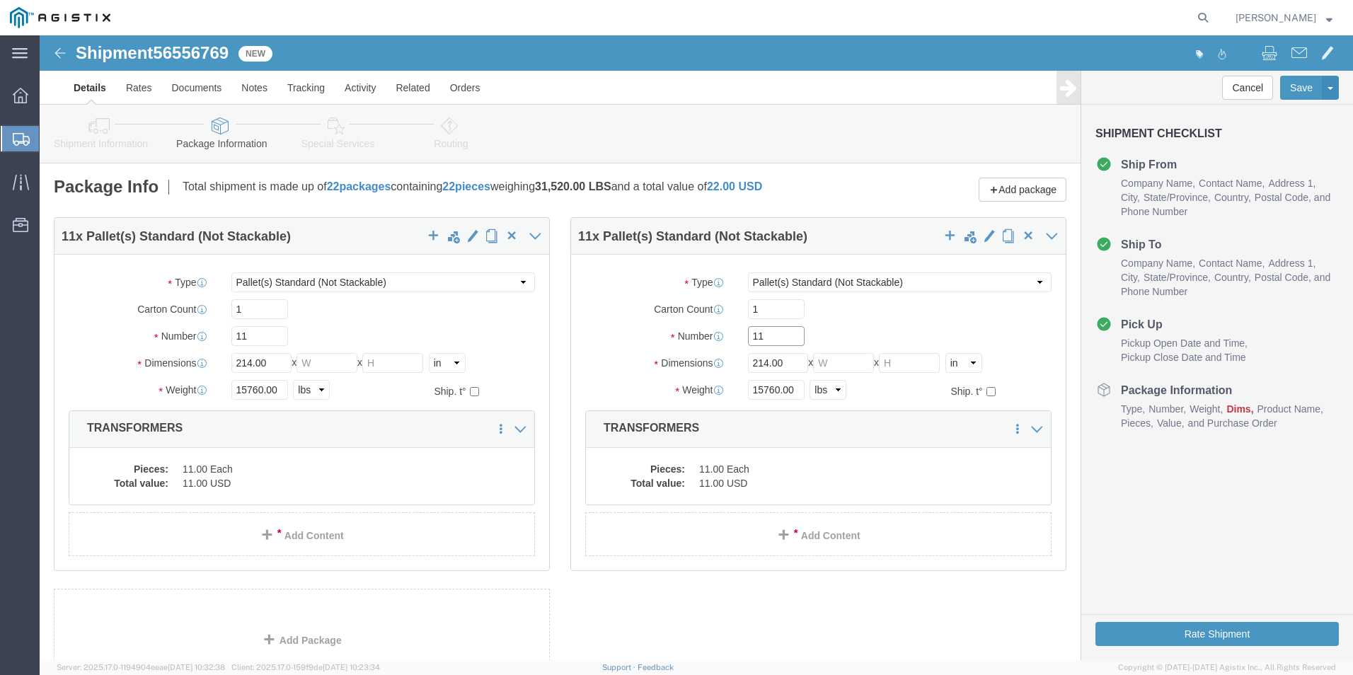
drag, startPoint x: 727, startPoint y: 296, endPoint x: 705, endPoint y: 296, distance: 21.9
click input "11"
type input "4"
drag, startPoint x: 745, startPoint y: 325, endPoint x: 721, endPoint y: 323, distance: 24.2
click input "214.00"
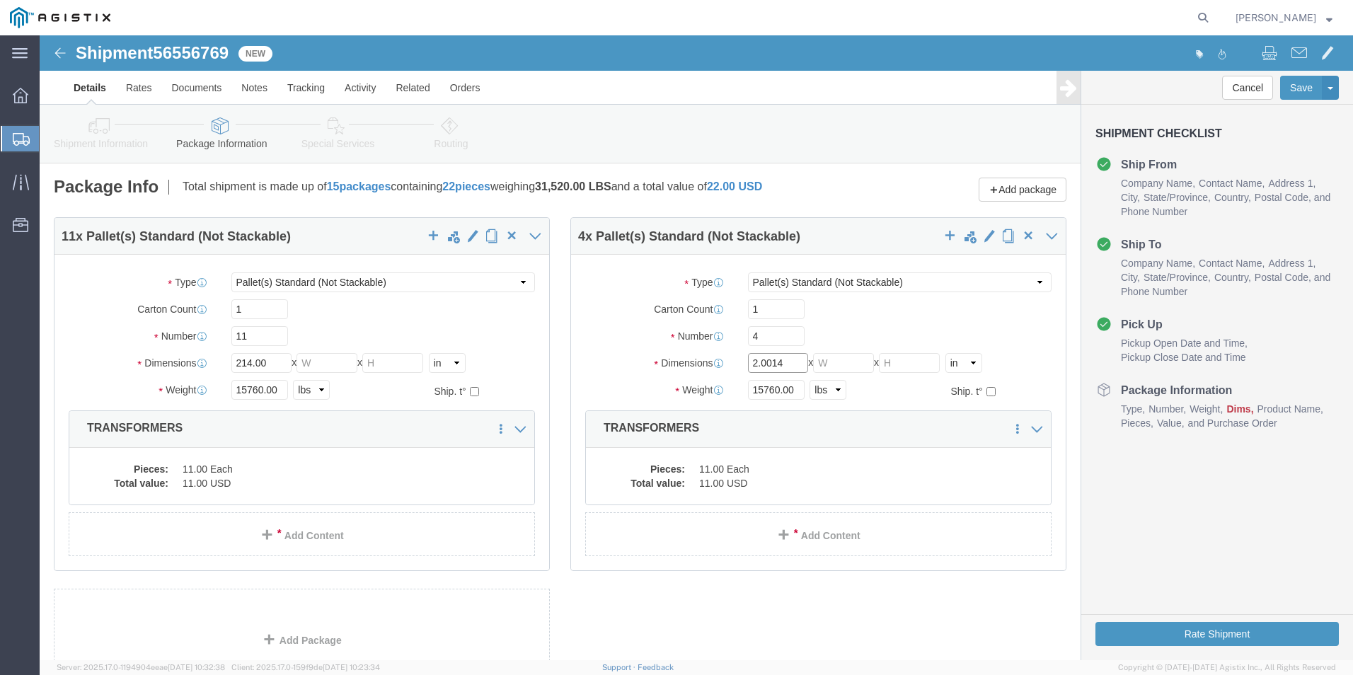
click input "2.0014"
drag, startPoint x: 737, startPoint y: 321, endPoint x: 710, endPoint y: 321, distance: 27.6
click input "2.0014"
type input "96"
drag, startPoint x: 754, startPoint y: 351, endPoint x: 703, endPoint y: 352, distance: 50.9
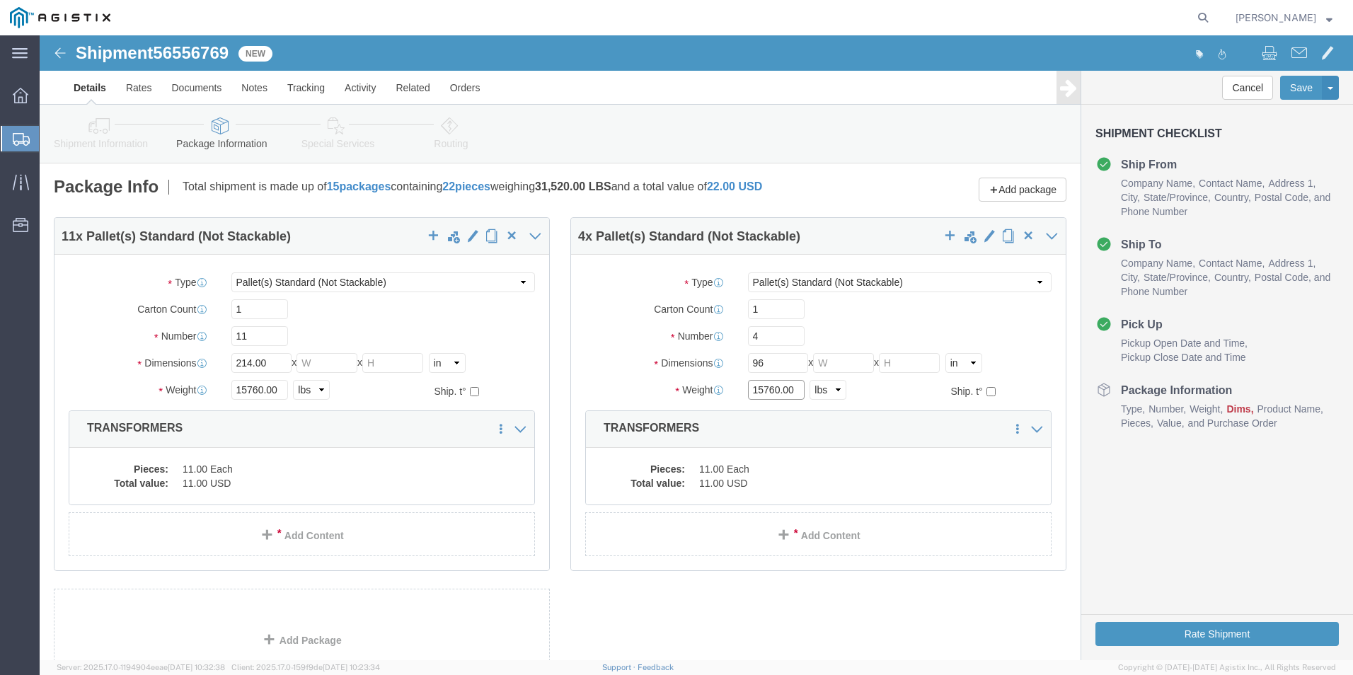
click input "15760.00"
type input "6360.00"
click dd "11.00 Each"
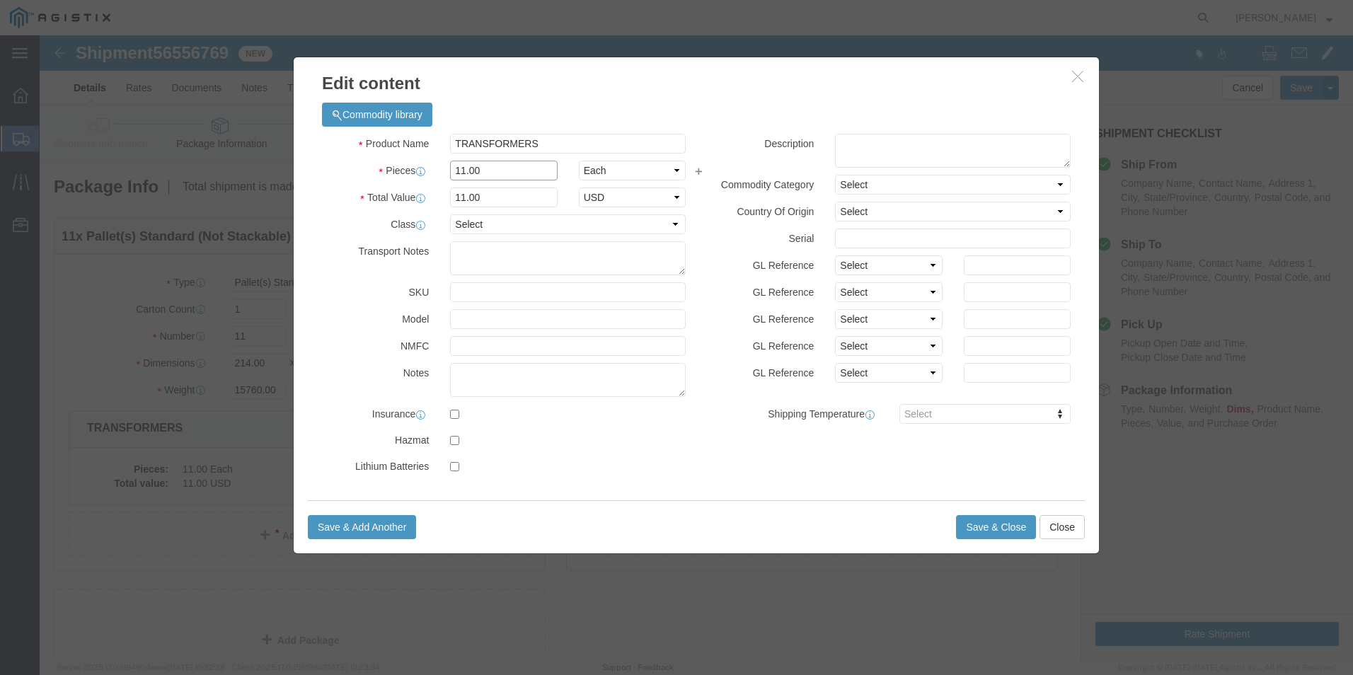
drag, startPoint x: 444, startPoint y: 132, endPoint x: 398, endPoint y: 130, distance: 45.3
click div "11.00"
type input "4"
click input "4"
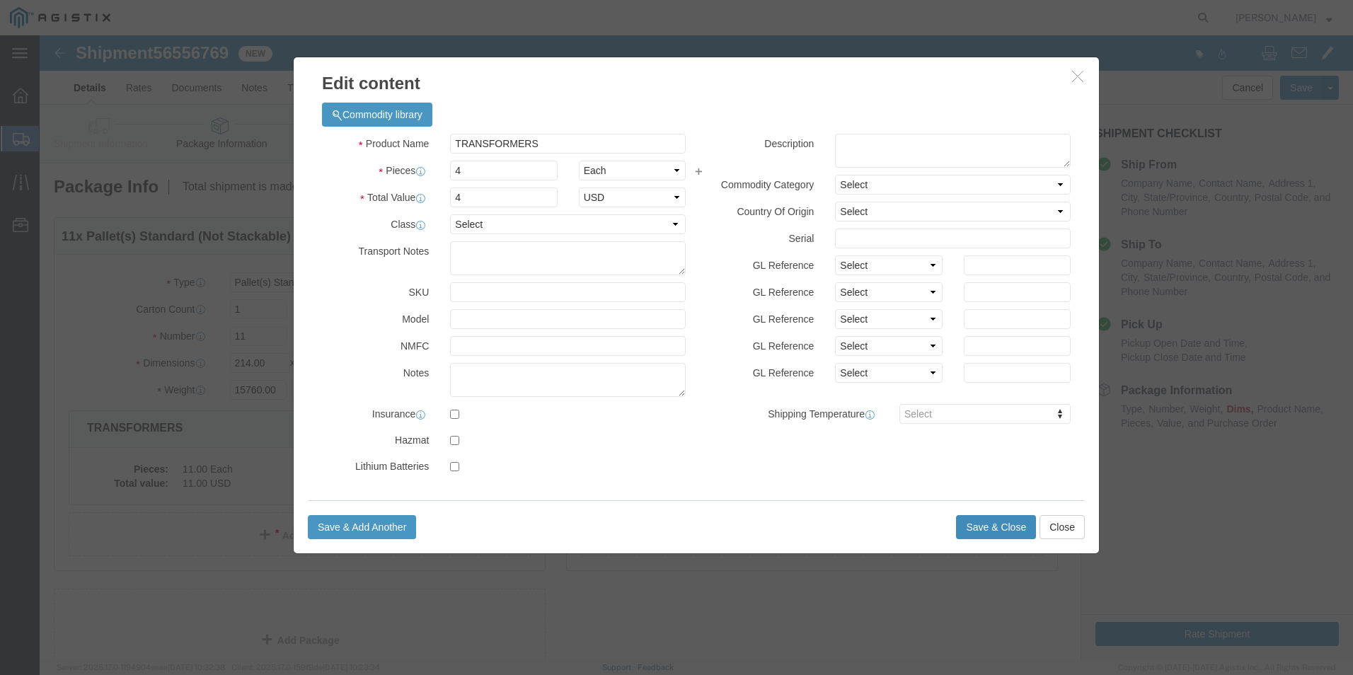
click button "Save & Close"
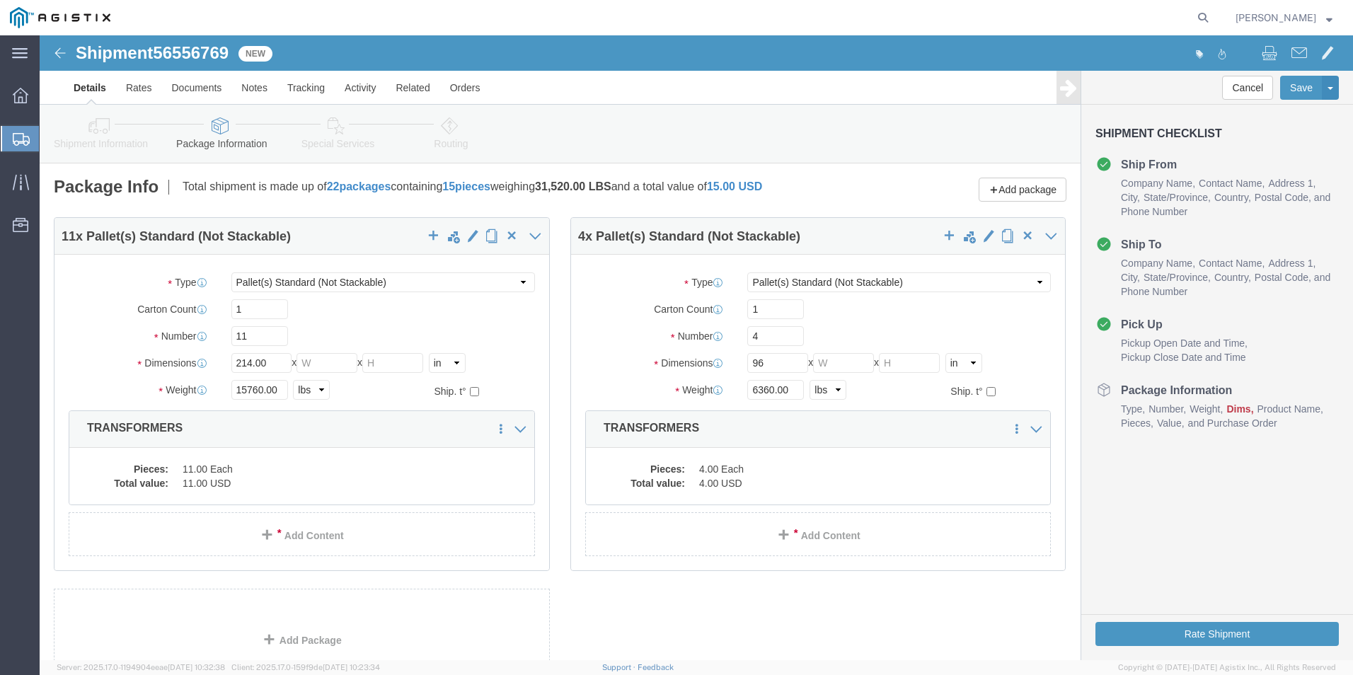
click icon
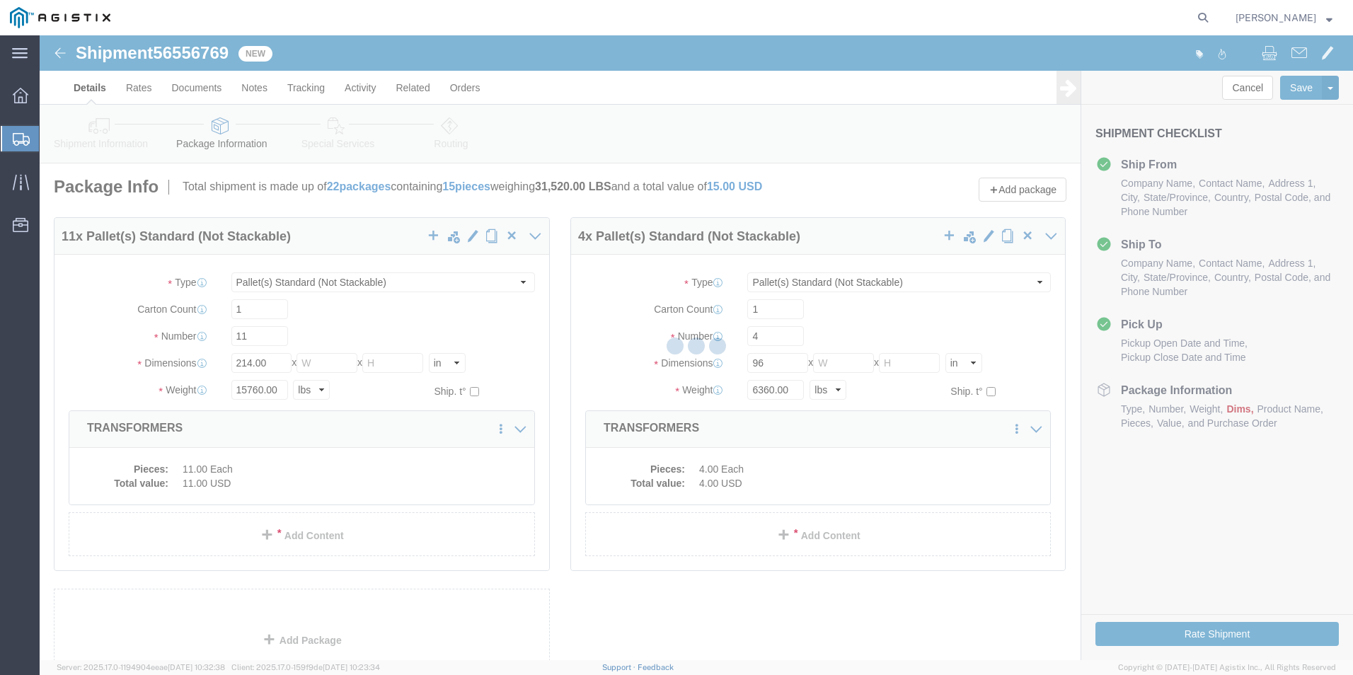
select select
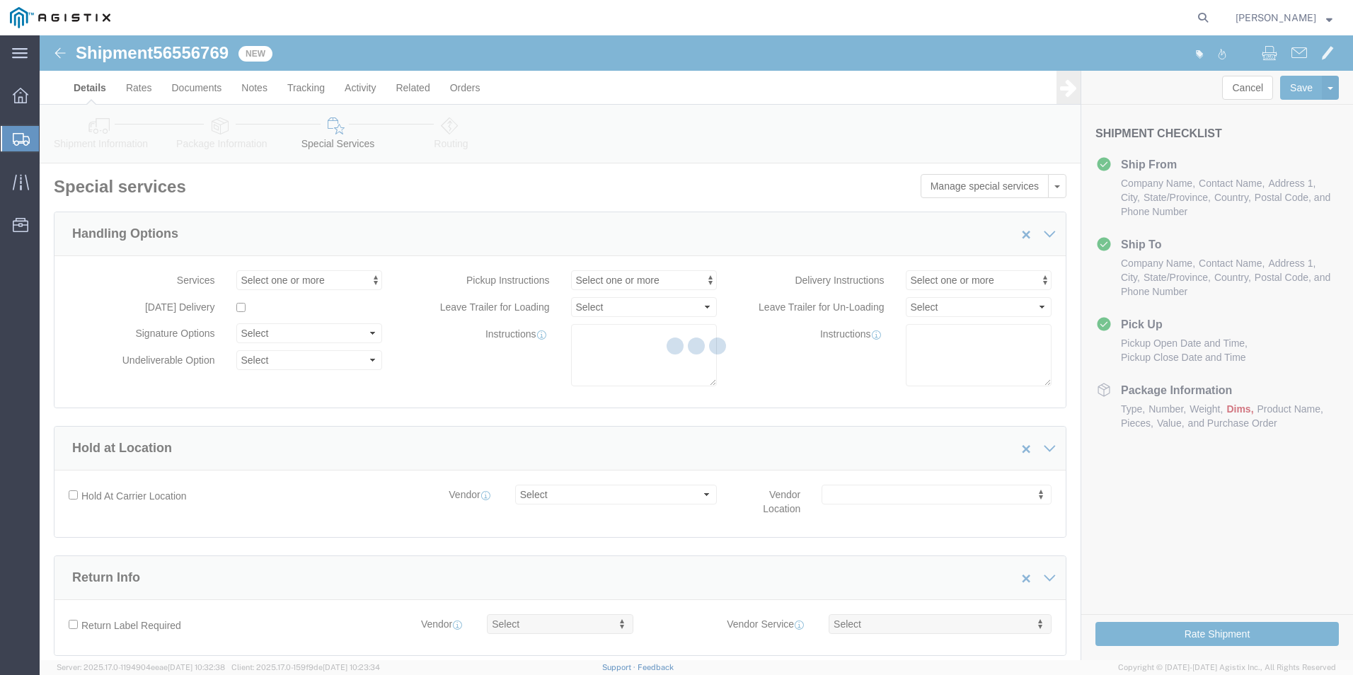
select select "COSTCENTER"
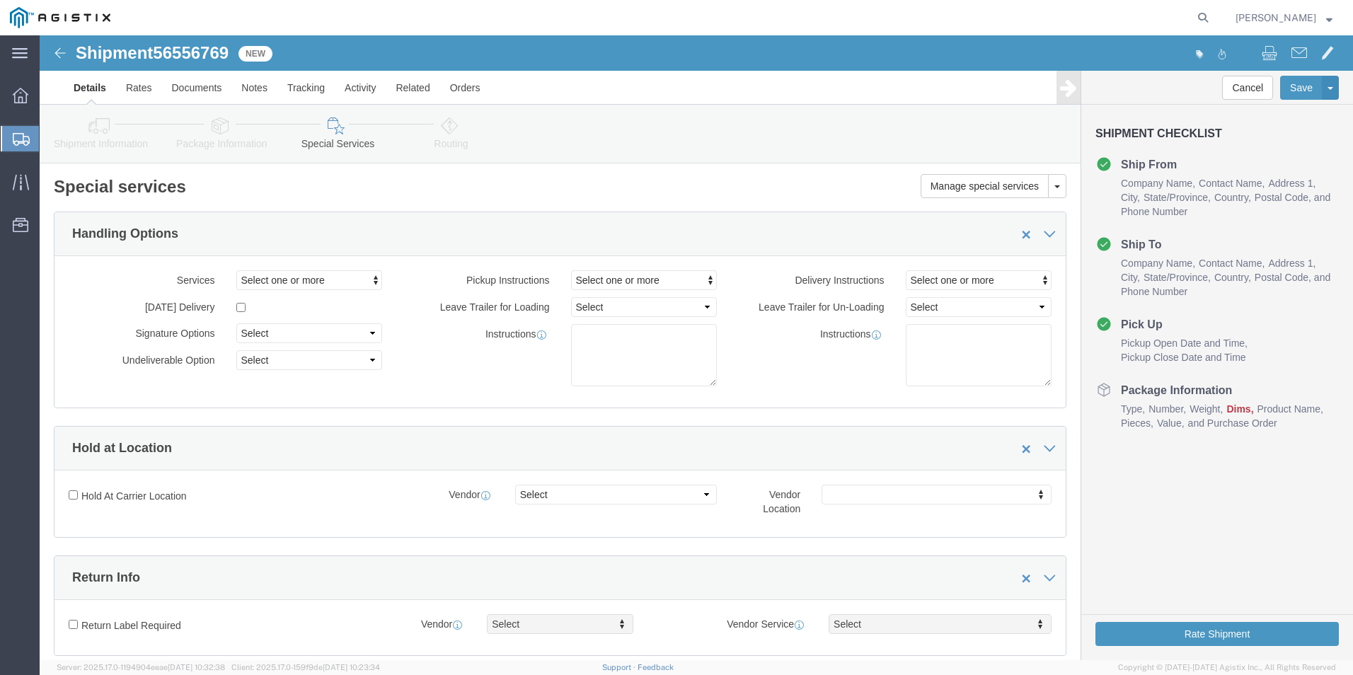
click icon
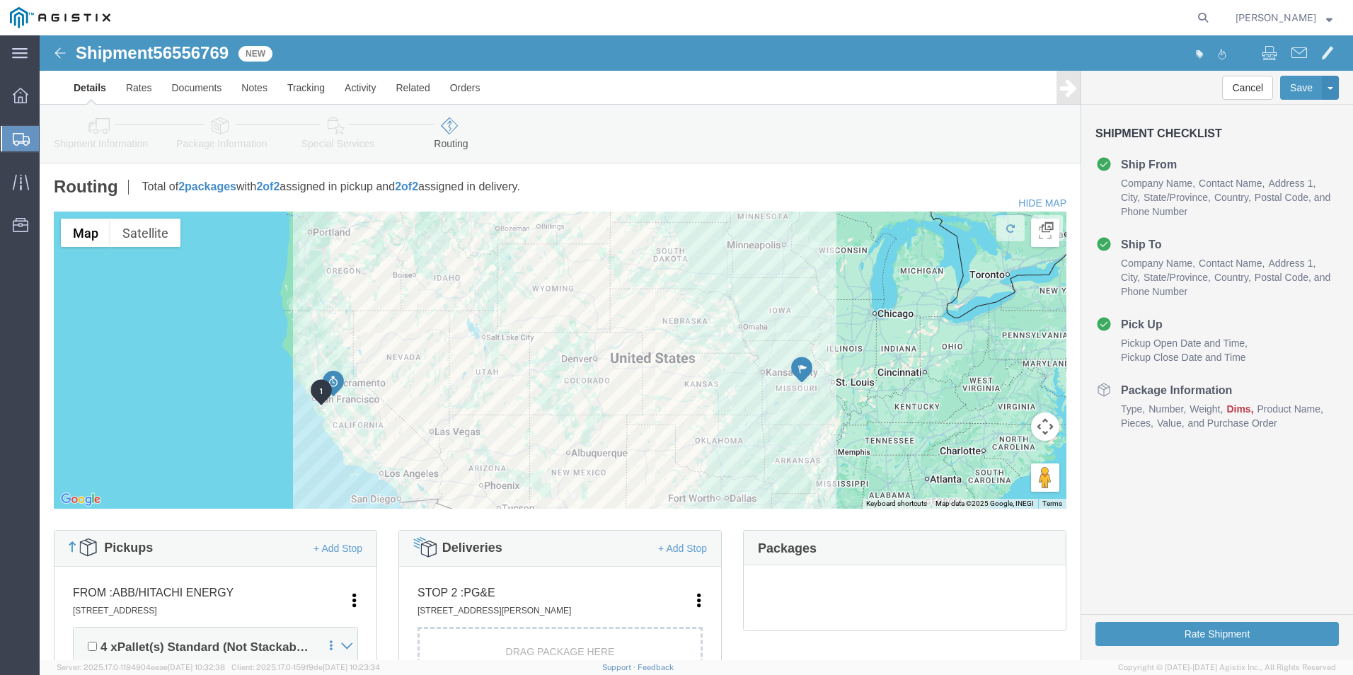
click icon
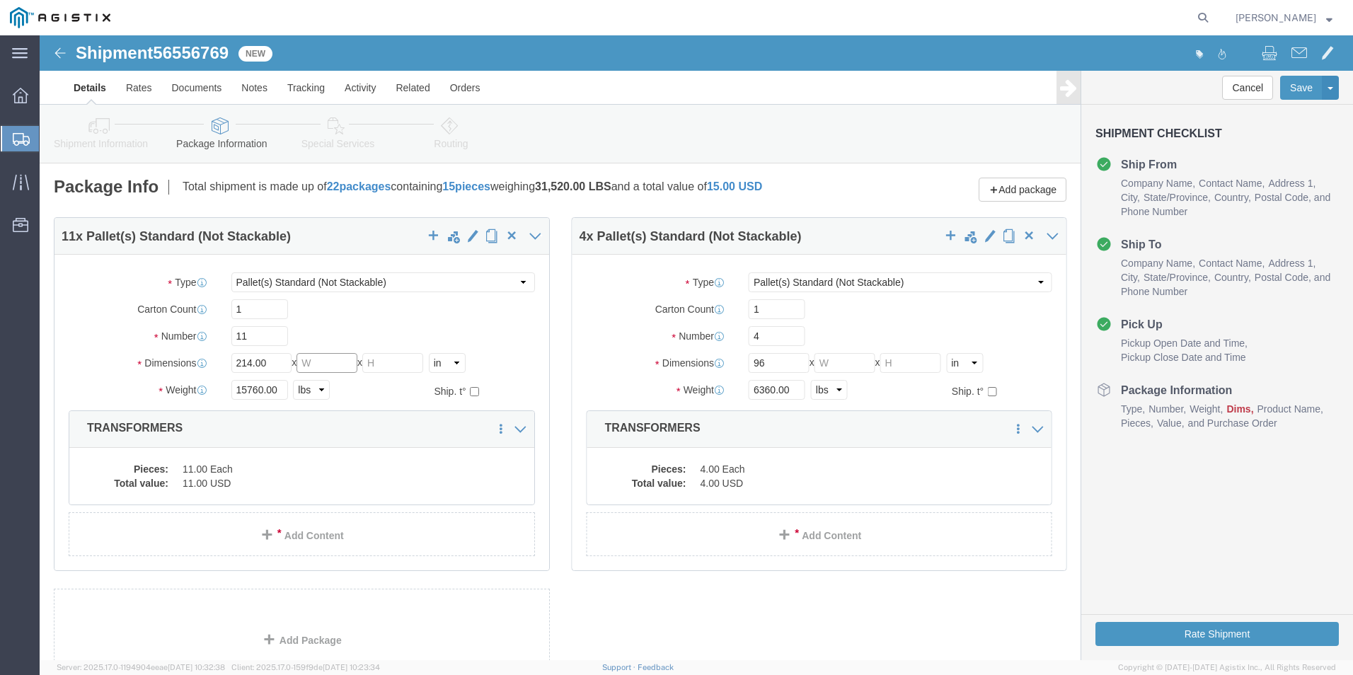
click input "text"
type input "72"
click input "text"
type input "72"
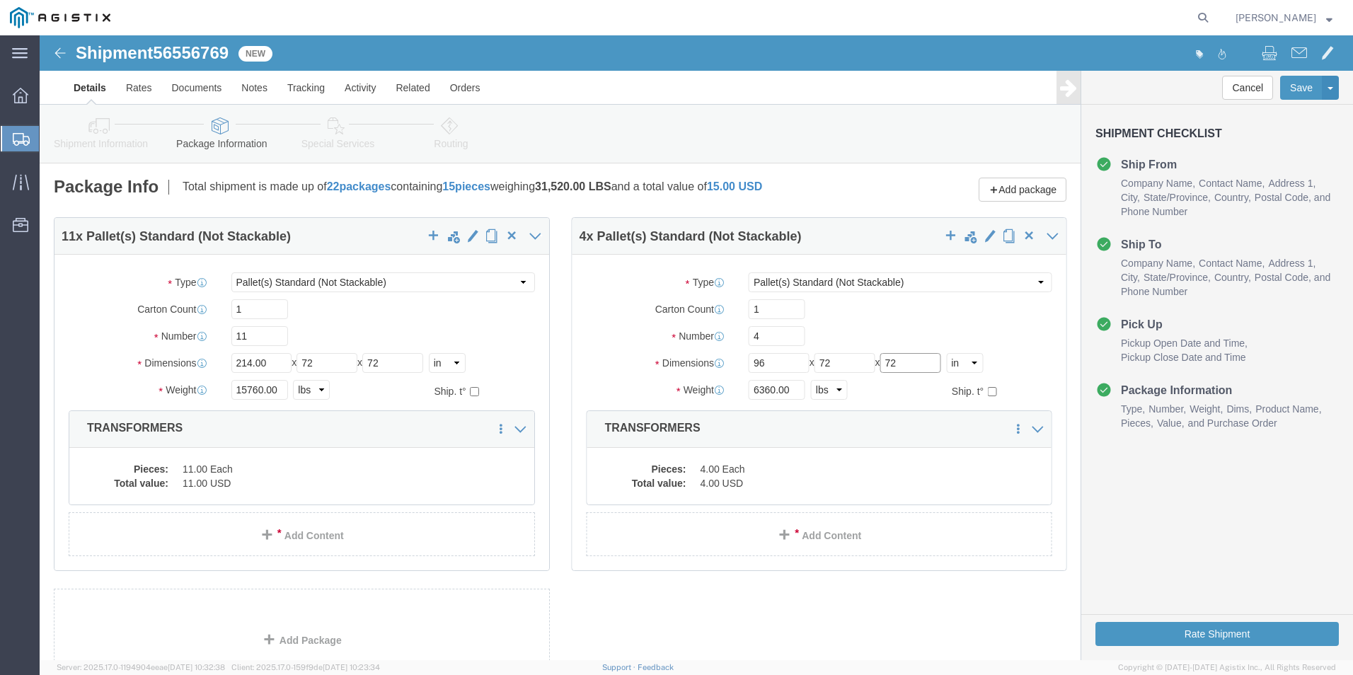
type input "72"
click icon
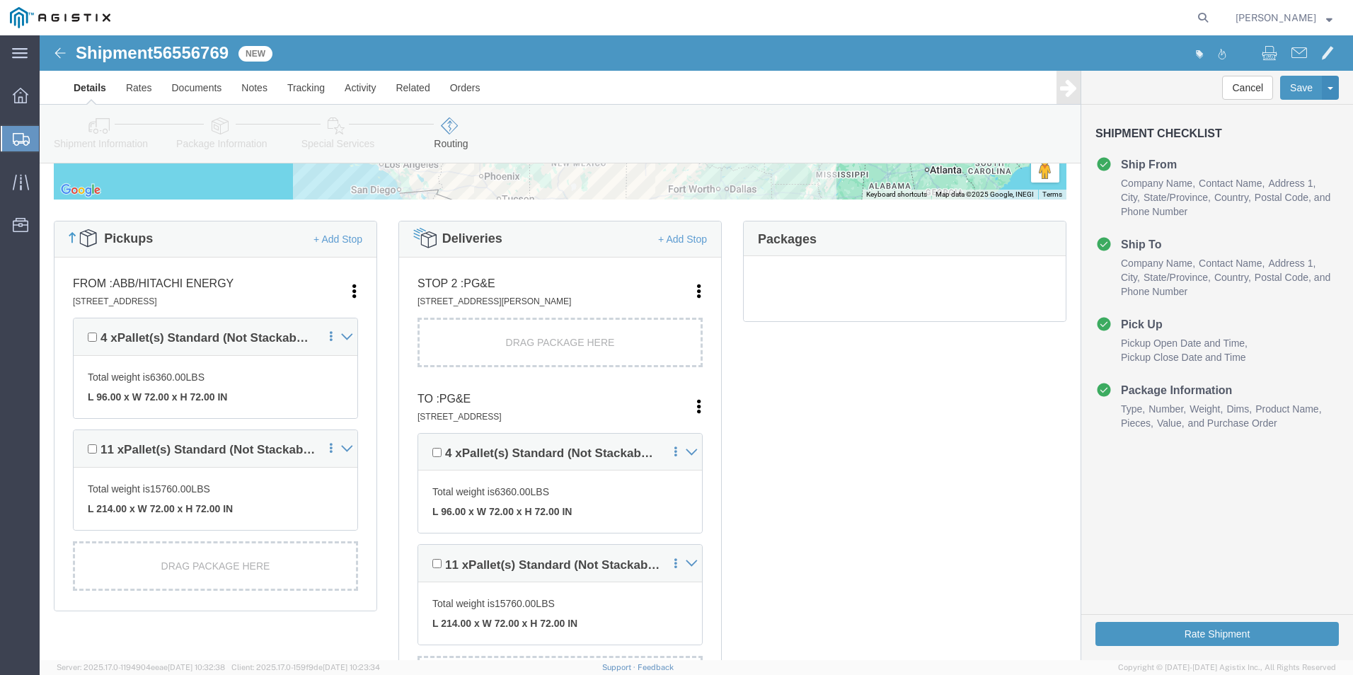
scroll to position [354, 0]
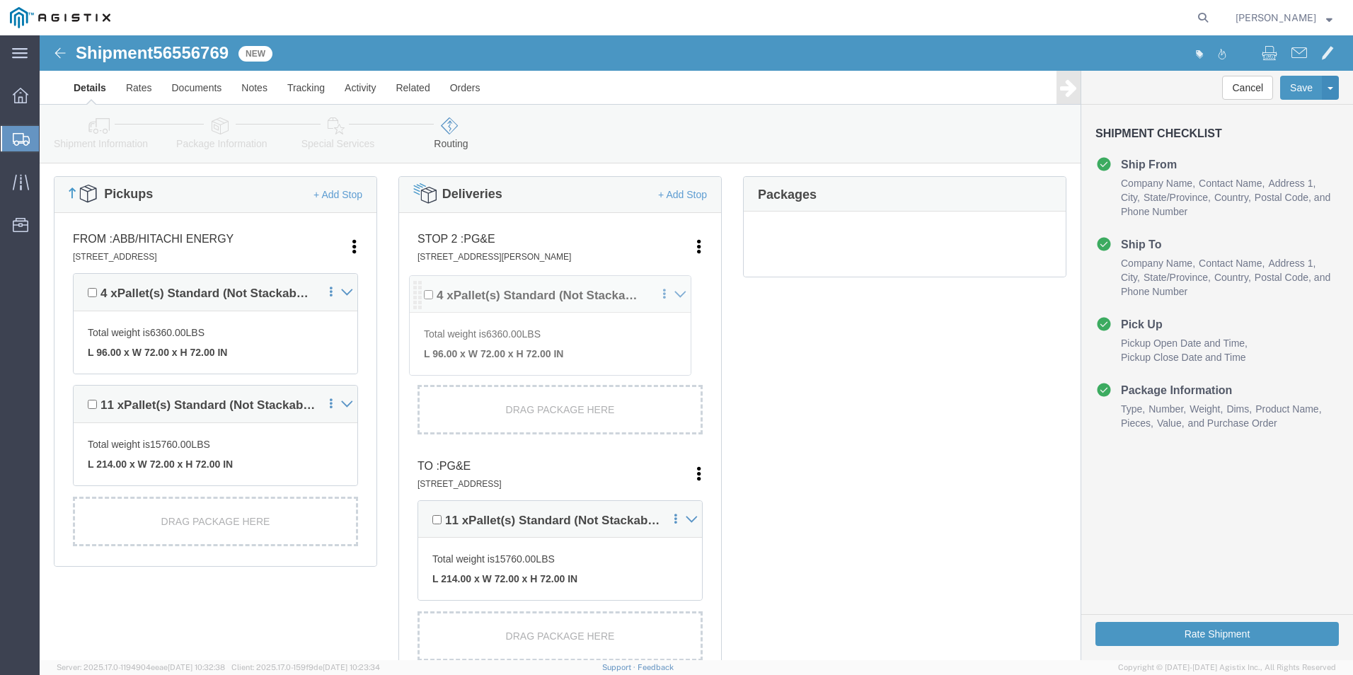
drag, startPoint x: 383, startPoint y: 373, endPoint x: 377, endPoint y: 260, distance: 113.3
click div "Pickups + Add Stop From : ABB/Hitachi Energy 500 MO-94, [GEOGRAPHIC_DATA], [GEO…"
click button "Rate Shipment"
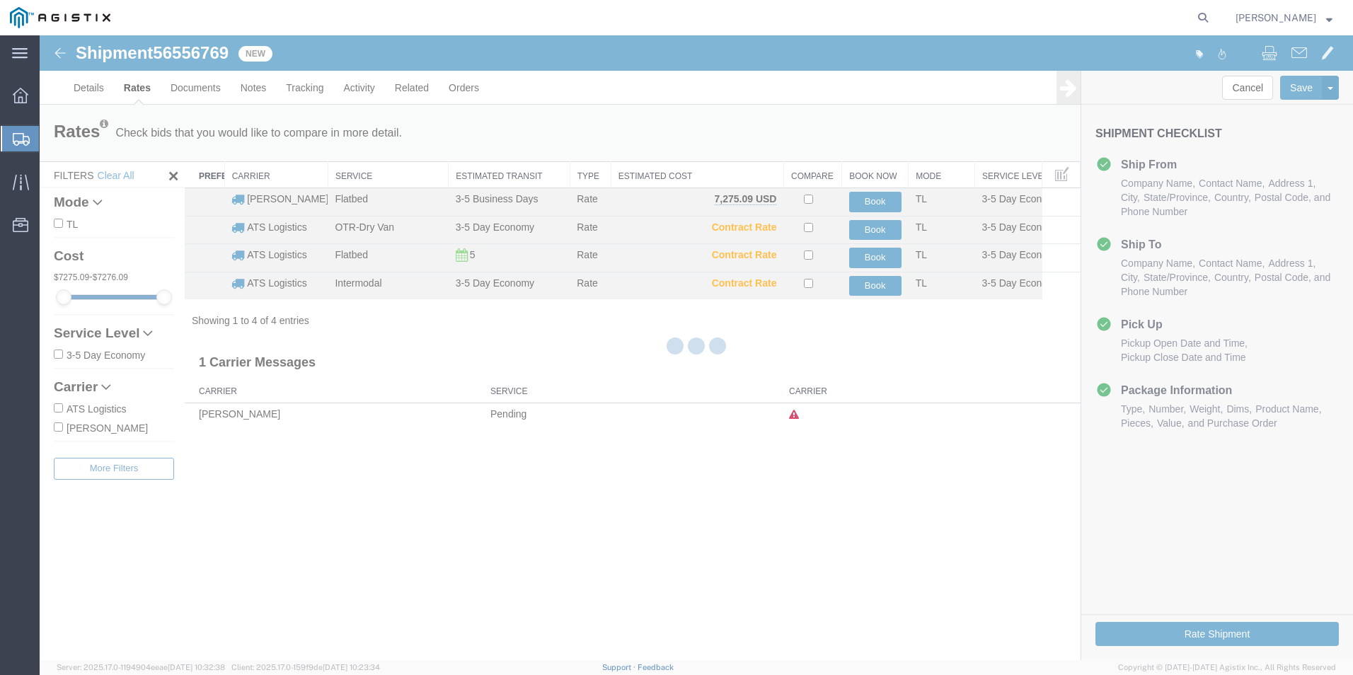
scroll to position [0, 0]
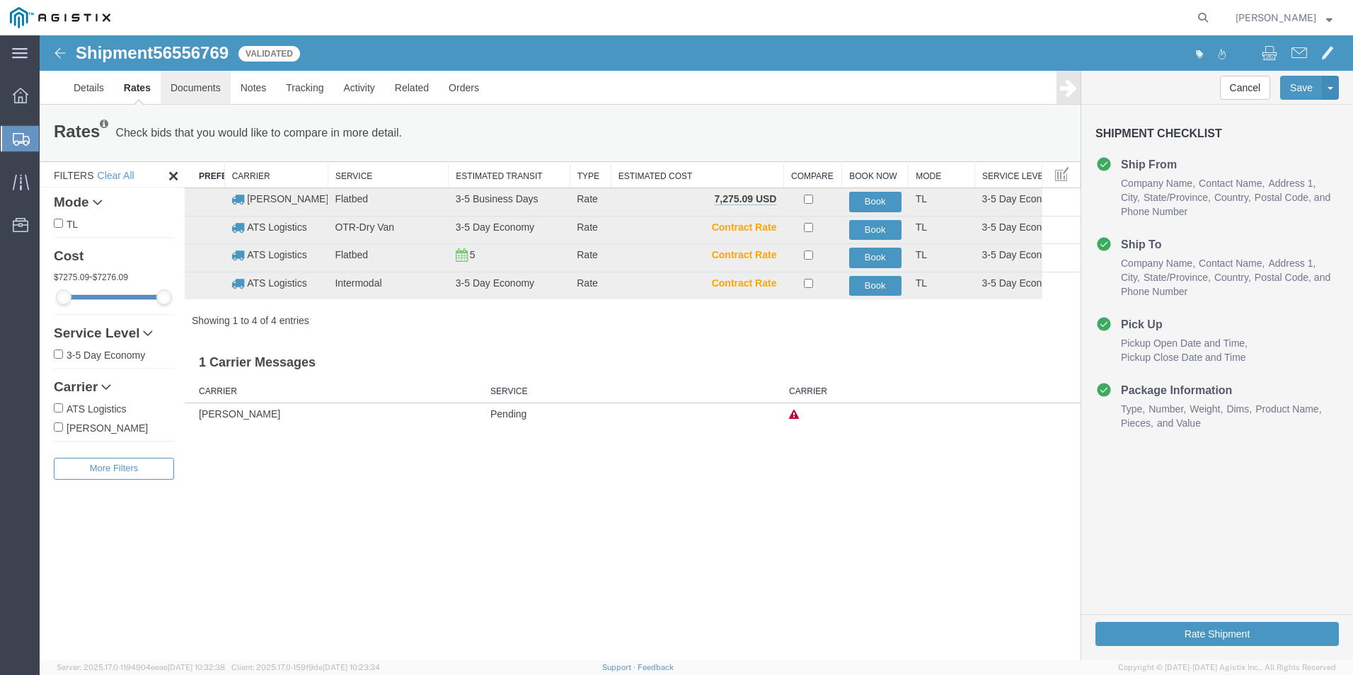
click at [205, 85] on link "Documents" at bounding box center [196, 88] width 70 height 34
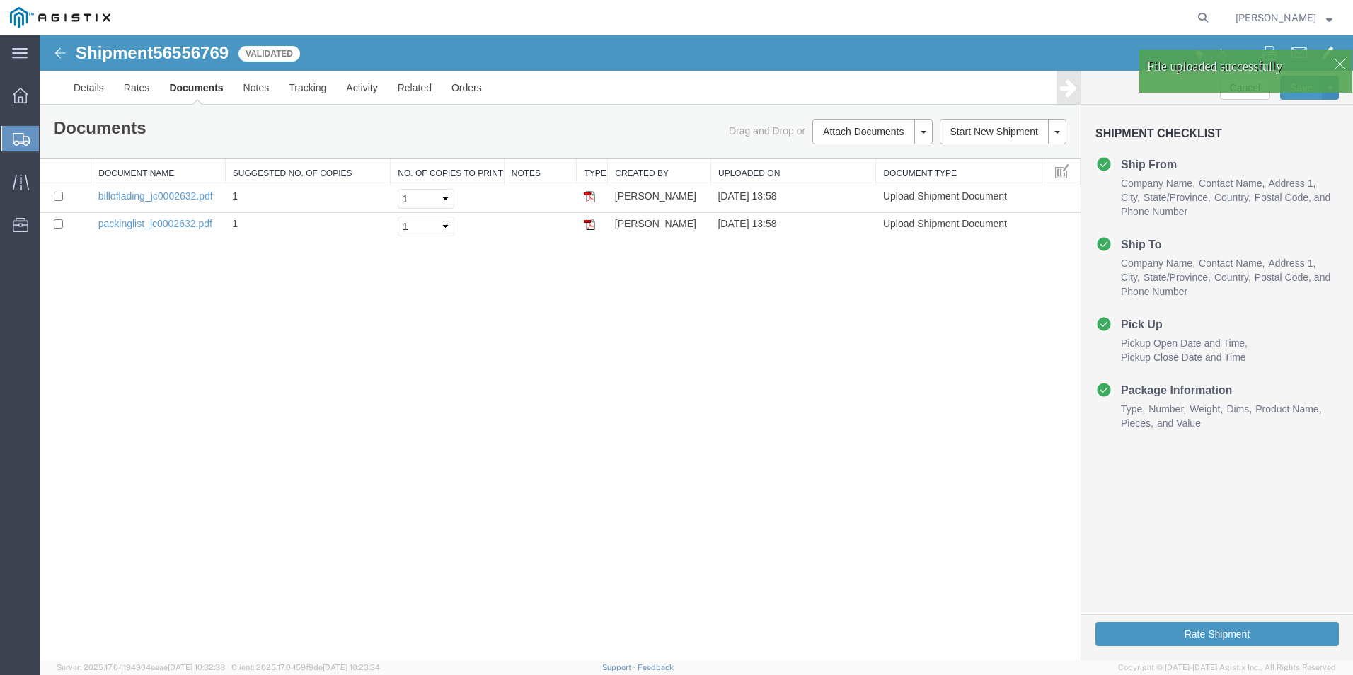
click at [202, 52] on span "56556769" at bounding box center [191, 52] width 76 height 19
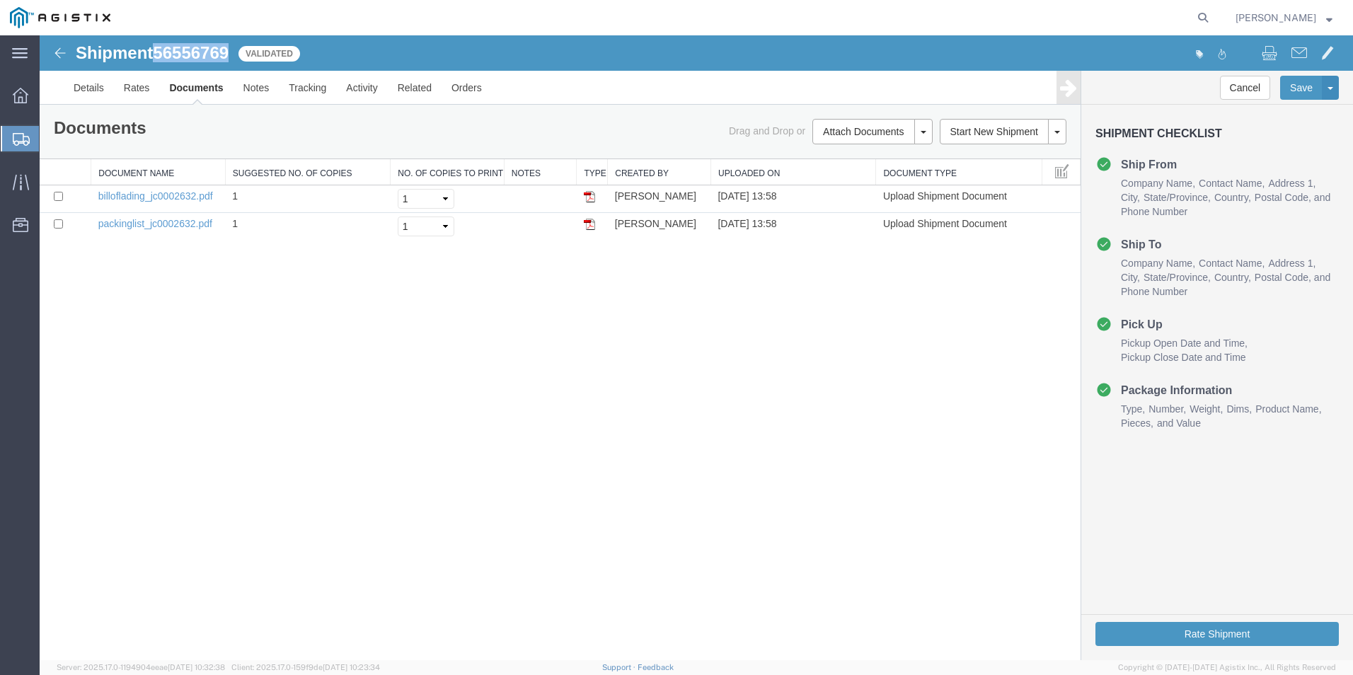
click at [198, 50] on span "56556769" at bounding box center [191, 52] width 76 height 19
copy span "56556769"
click at [1203, 629] on button "Rate Shipment" at bounding box center [1216, 634] width 243 height 24
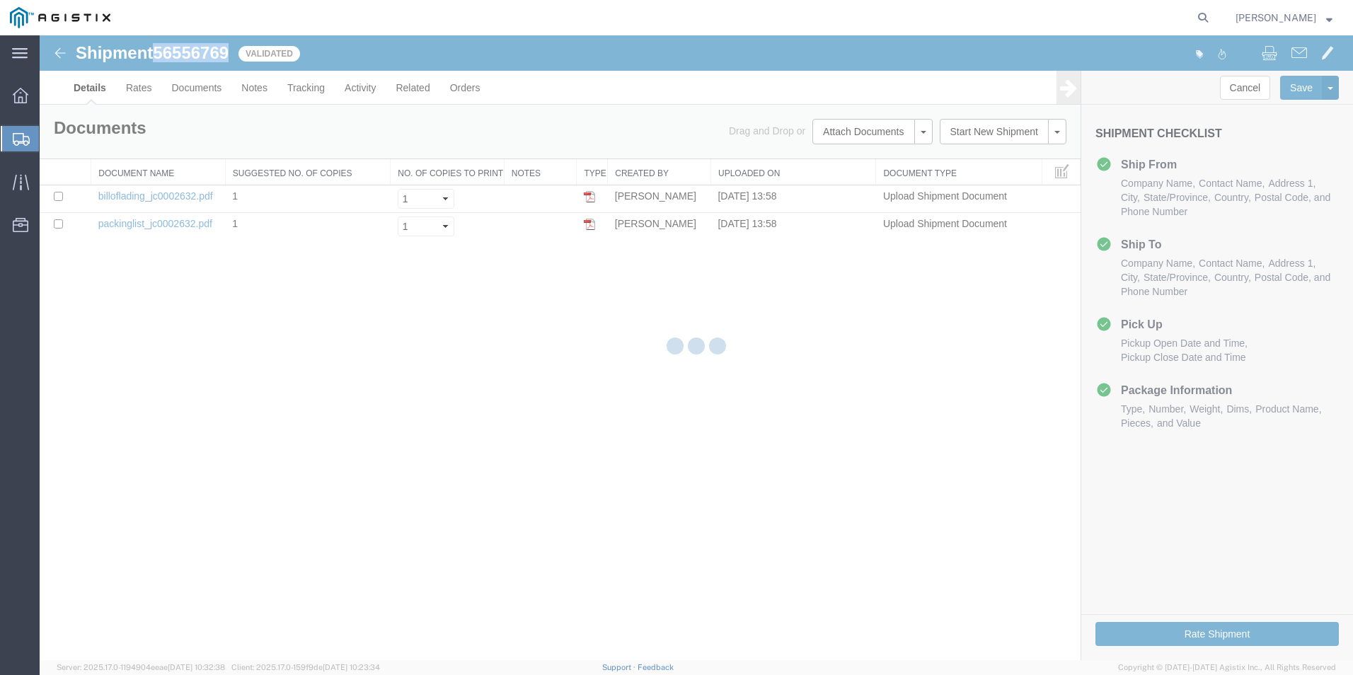
select select "54011"
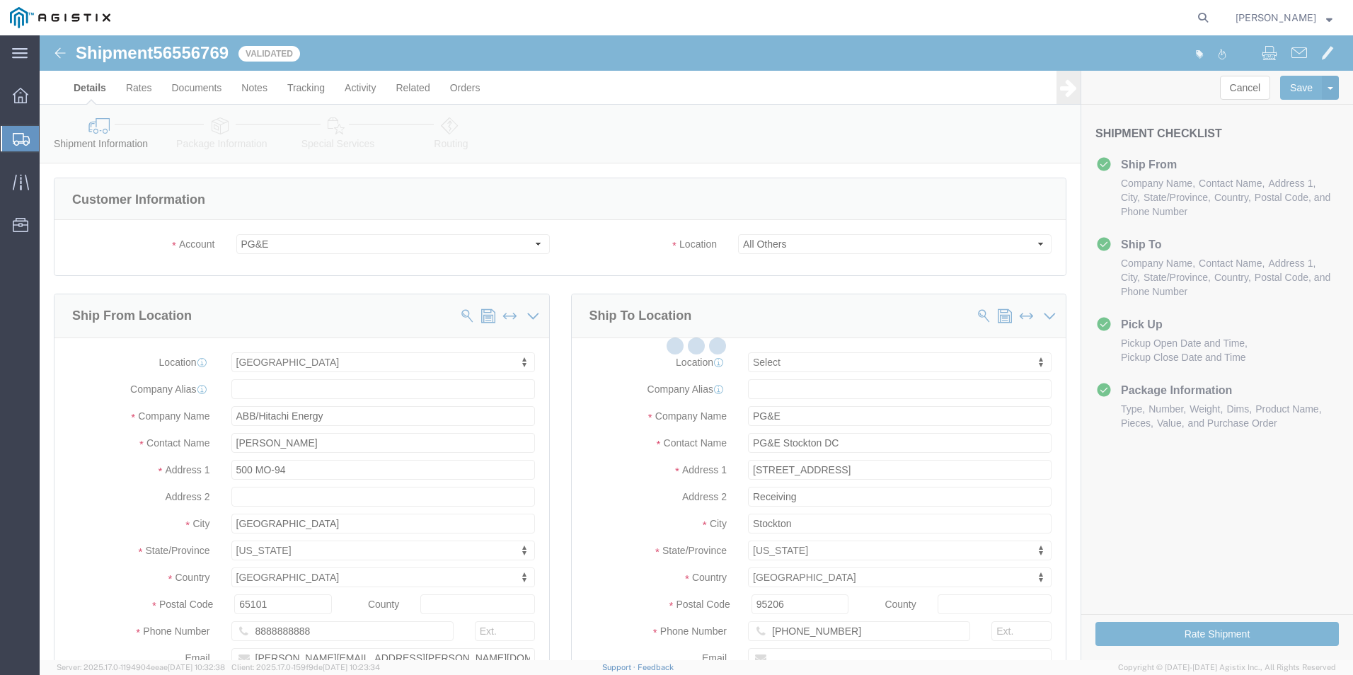
select select
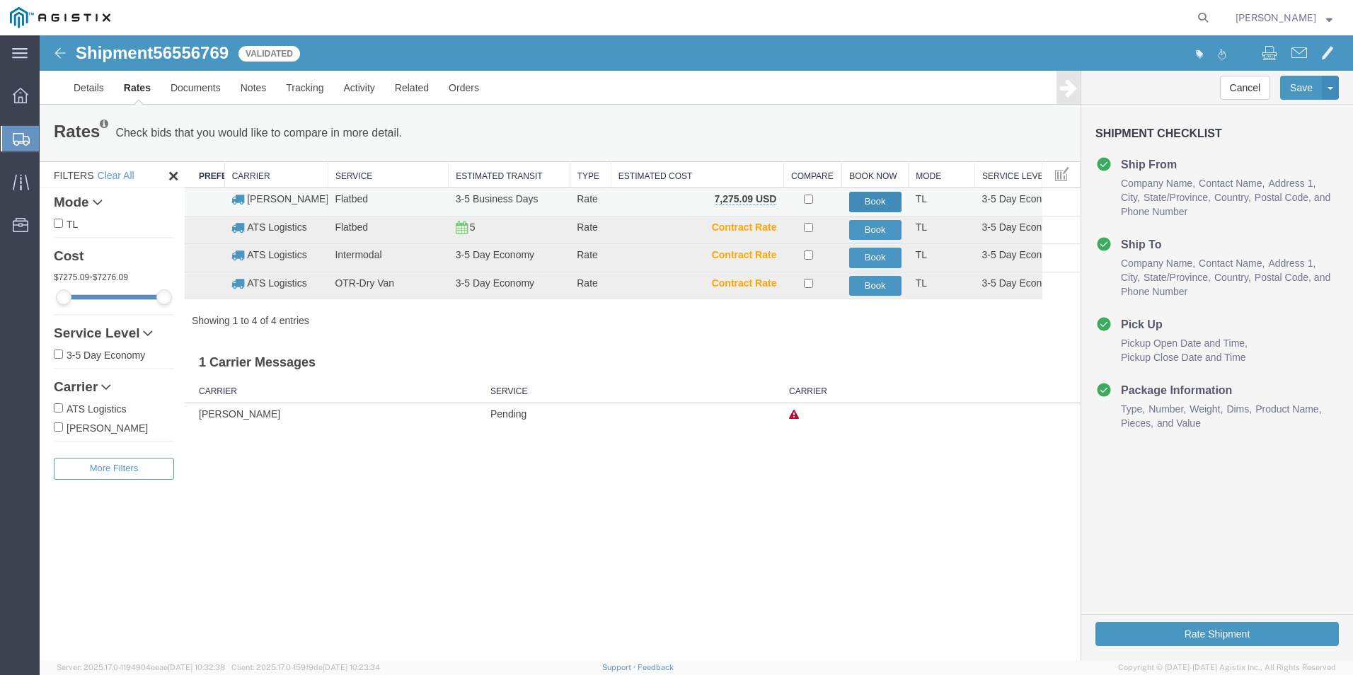
click at [872, 201] on button "Book" at bounding box center [875, 202] width 52 height 21
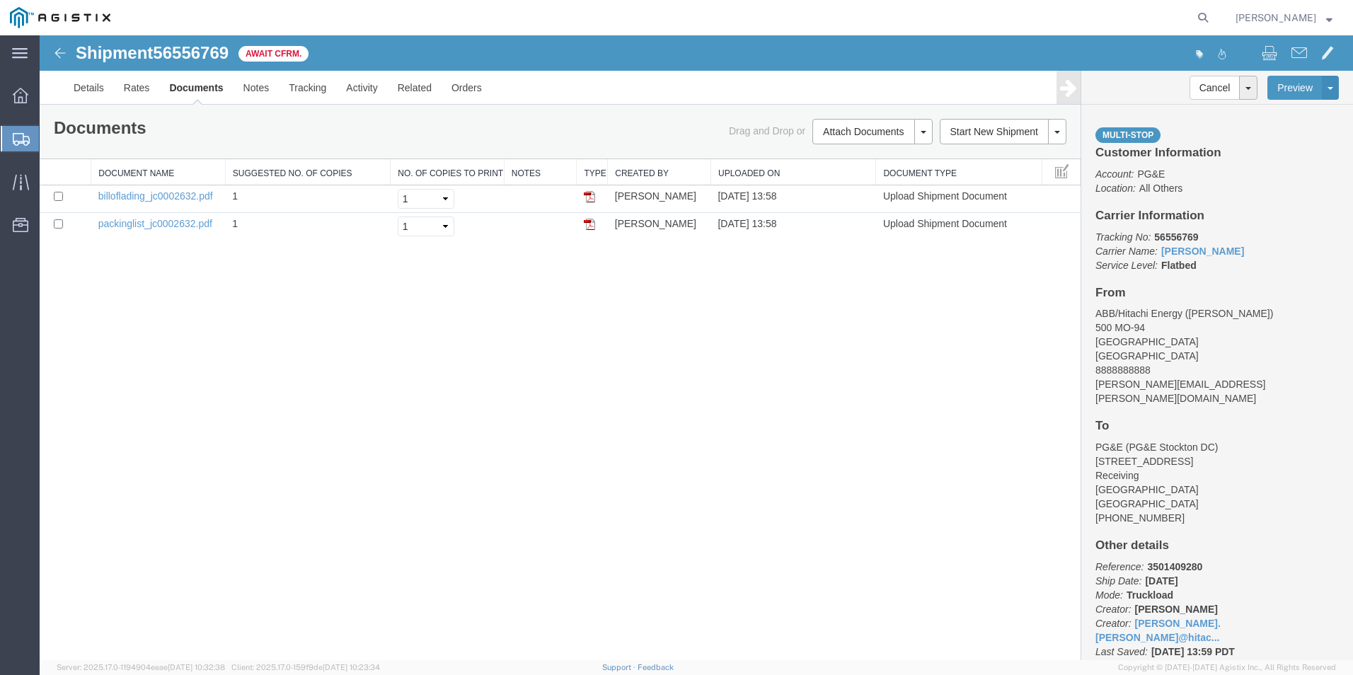
click at [50, 137] on span "Shipments" at bounding box center [44, 139] width 11 height 28
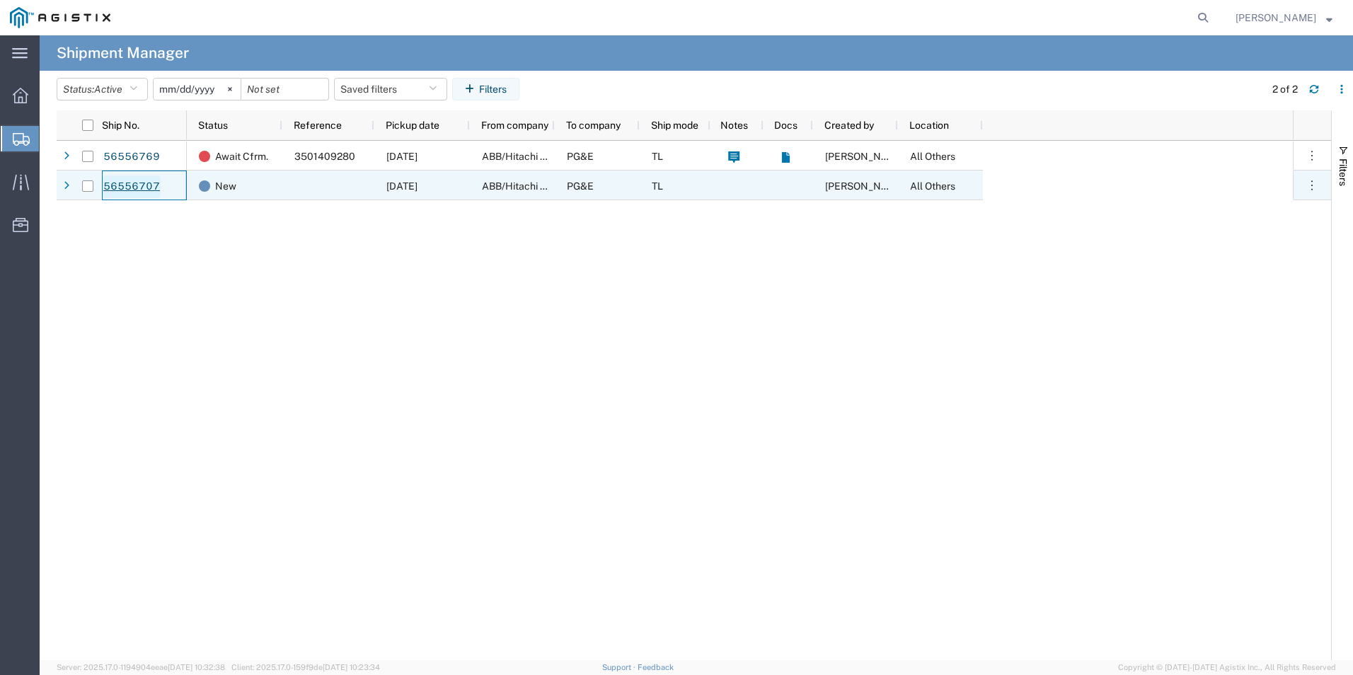
click at [139, 187] on link "56556707" at bounding box center [132, 186] width 58 height 23
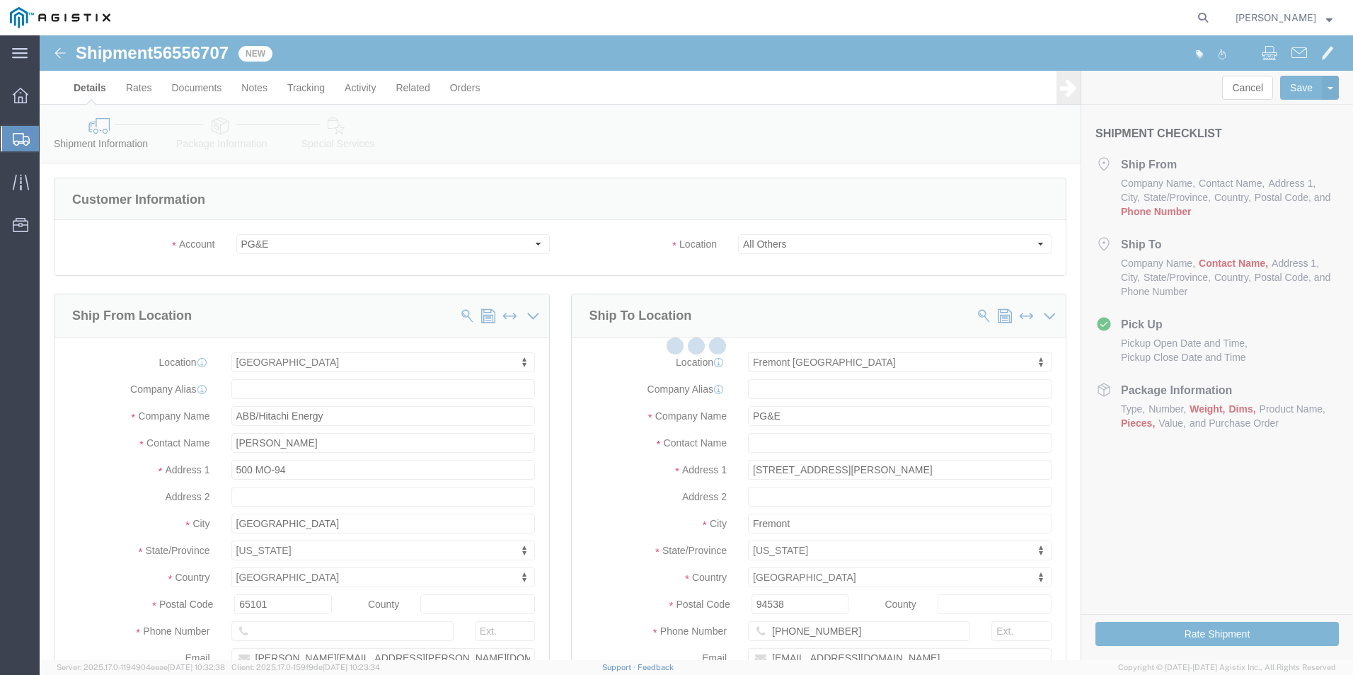
select select "19740"
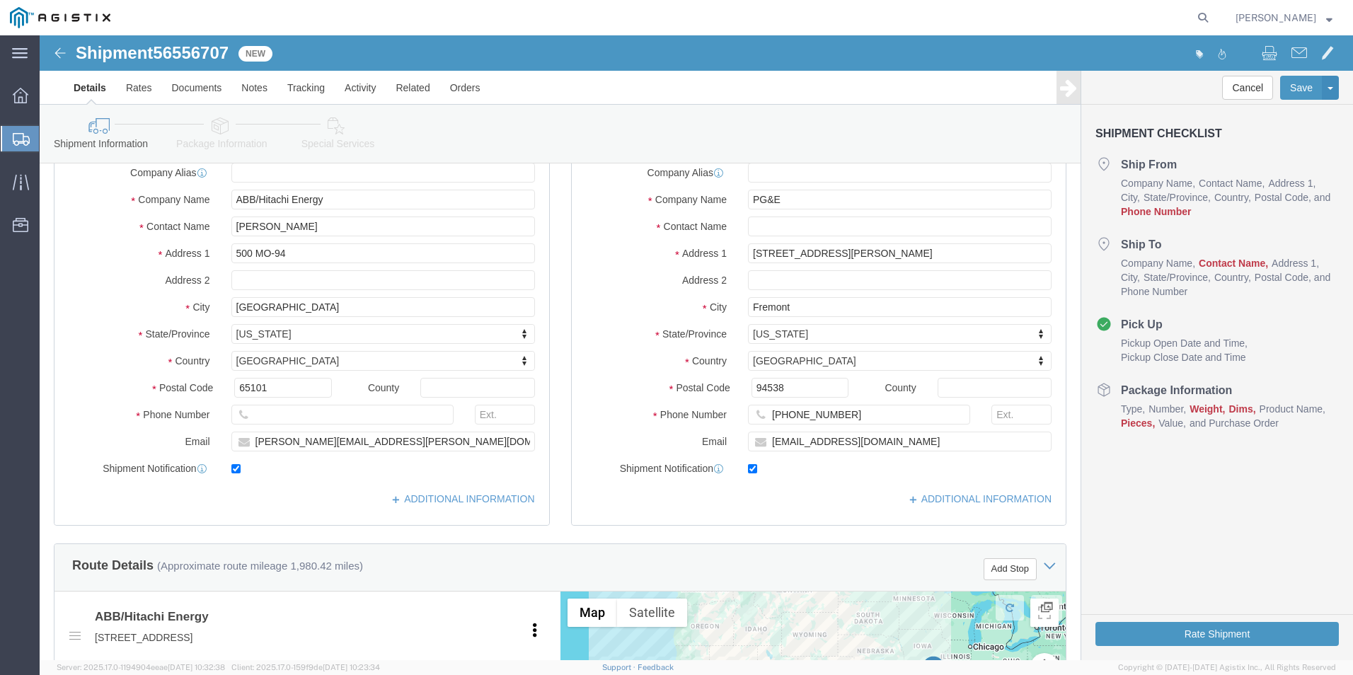
scroll to position [212, 0]
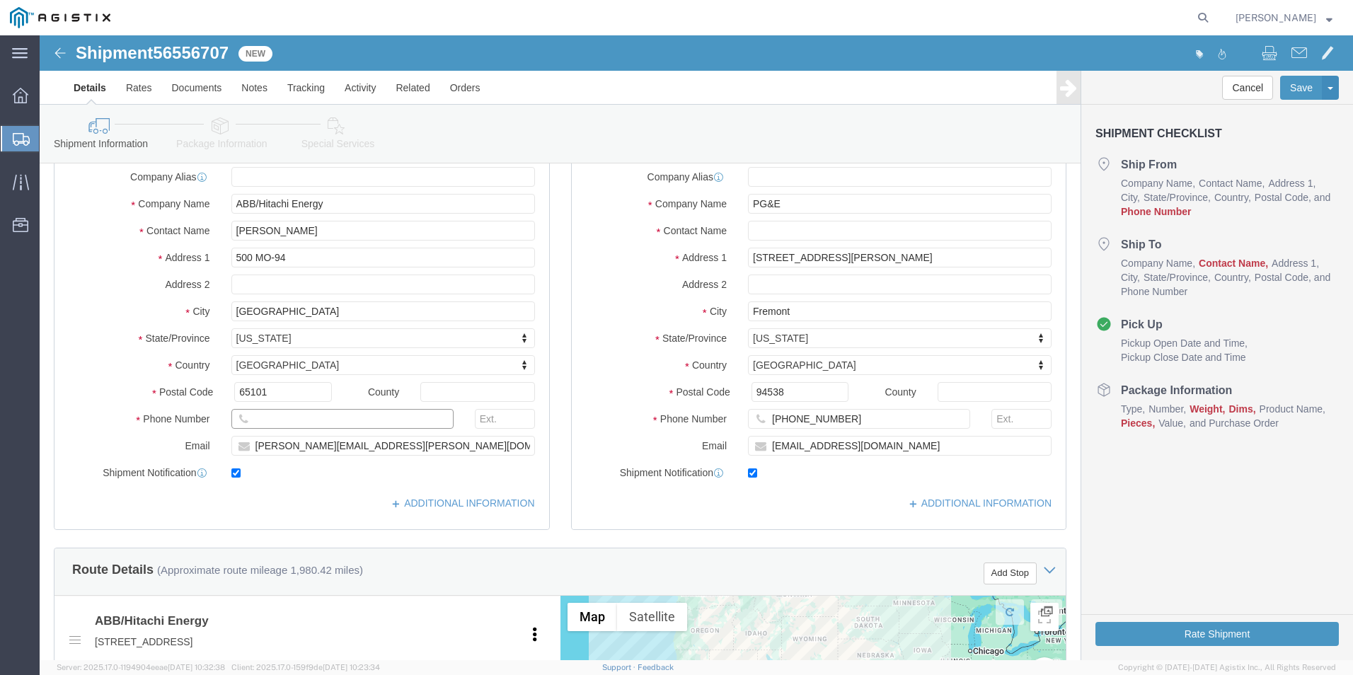
click input "text"
type input "8888888888"
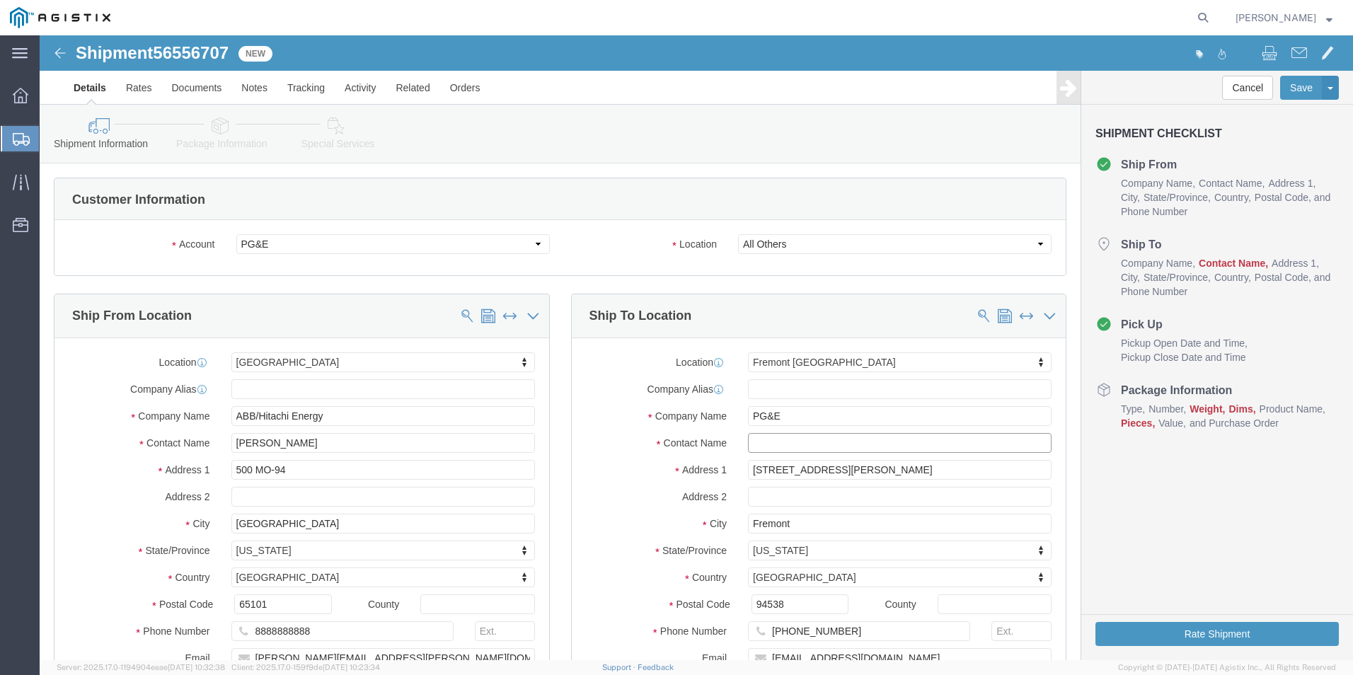
click input "text"
type input "r"
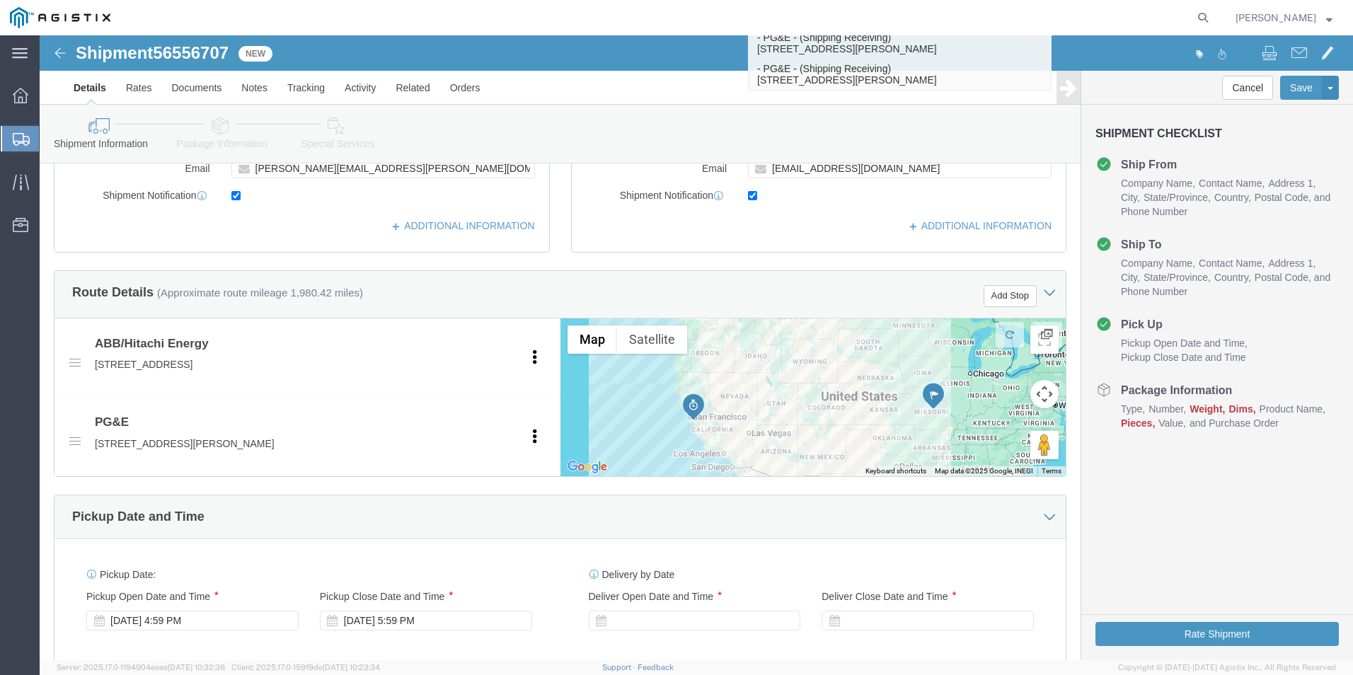
scroll to position [495, 0]
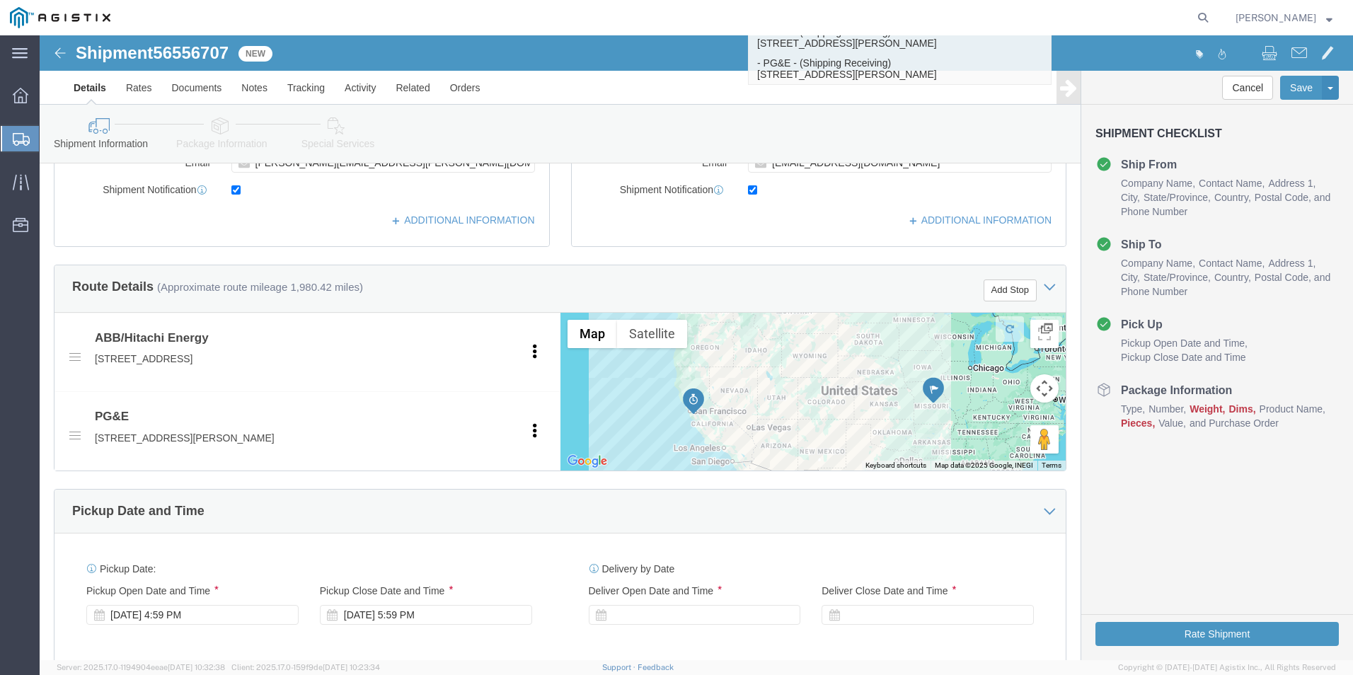
type input "Receiving"
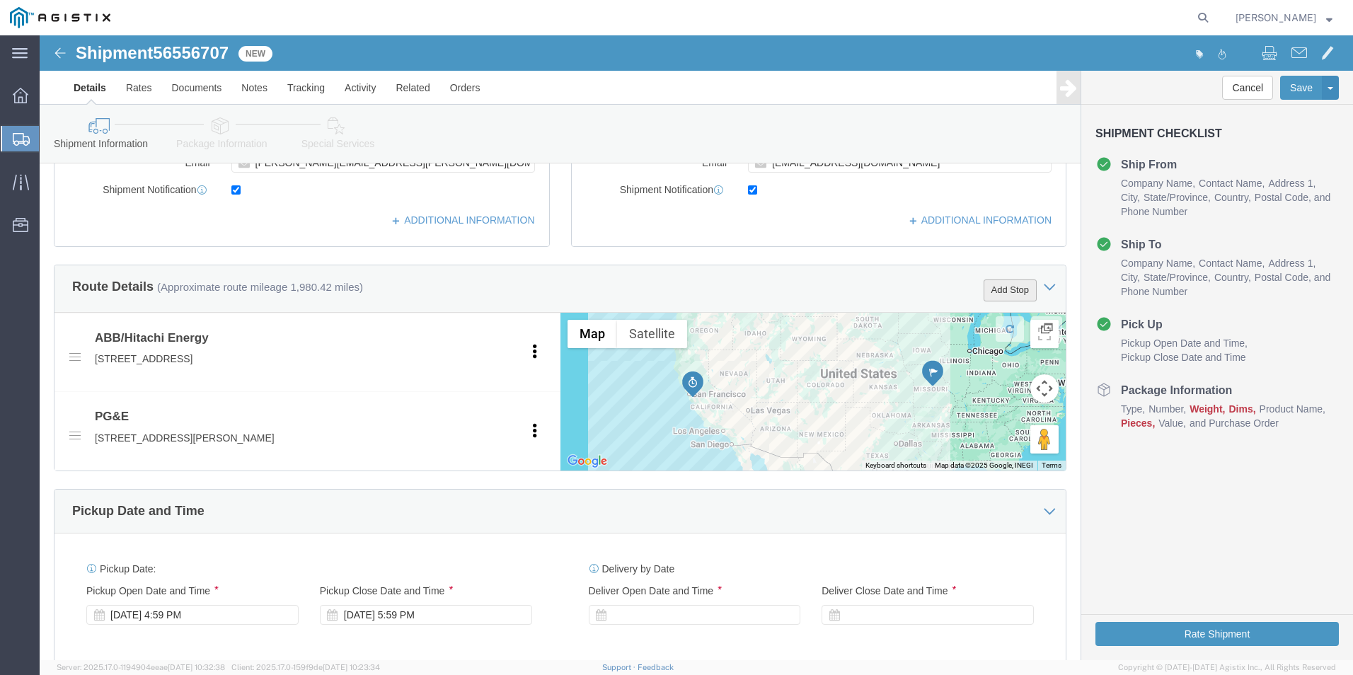
click button "Add Stop"
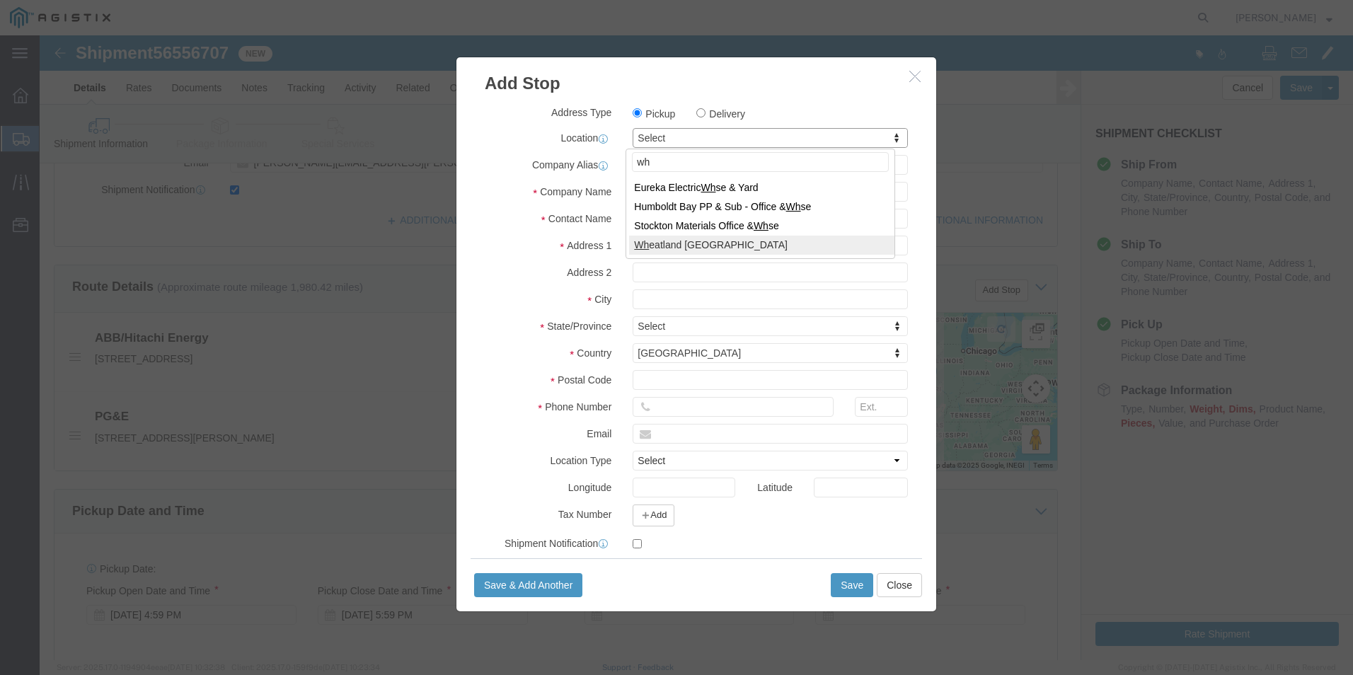
type input "wh"
select select "19996"
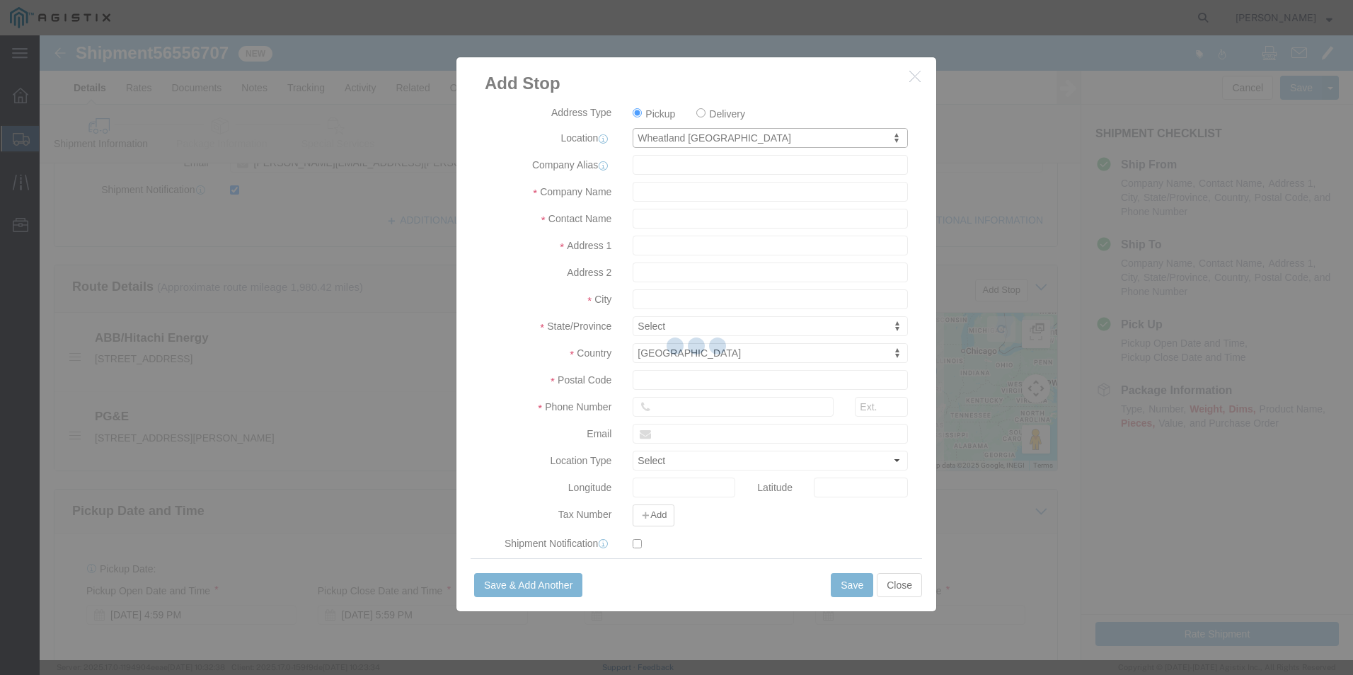
type input "PG&E"
type input "[STREET_ADDRESS]"
type input "Wheatland"
type input "95692"
select select "CA"
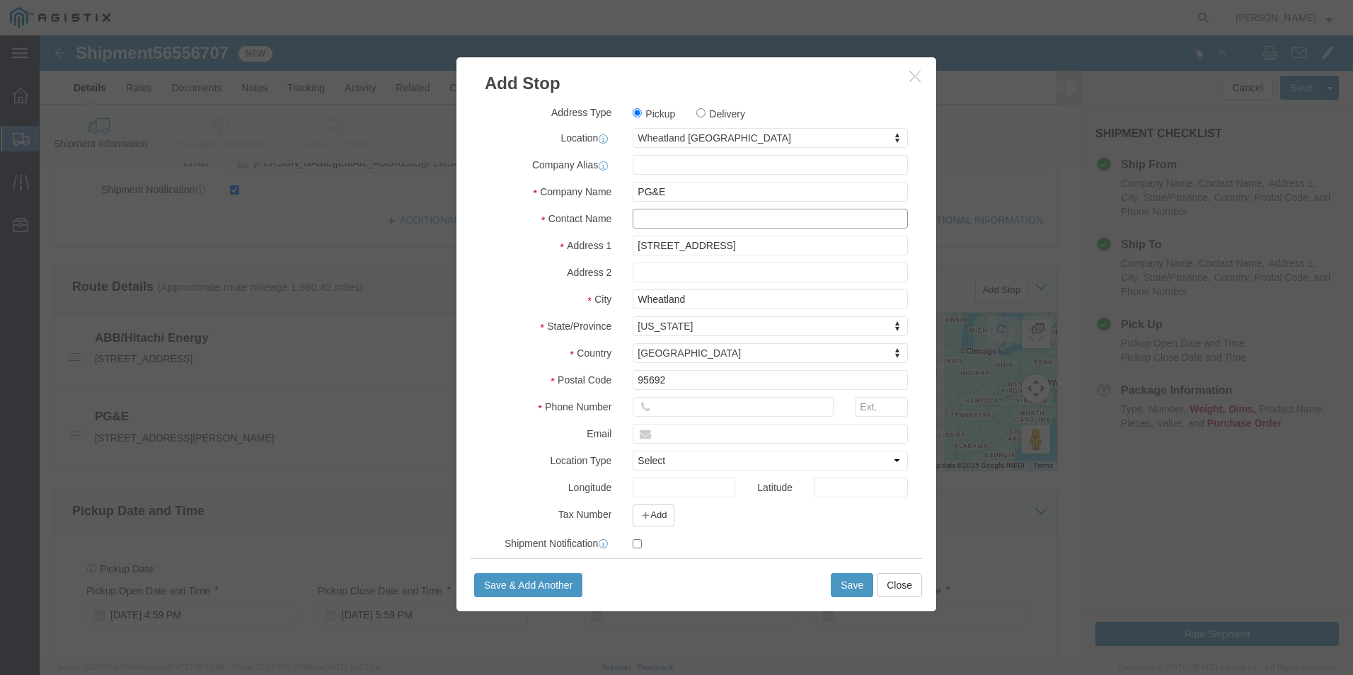
click input "text"
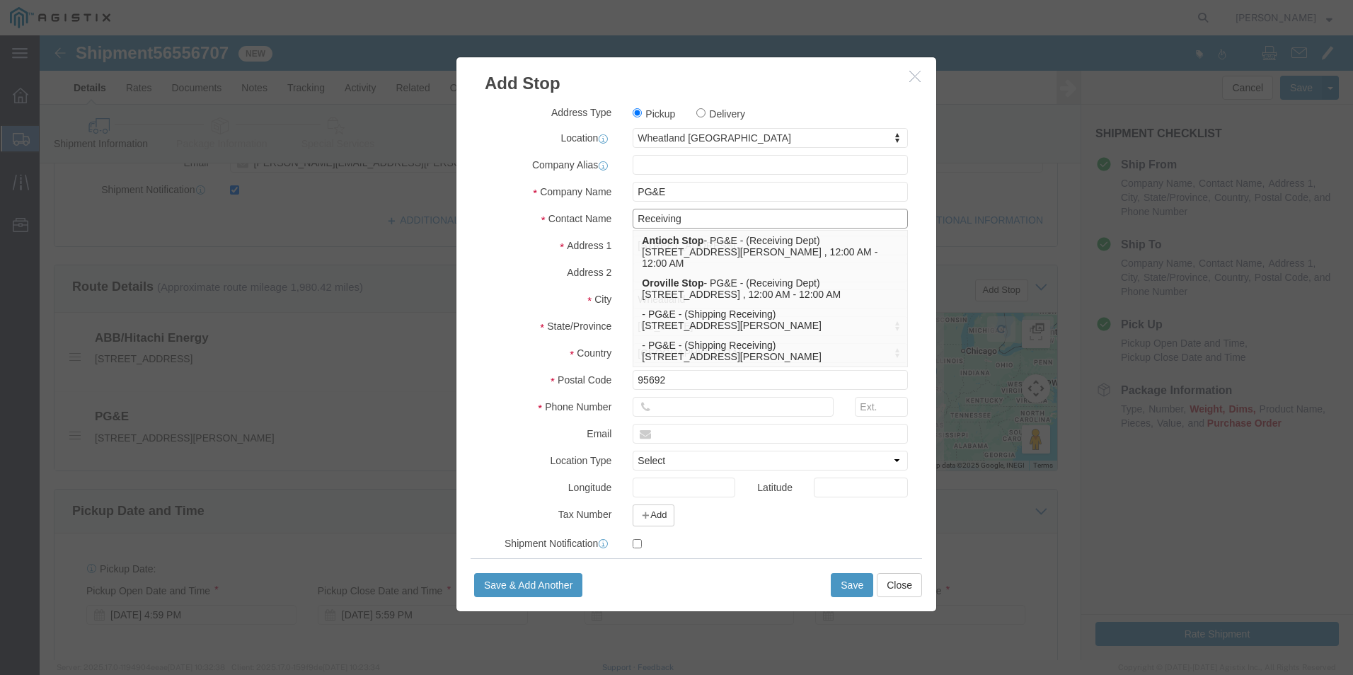
type input "Receiving"
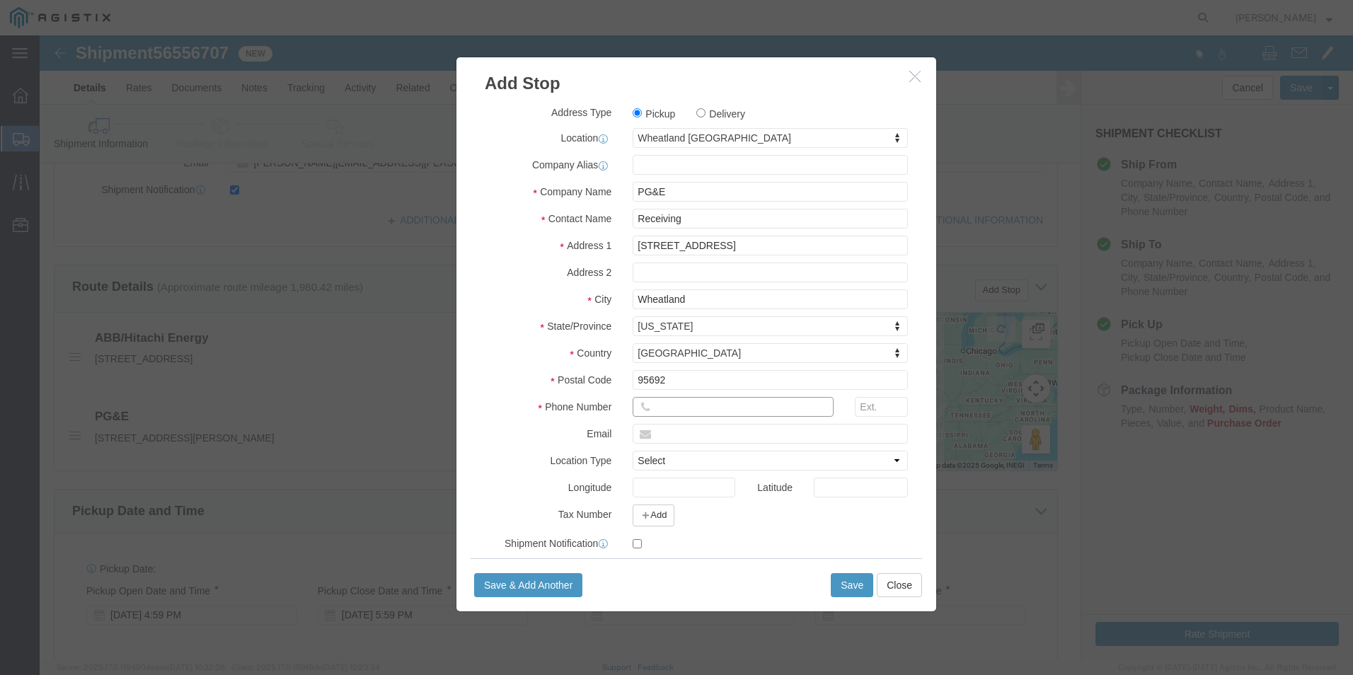
click input "text"
type input "0"
type input "8888888888"
click button "Save"
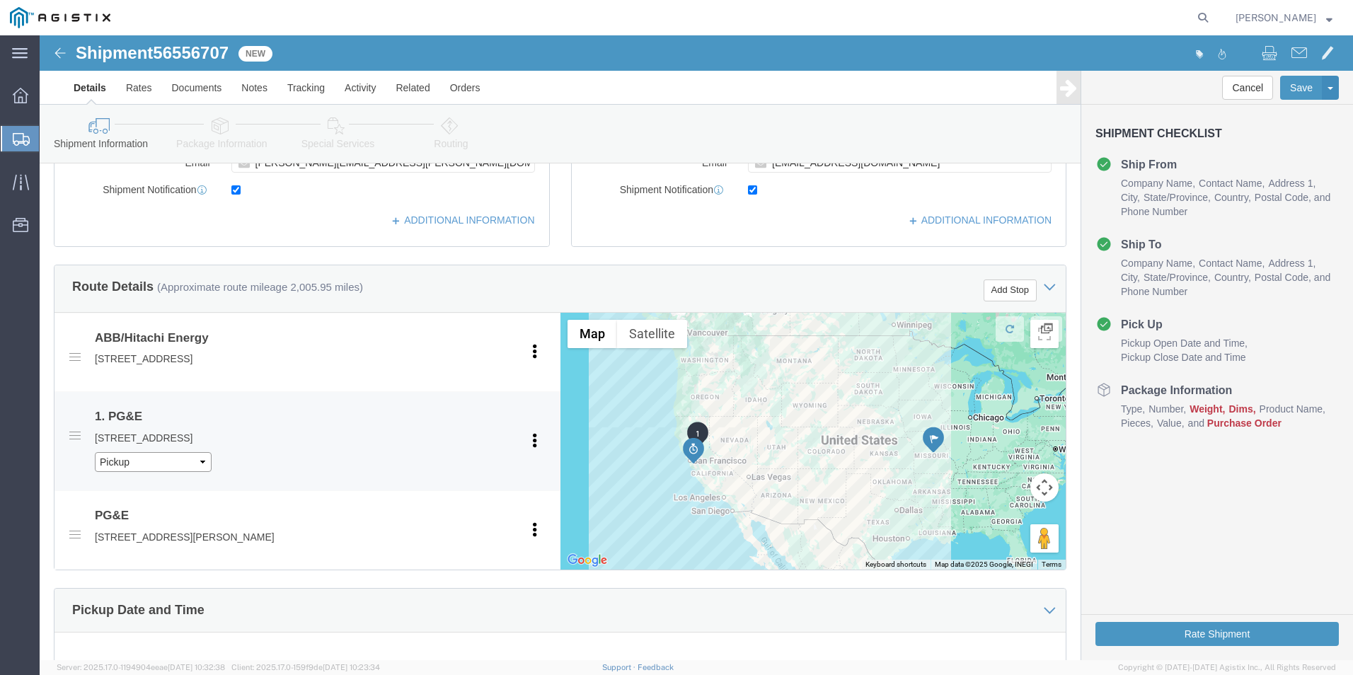
click select "Pickup Delivery"
select select "D"
click select "Pickup Delivery"
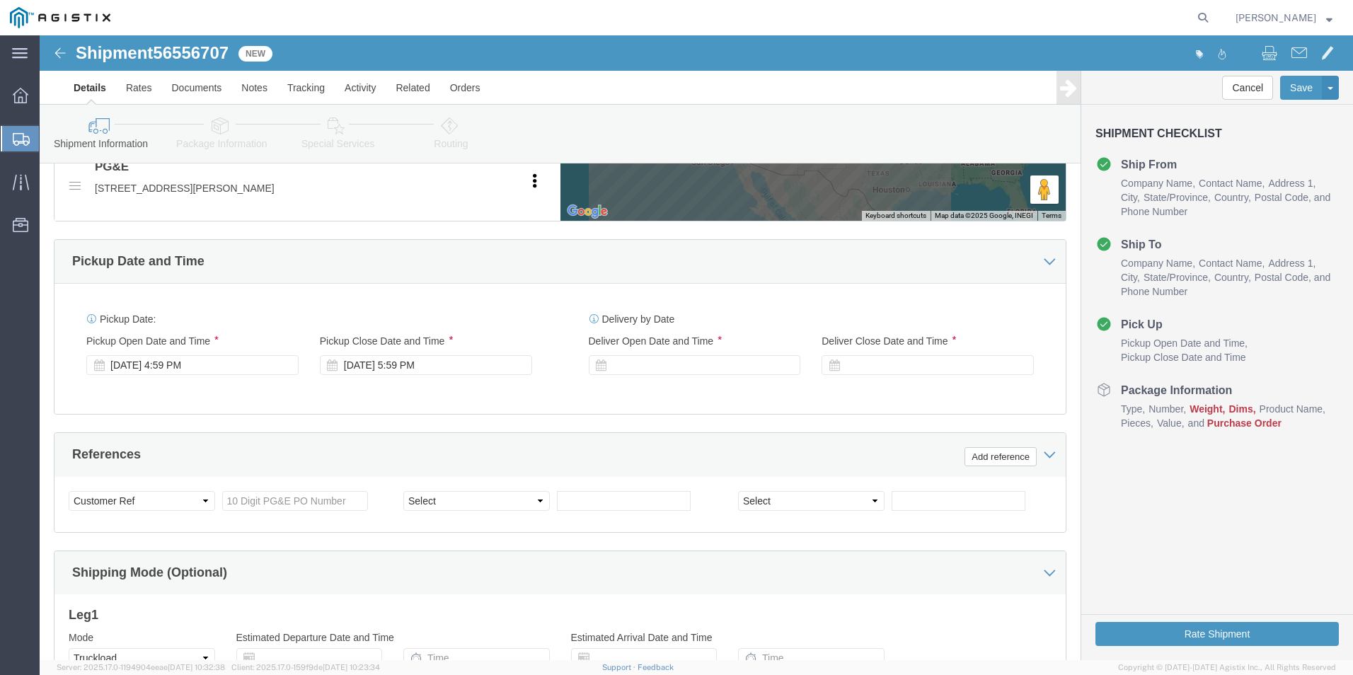
scroll to position [849, 0]
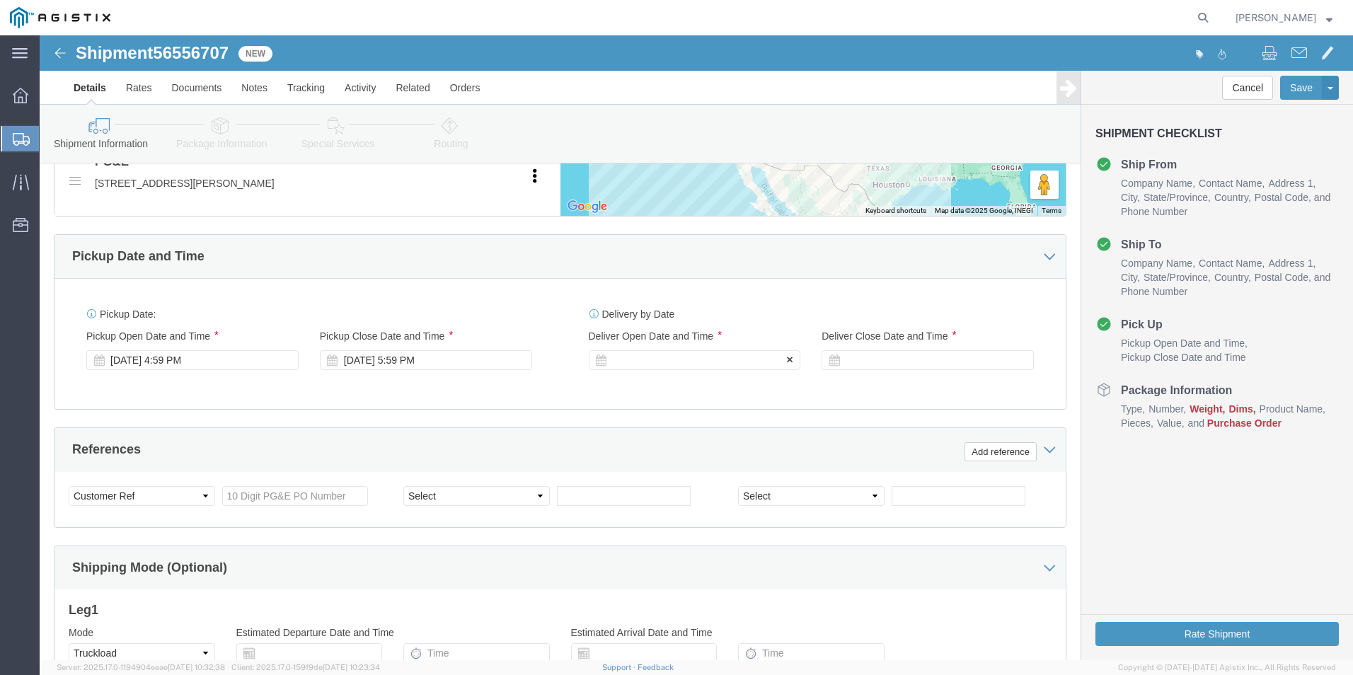
click div
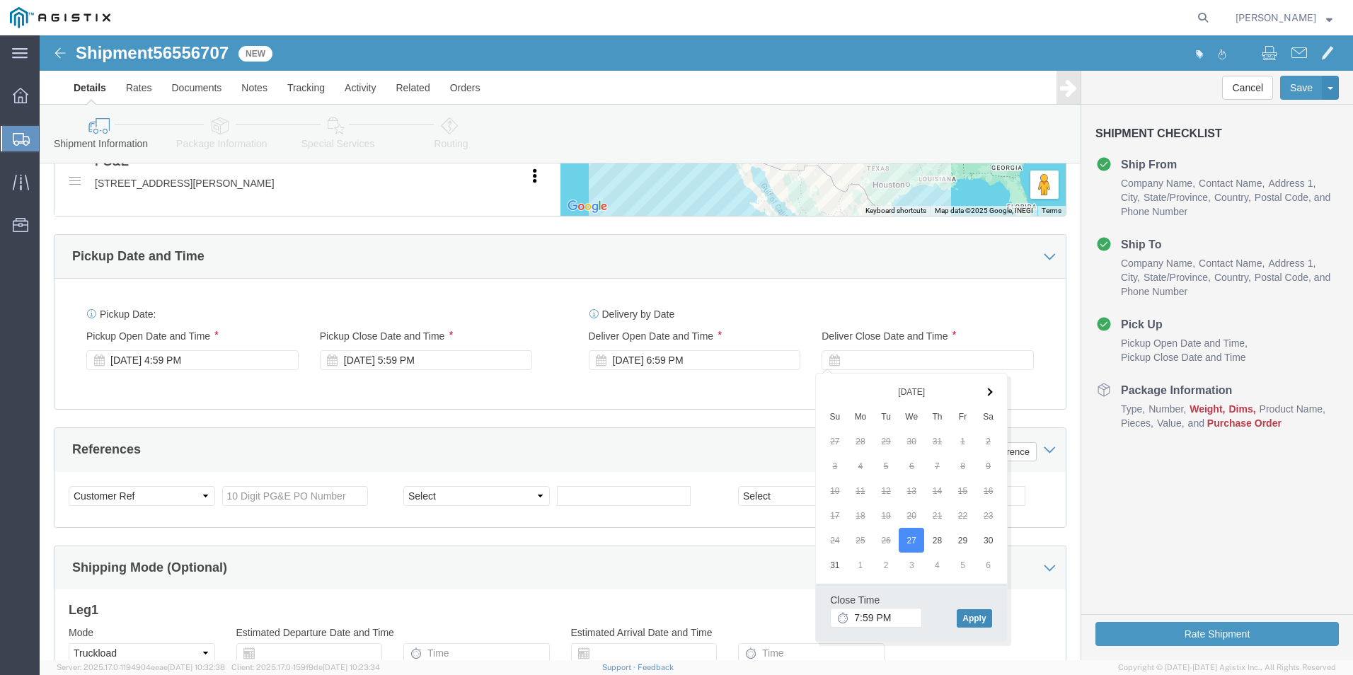
click button "Apply"
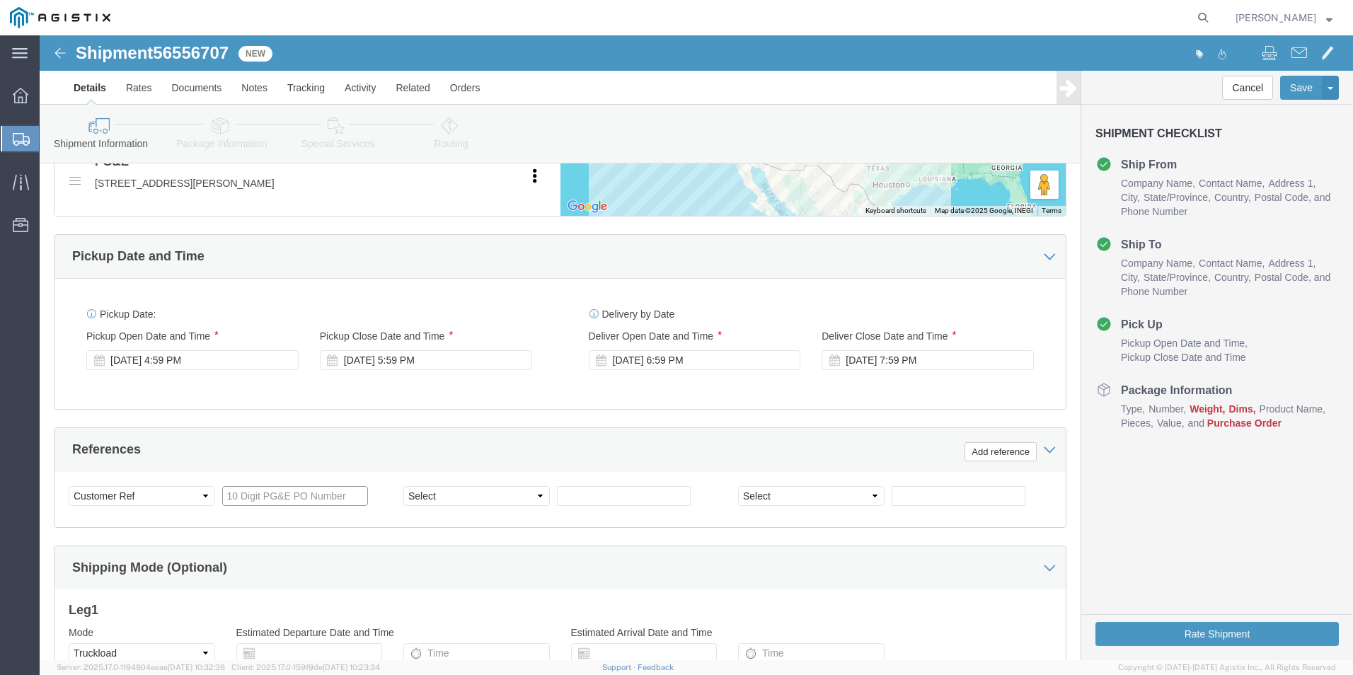
click input "text"
type input "3501408954"
click select "Select Account Type Activity ID Airline Appointment Number ASN Batch Request # …"
select select "BOL"
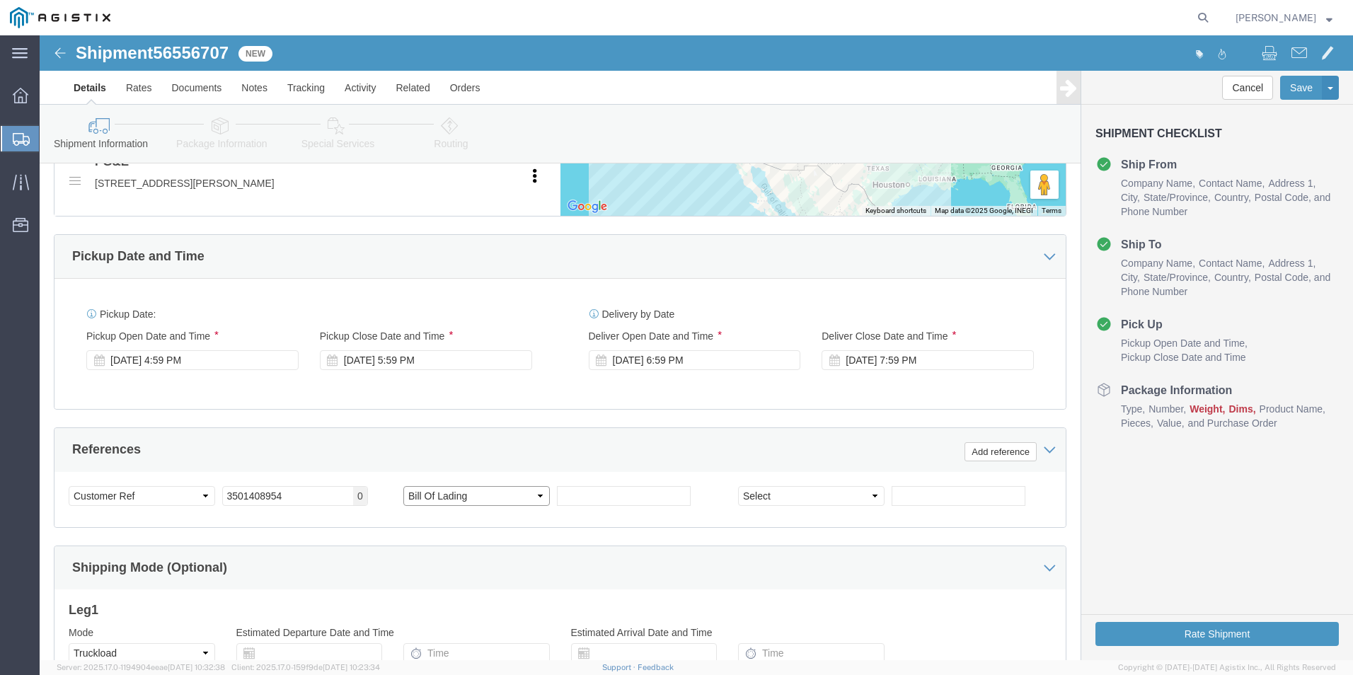
click select "Select Account Type Activity ID Airline Appointment Number ASN Batch Request # …"
click input "text"
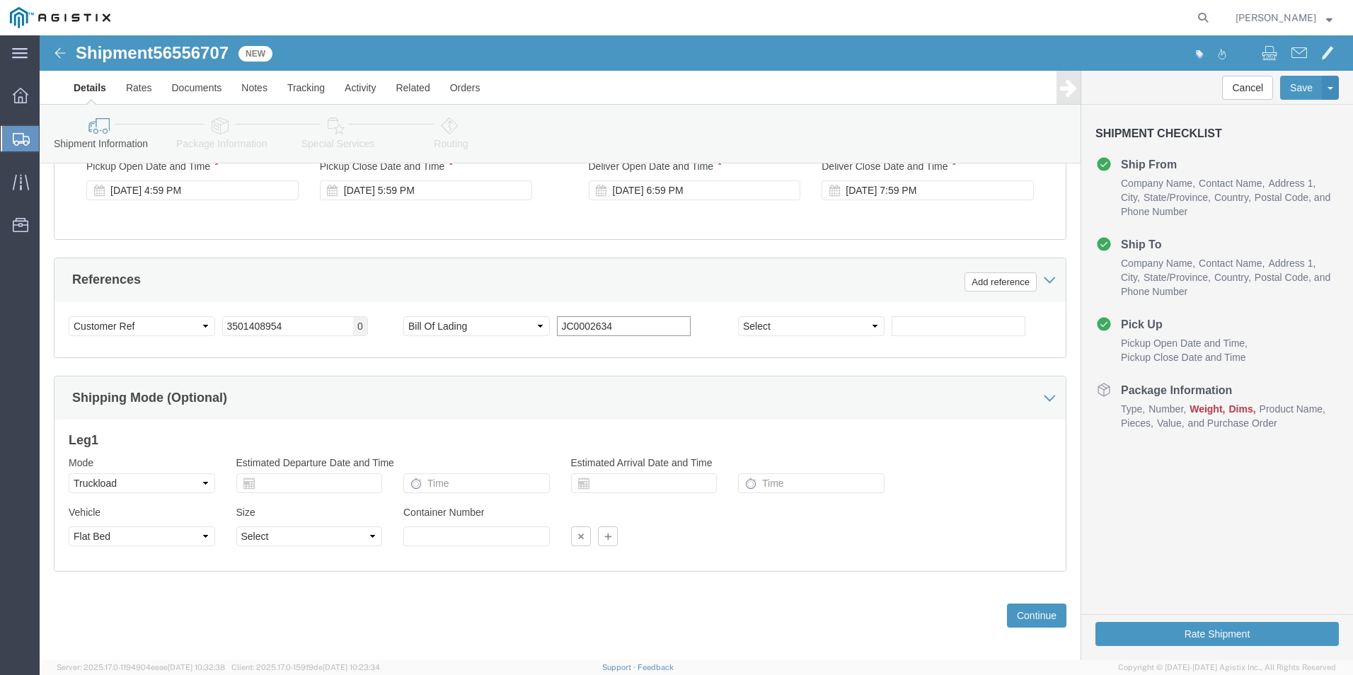
scroll to position [1029, 0]
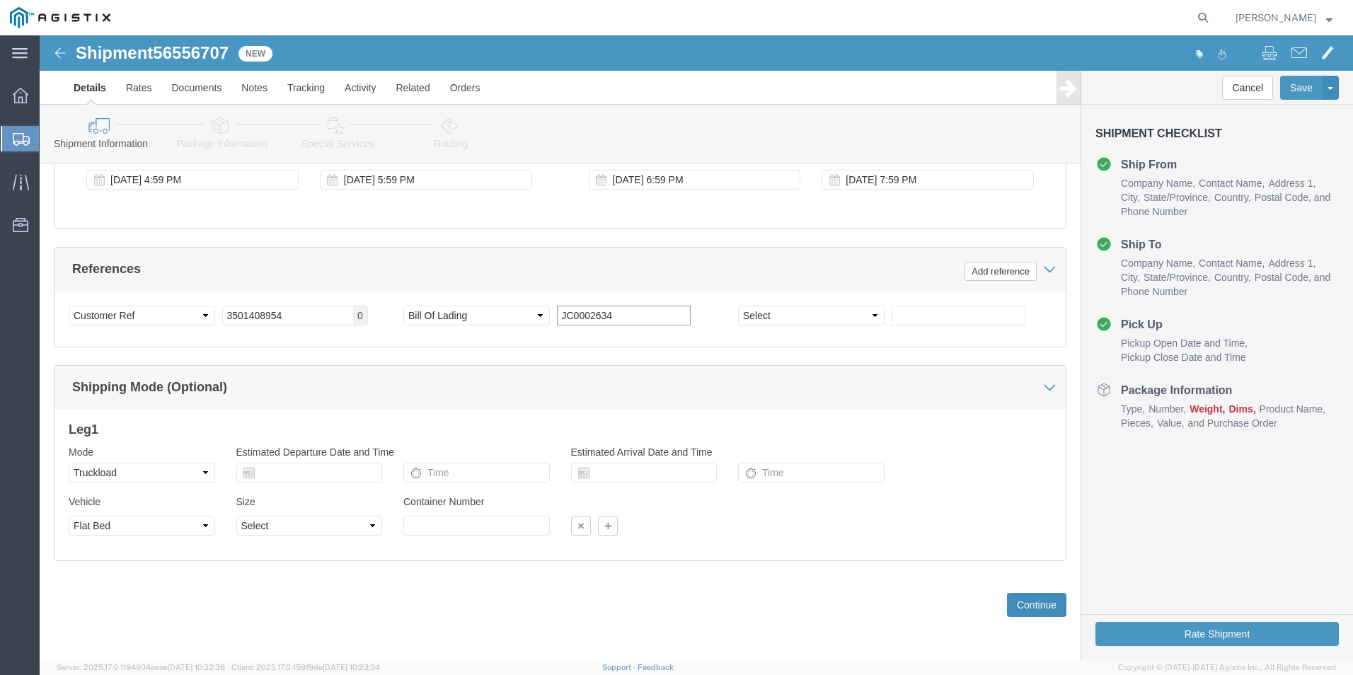
type input "JC0002634"
click button "Continue"
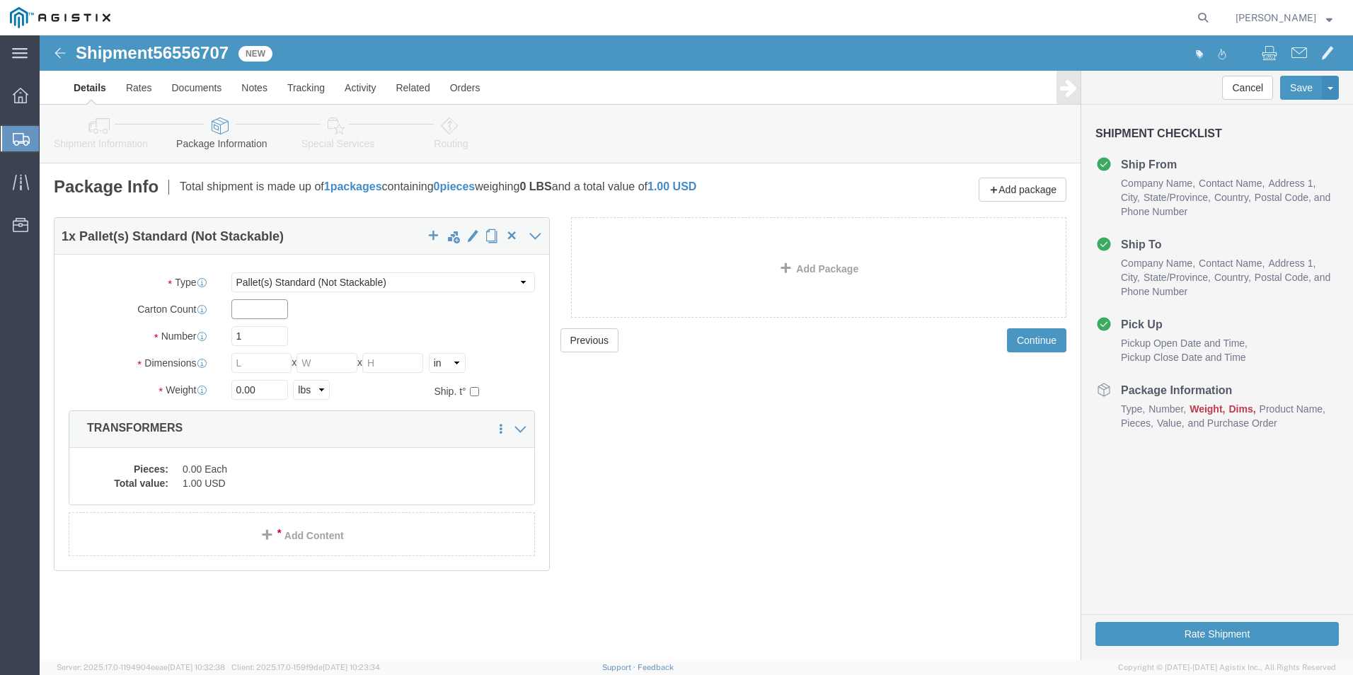
click input "text"
type input "1"
type input "10"
type input "432"
type input "72"
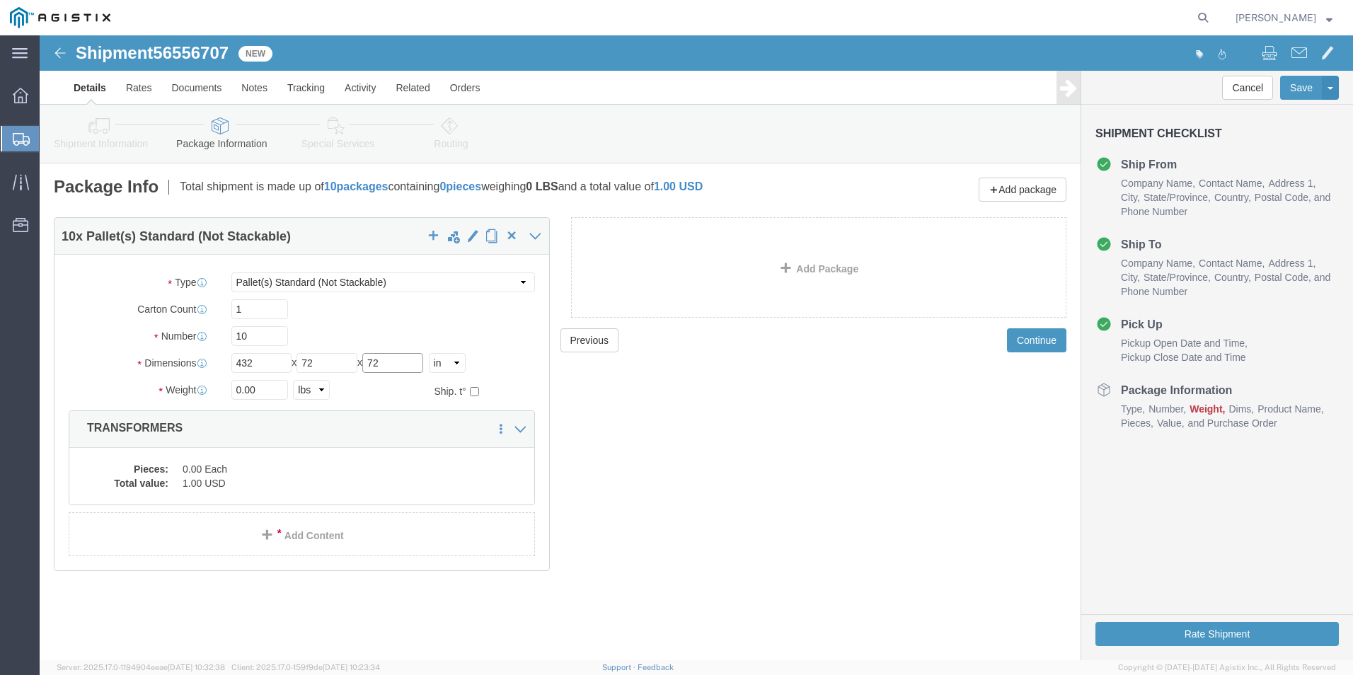
type input "72"
type input "21140.00"
click dd "0.00 Each"
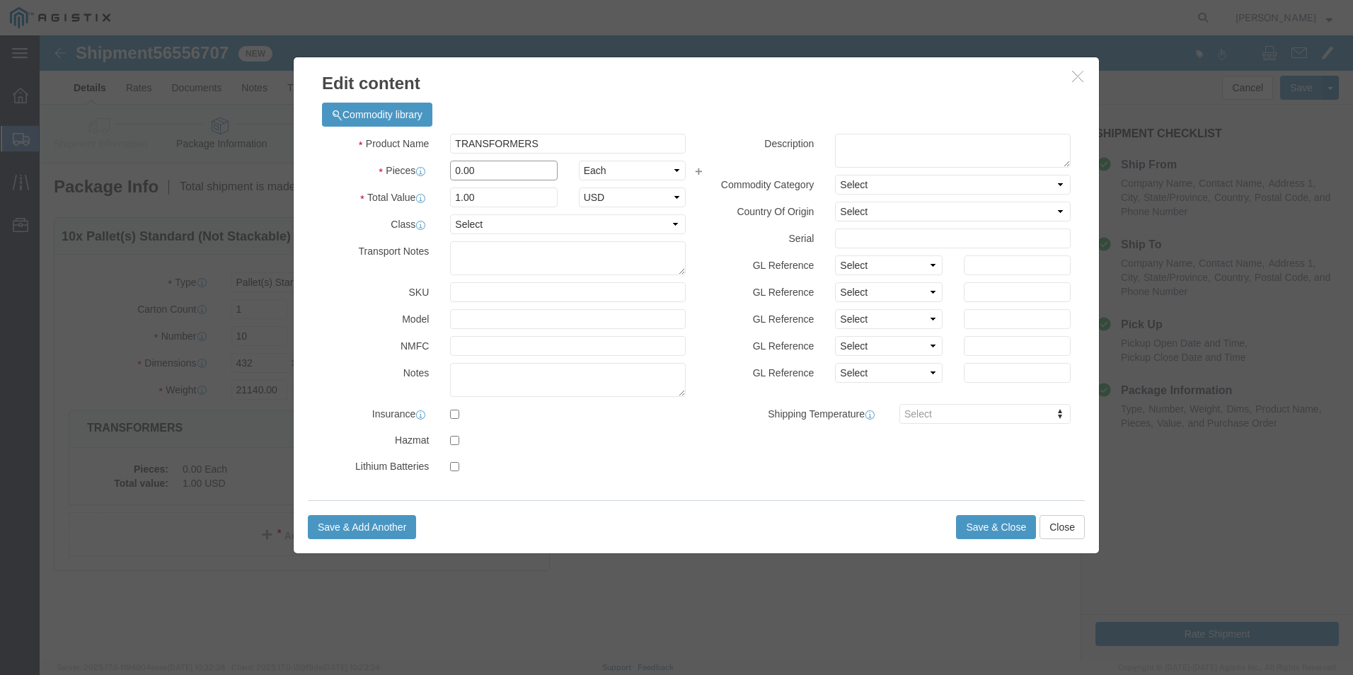
drag, startPoint x: 448, startPoint y: 135, endPoint x: 378, endPoint y: 125, distance: 70.7
click div "Pieces 0.00 Select Bag Barrels 100Board Feet Bottle Box Blister Pack Carats Can…"
type input "10"
click input "10"
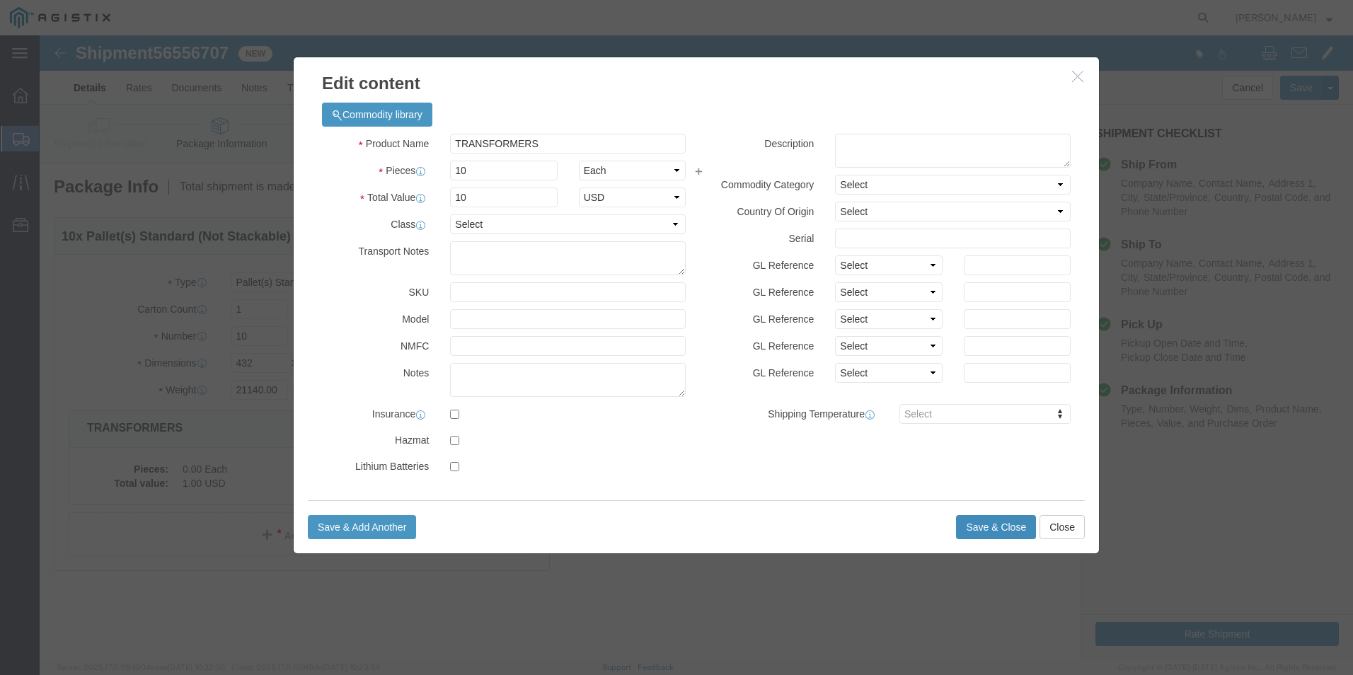
click button "Save & Close"
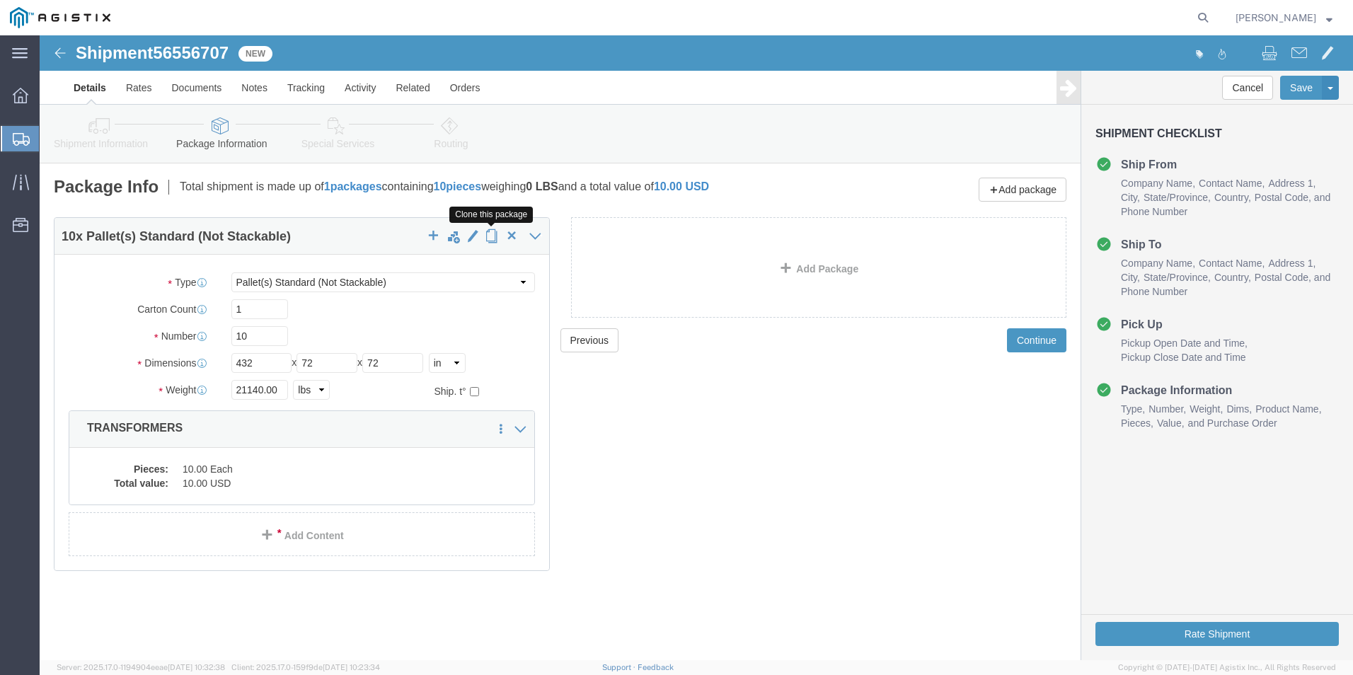
click span "button"
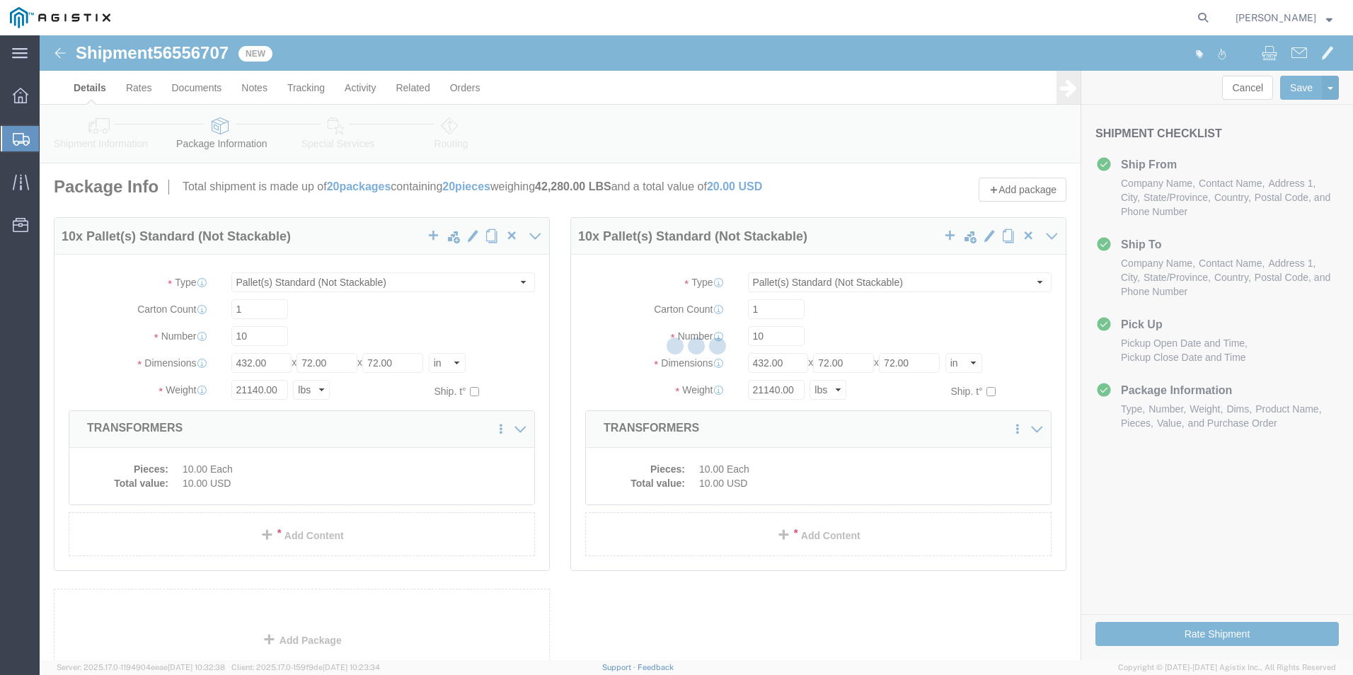
select select "PSNS"
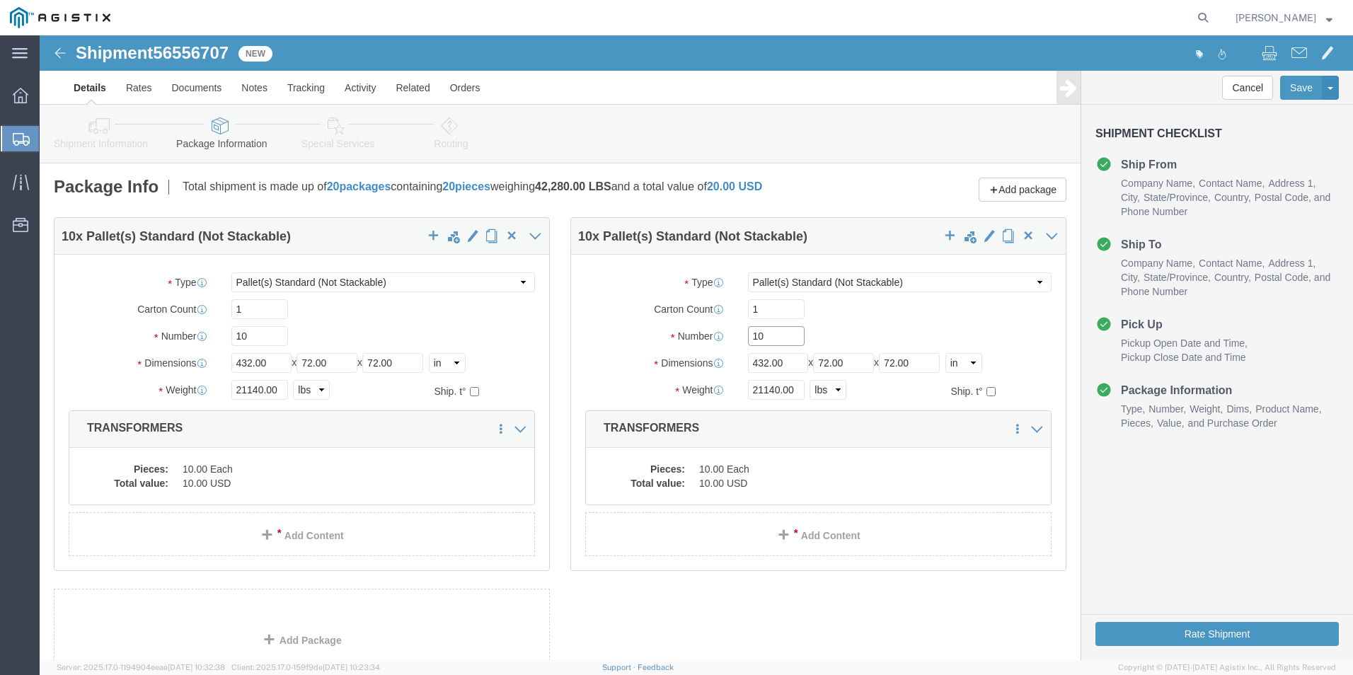
drag, startPoint x: 730, startPoint y: 300, endPoint x: 708, endPoint y: 300, distance: 22.6
click input "10"
type input "2"
drag, startPoint x: 742, startPoint y: 328, endPoint x: 698, endPoint y: 326, distance: 44.6
click div "Length 432.00 x Width 72.00 x Height 72.00 Select cm ft in"
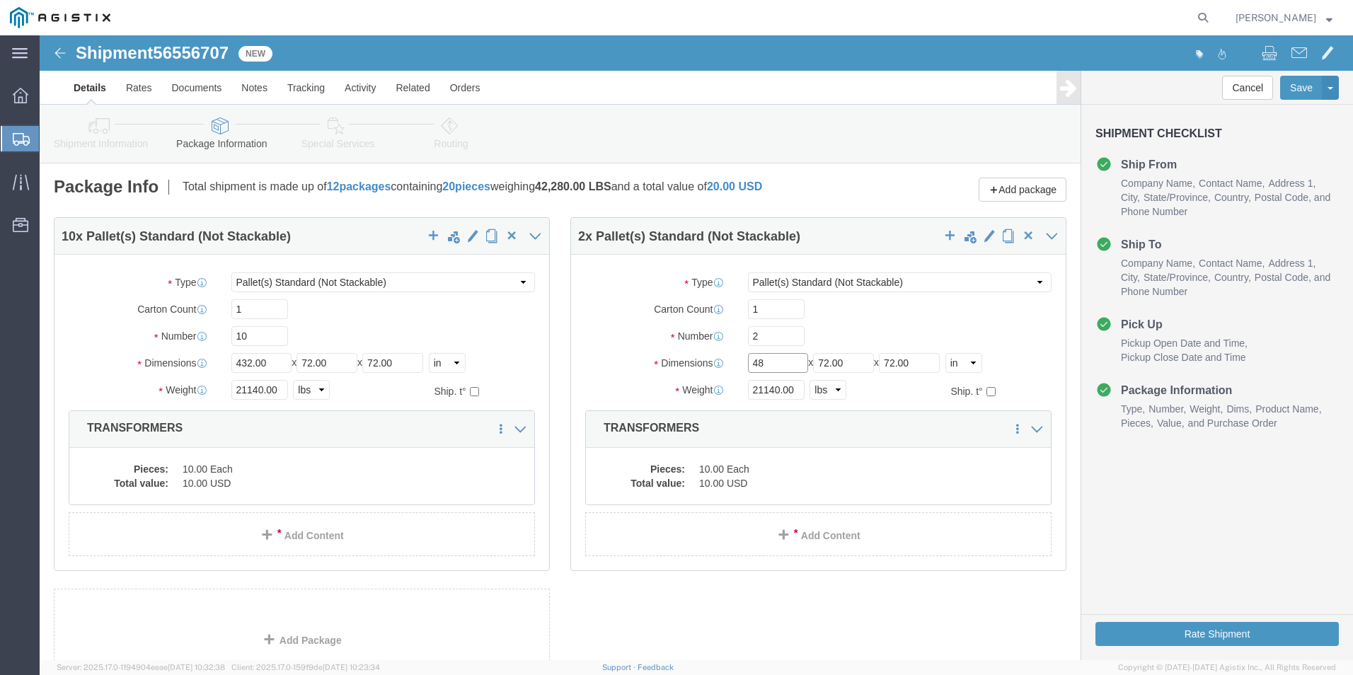
type input "48"
drag, startPoint x: 751, startPoint y: 350, endPoint x: 692, endPoint y: 354, distance: 58.9
click div "21140.00 Select kgs lbs"
type input "3340.00"
click dd "10.00 Each"
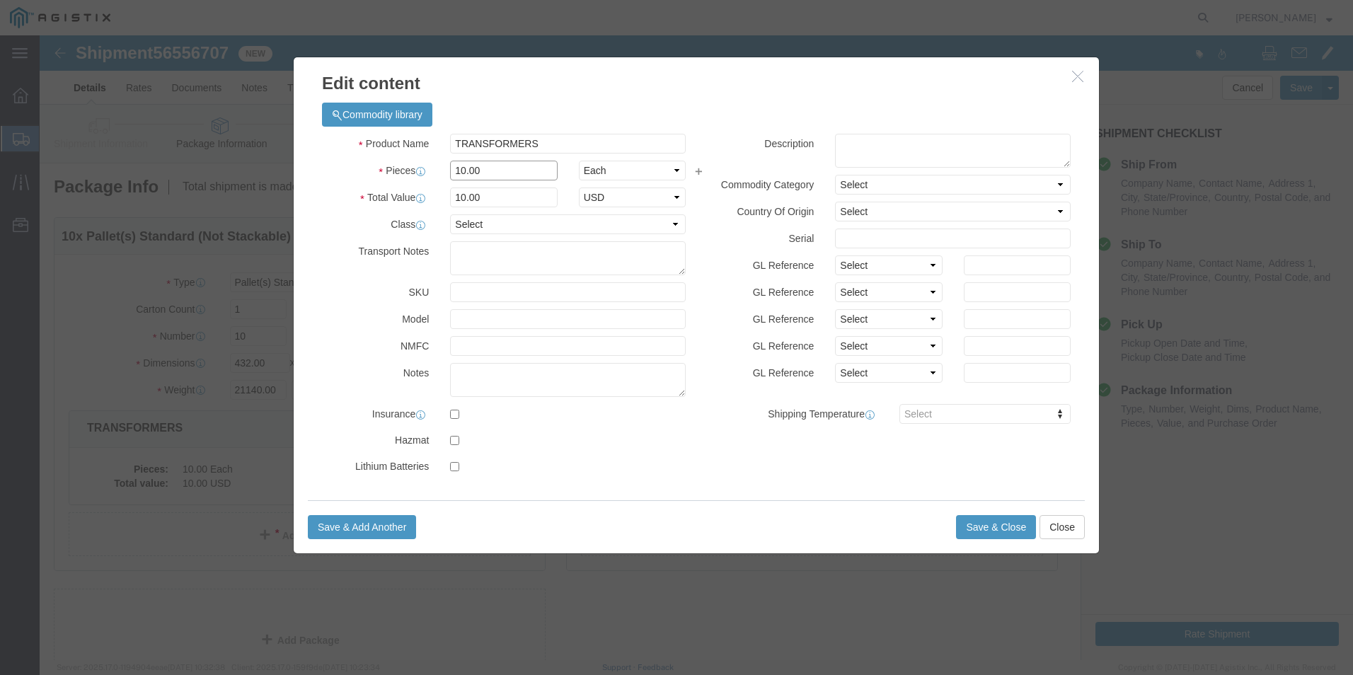
drag, startPoint x: 449, startPoint y: 135, endPoint x: 400, endPoint y: 126, distance: 49.7
click div "10.00"
type input "2"
click input "2"
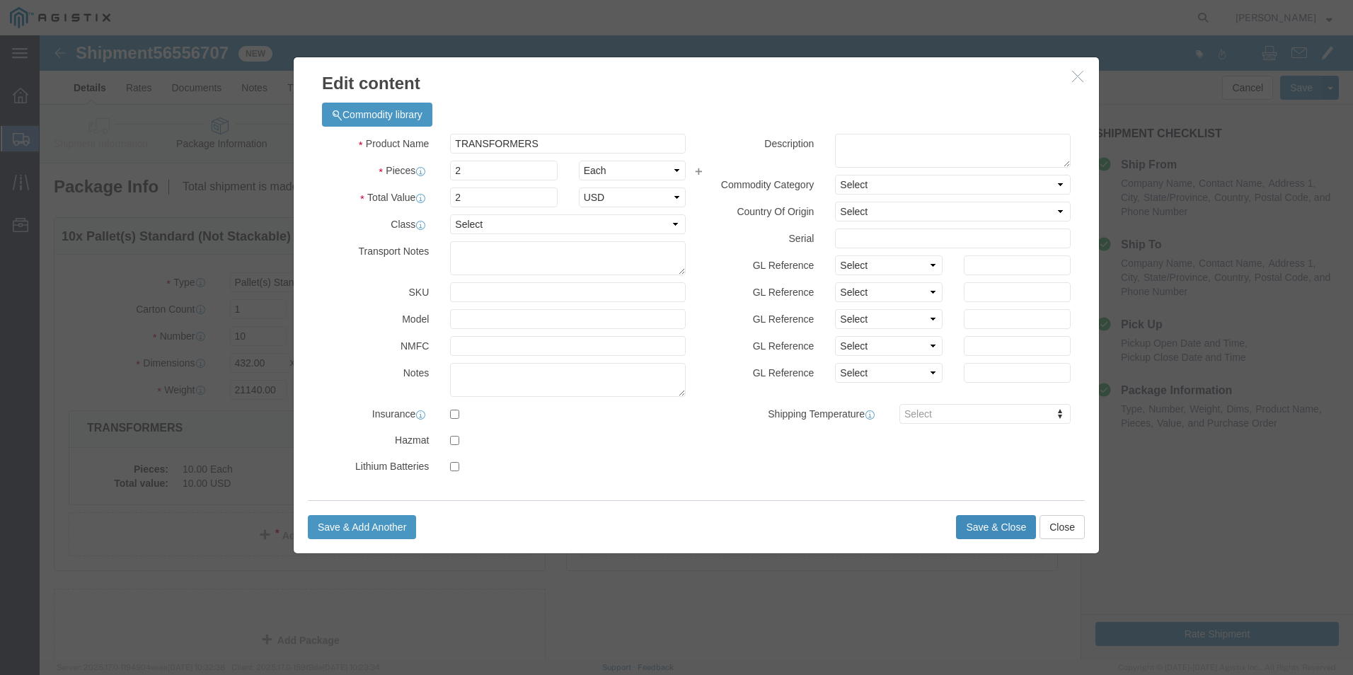
click button "Save & Close"
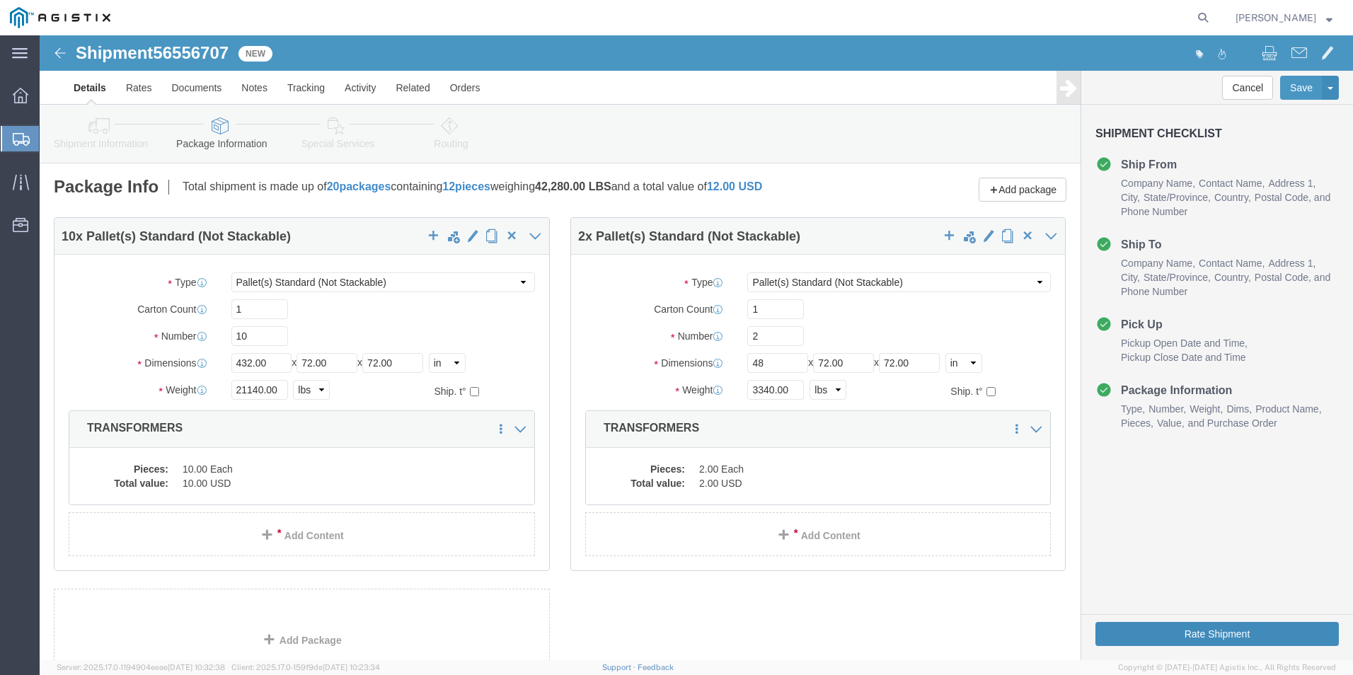
click button "Rate Shipment"
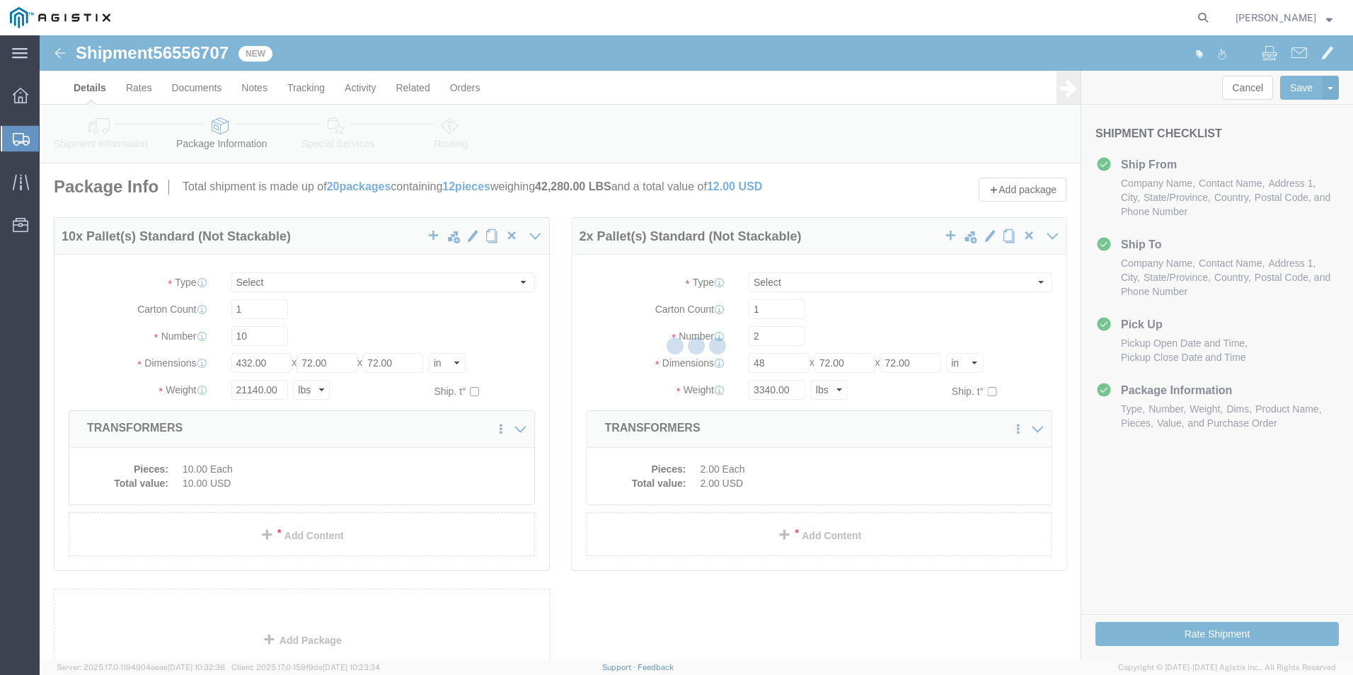
select select "PSNS"
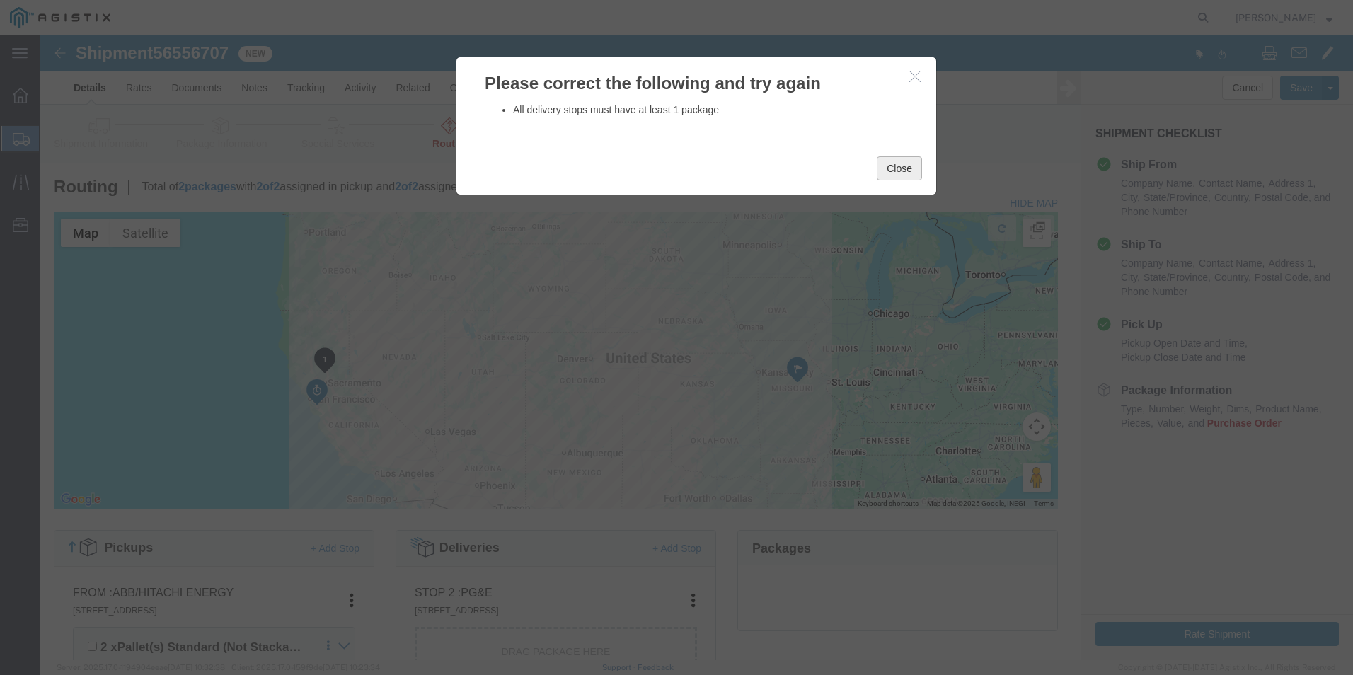
click button "Close"
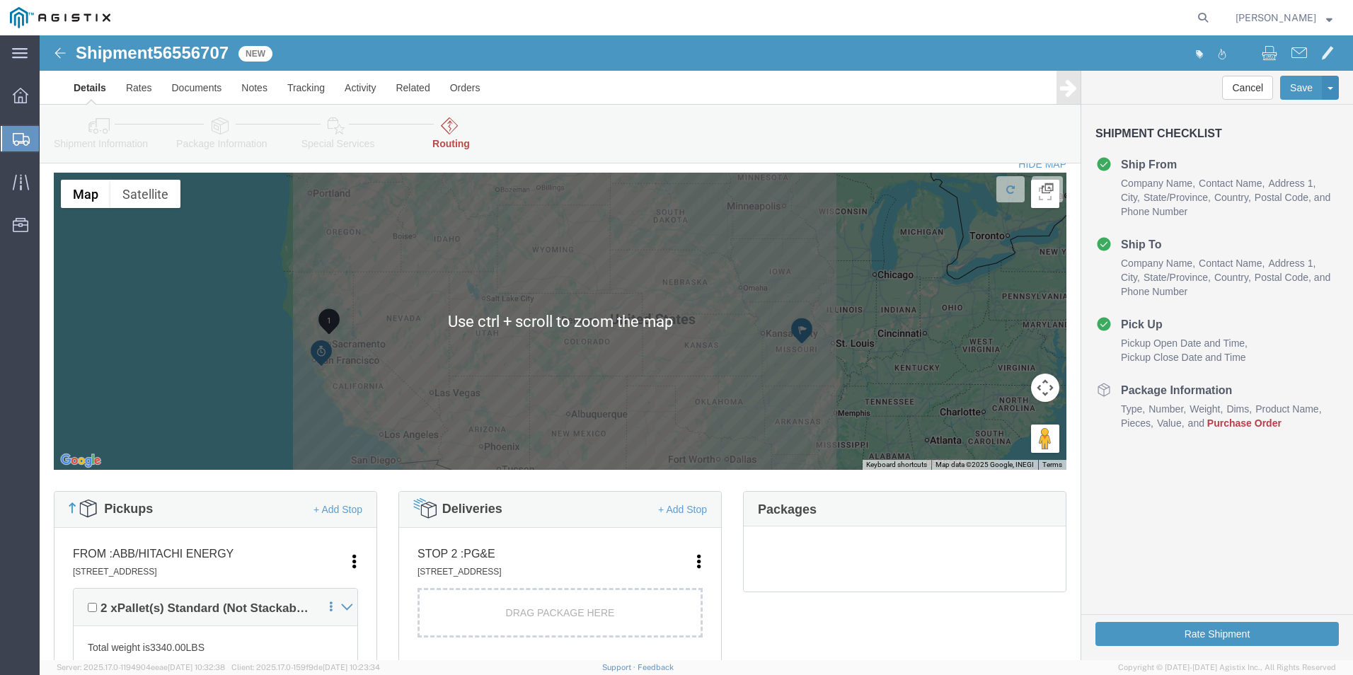
scroll to position [354, 0]
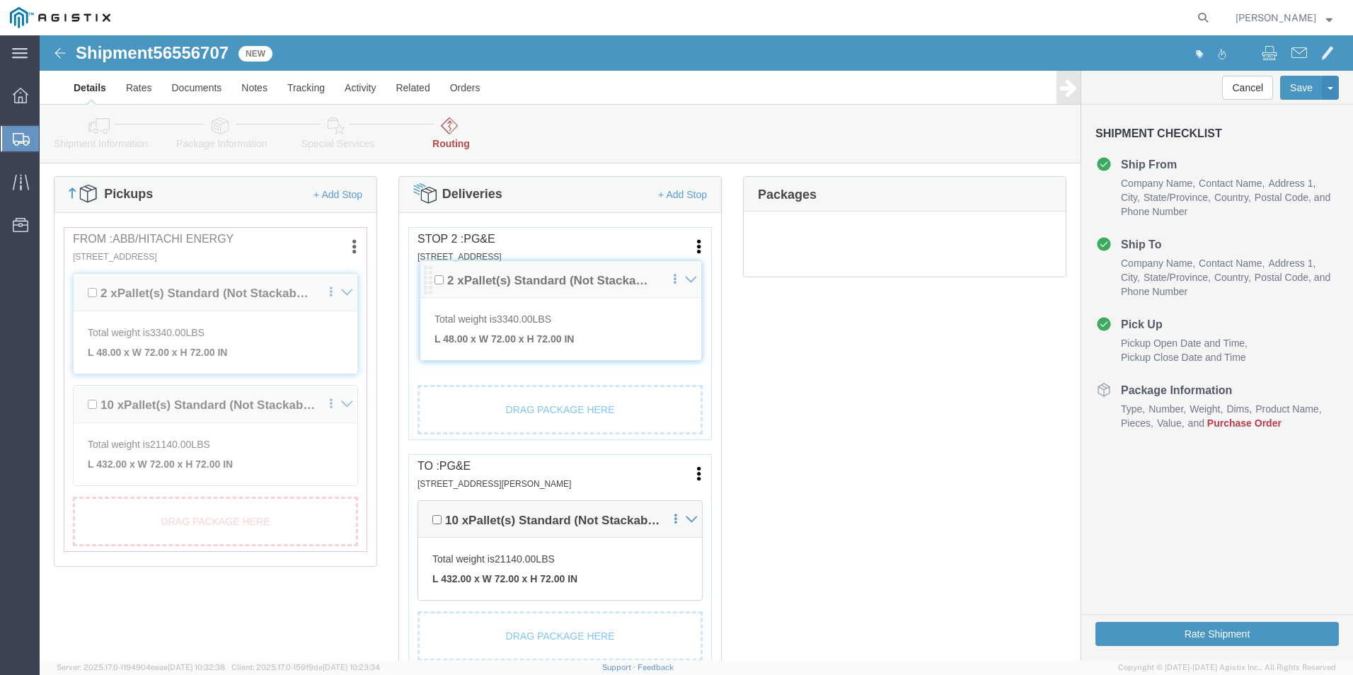
drag, startPoint x: 383, startPoint y: 372, endPoint x: 386, endPoint y: 244, distance: 128.1
click div "Pickups + Add Stop From : ABB/Hitachi Energy 500 MO-94, [GEOGRAPHIC_DATA], [GEO…"
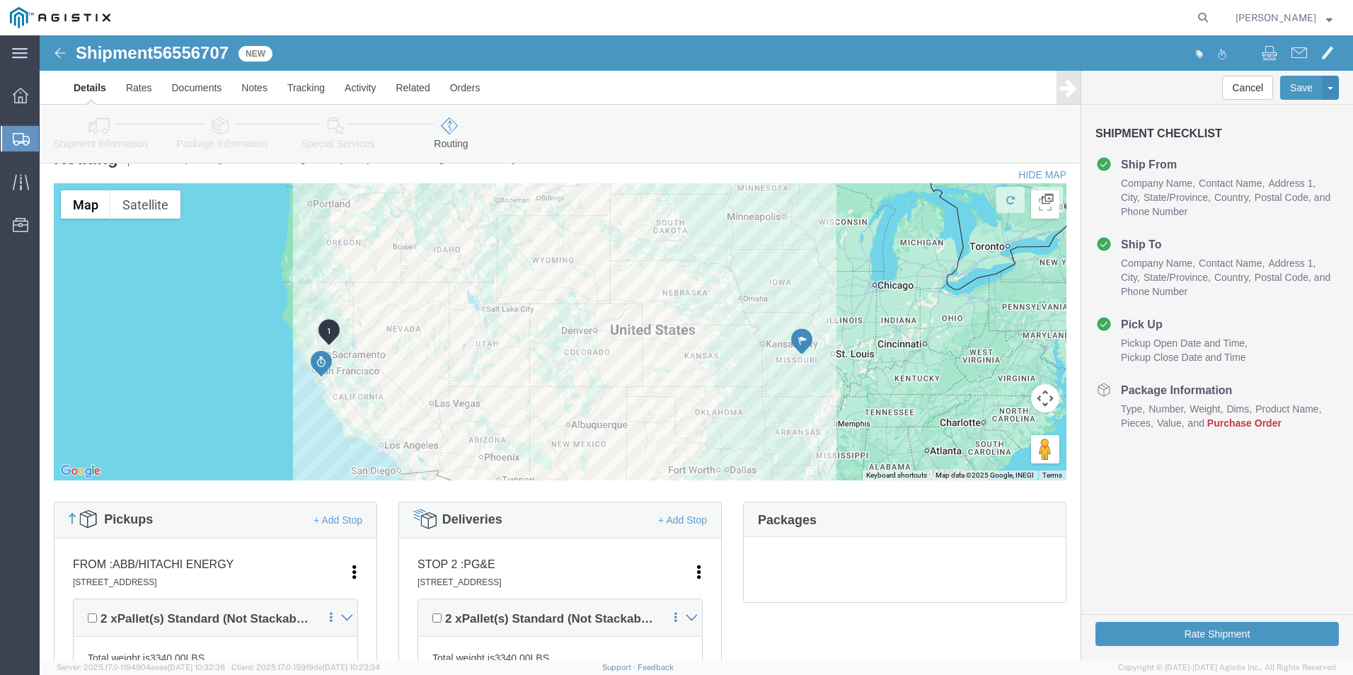
scroll to position [0, 0]
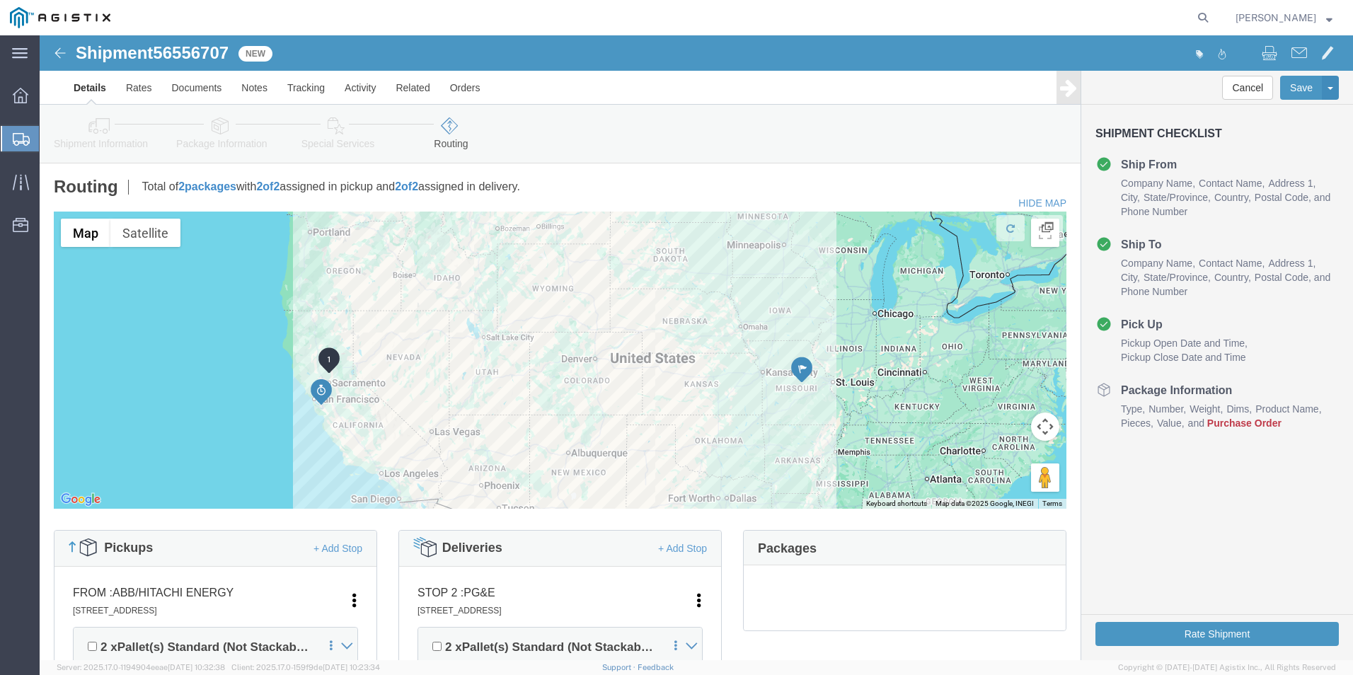
click icon
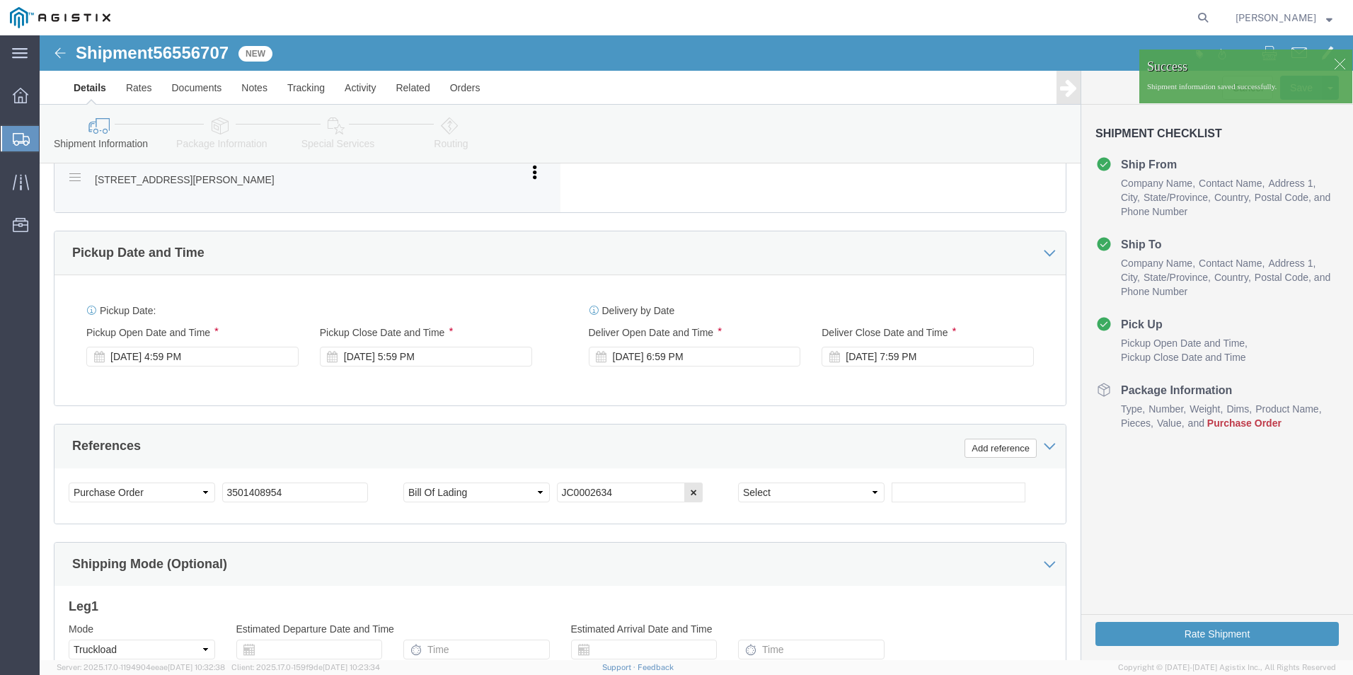
scroll to position [1029, 0]
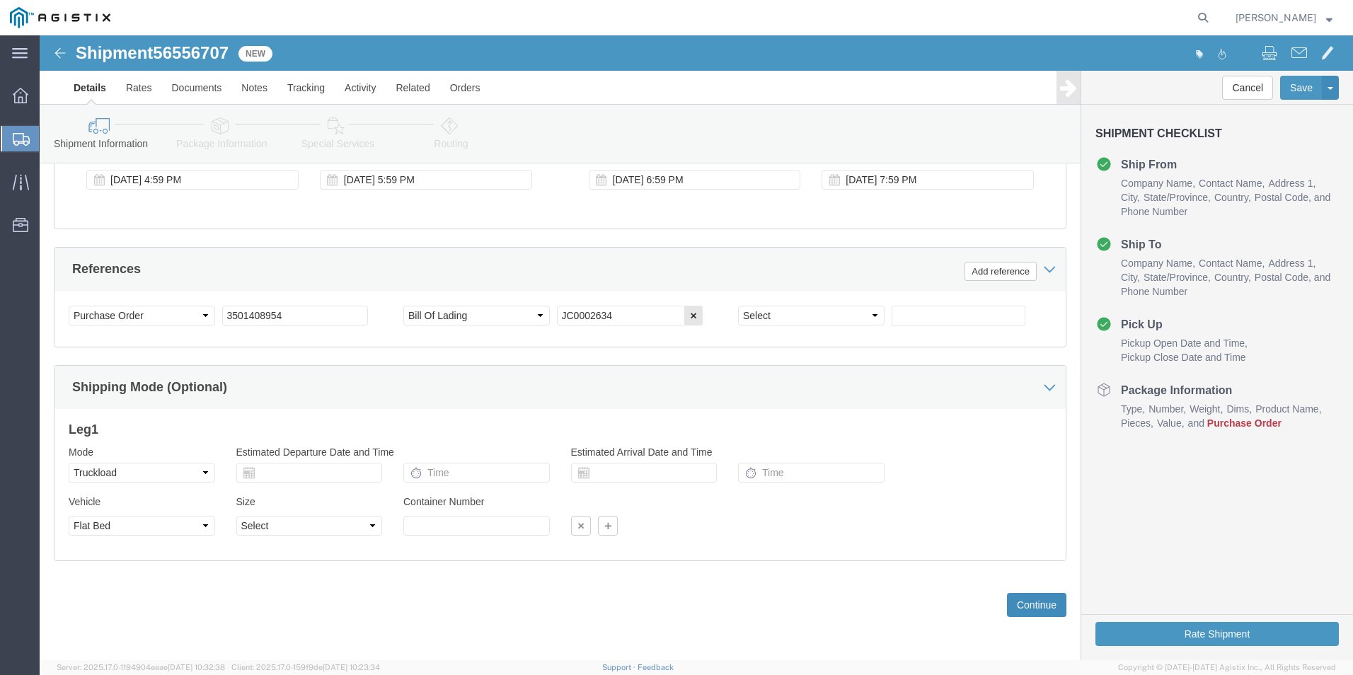
click button "Continue"
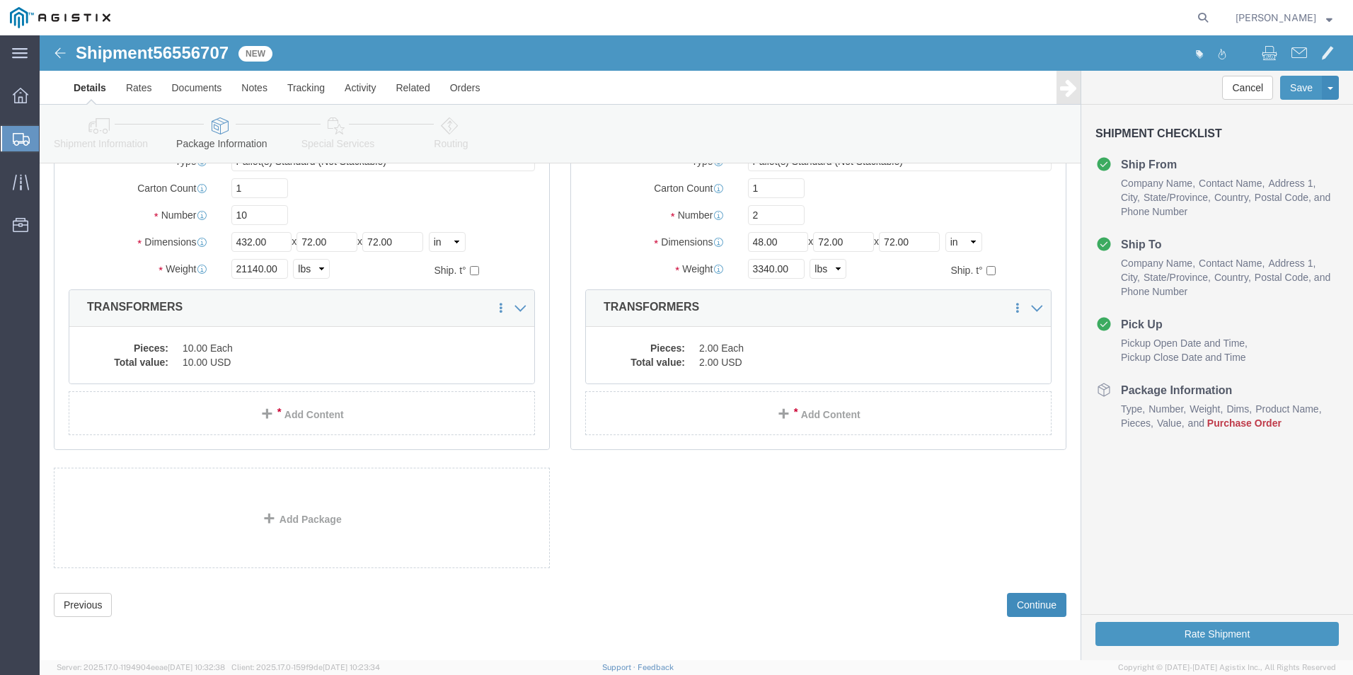
scroll to position [0, 0]
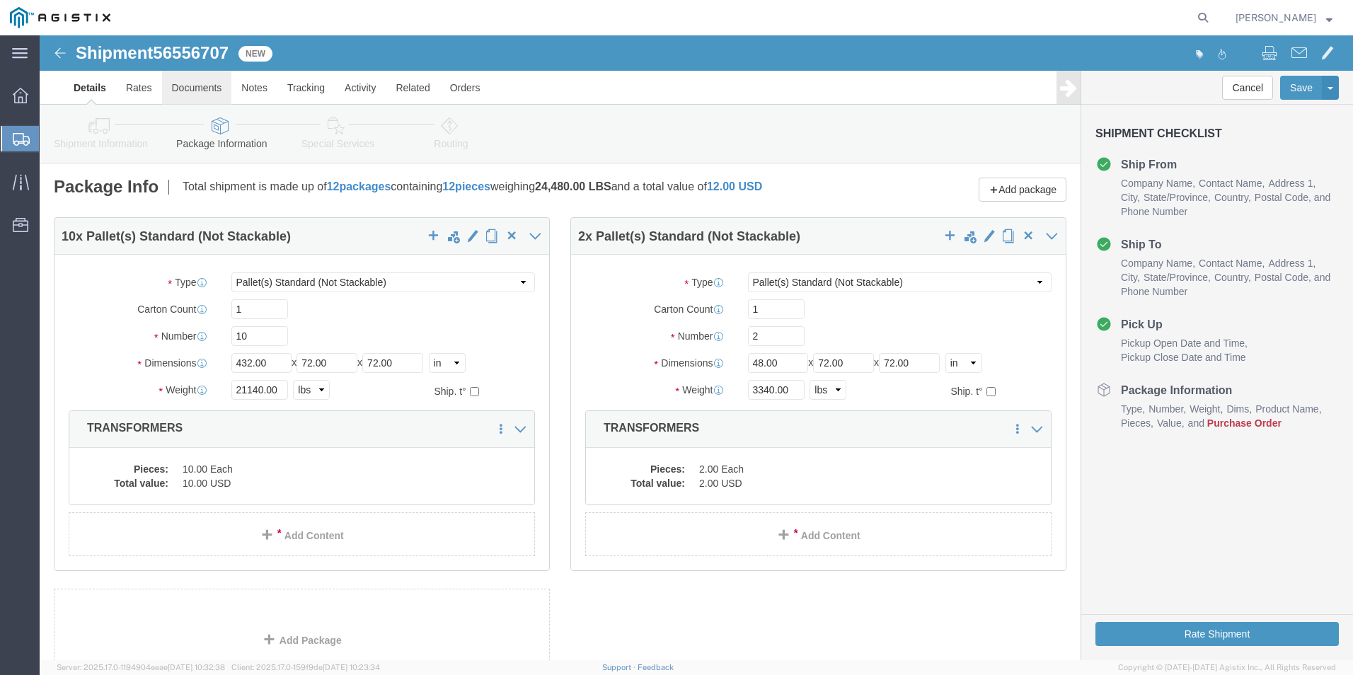
click link "Documents"
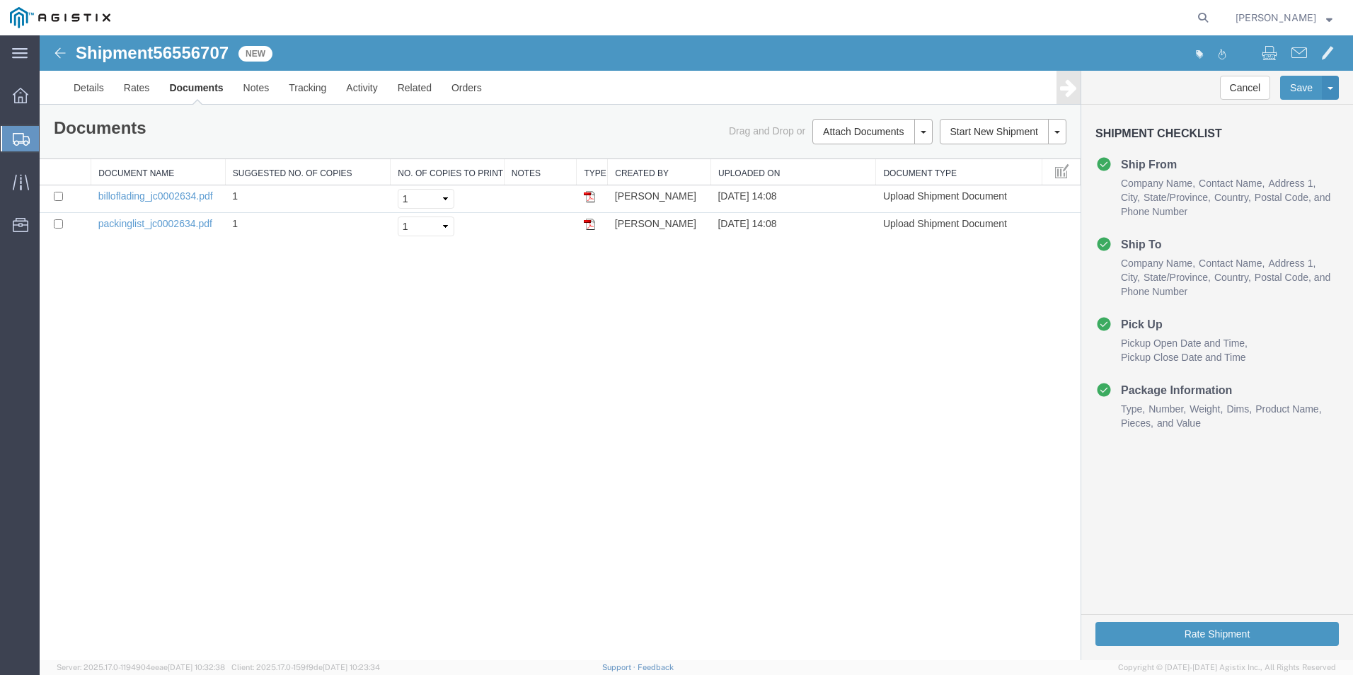
click at [207, 47] on span "56556707" at bounding box center [191, 52] width 76 height 19
copy span "56556707"
